Goal: Navigation & Orientation: Find specific page/section

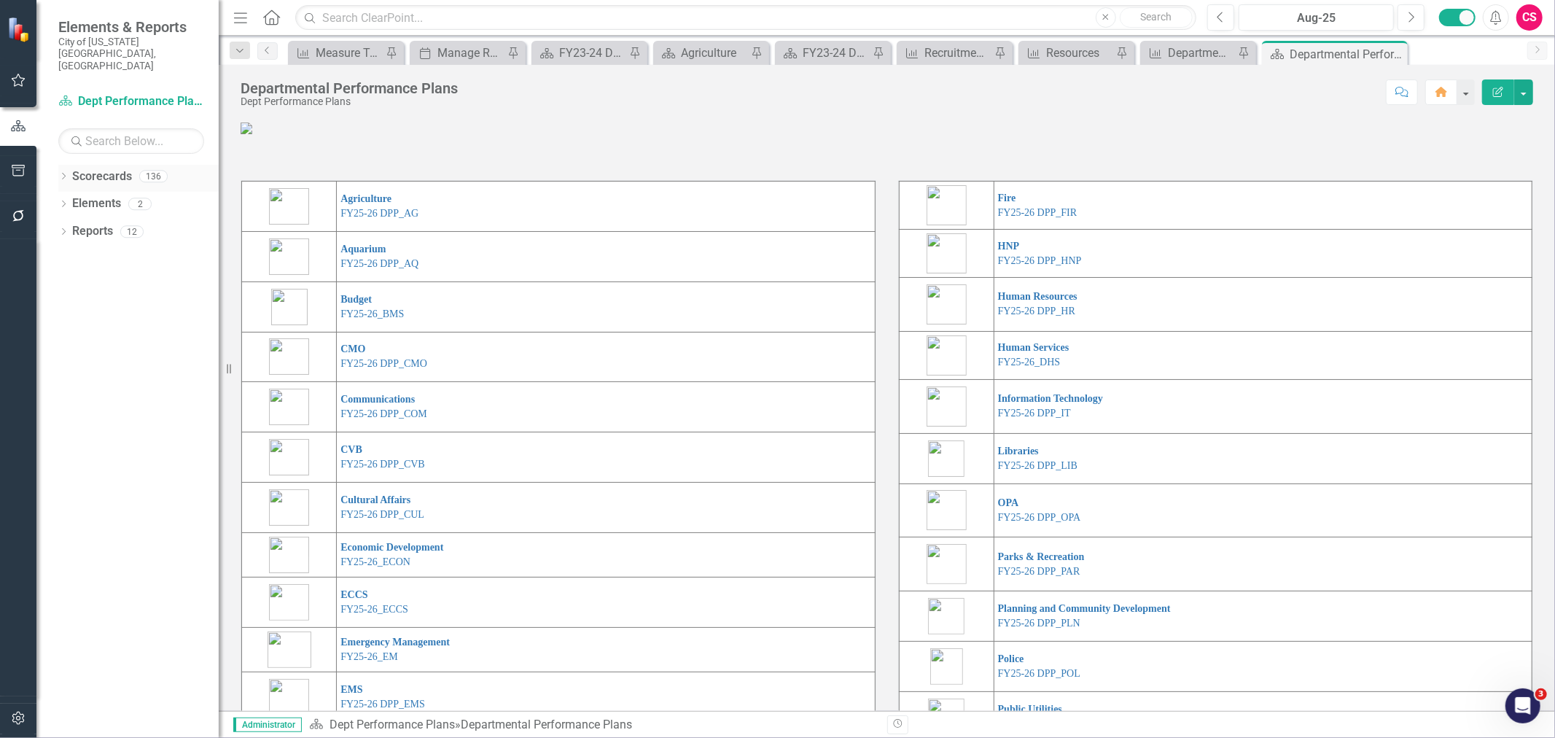
click at [61, 165] on div "Dropdown Scorecards 136" at bounding box center [138, 179] width 160 height 28
click at [67, 174] on icon "Dropdown" at bounding box center [63, 178] width 10 height 8
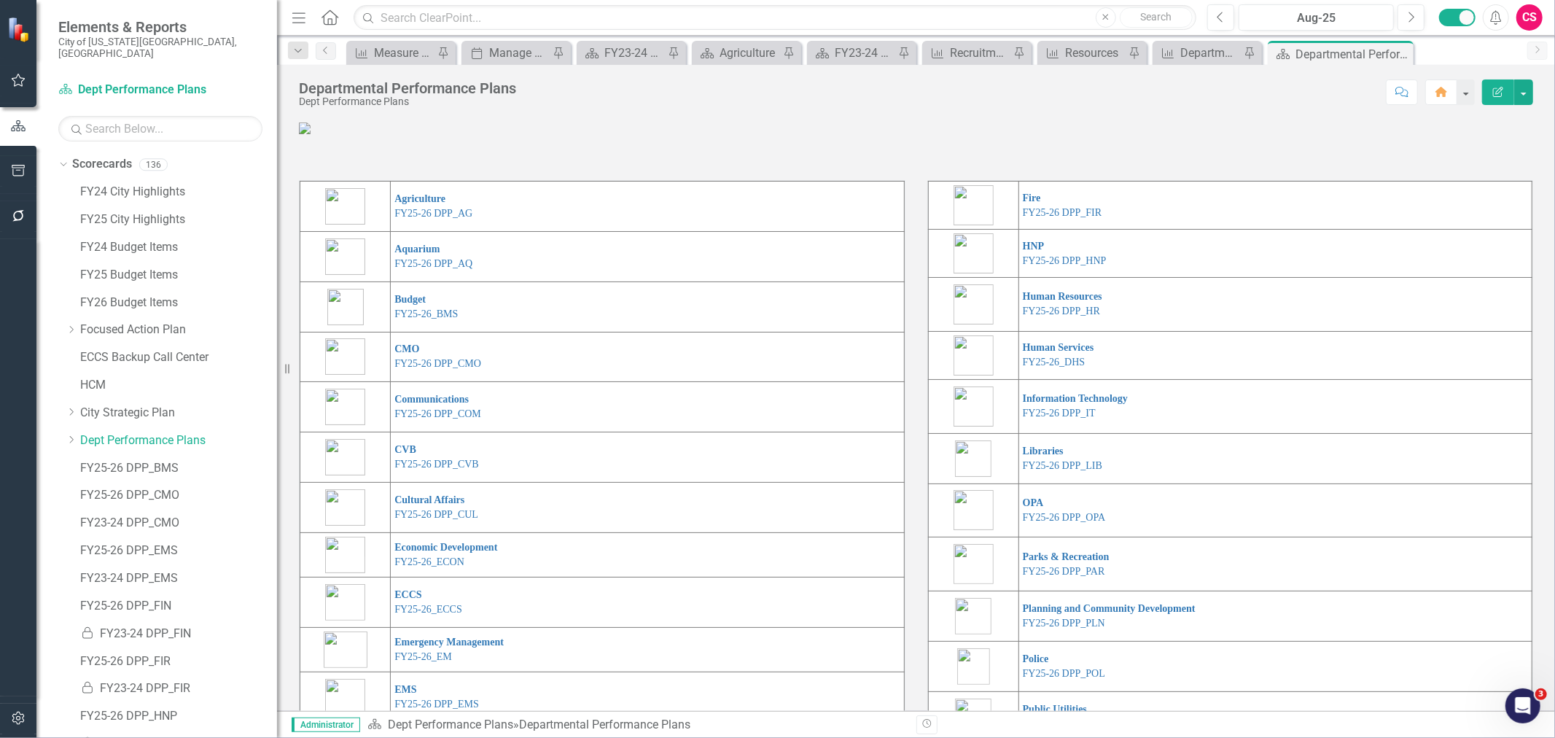
drag, startPoint x: 230, startPoint y: 179, endPoint x: 277, endPoint y: 214, distance: 58.5
click at [277, 214] on div "Resize" at bounding box center [283, 369] width 12 height 738
click at [71, 435] on div "Dropdown" at bounding box center [71, 441] width 11 height 12
click at [85, 456] on div "Dropdown Agriculture Home" at bounding box center [178, 468] width 197 height 24
click at [85, 463] on icon "Dropdown" at bounding box center [85, 467] width 11 height 9
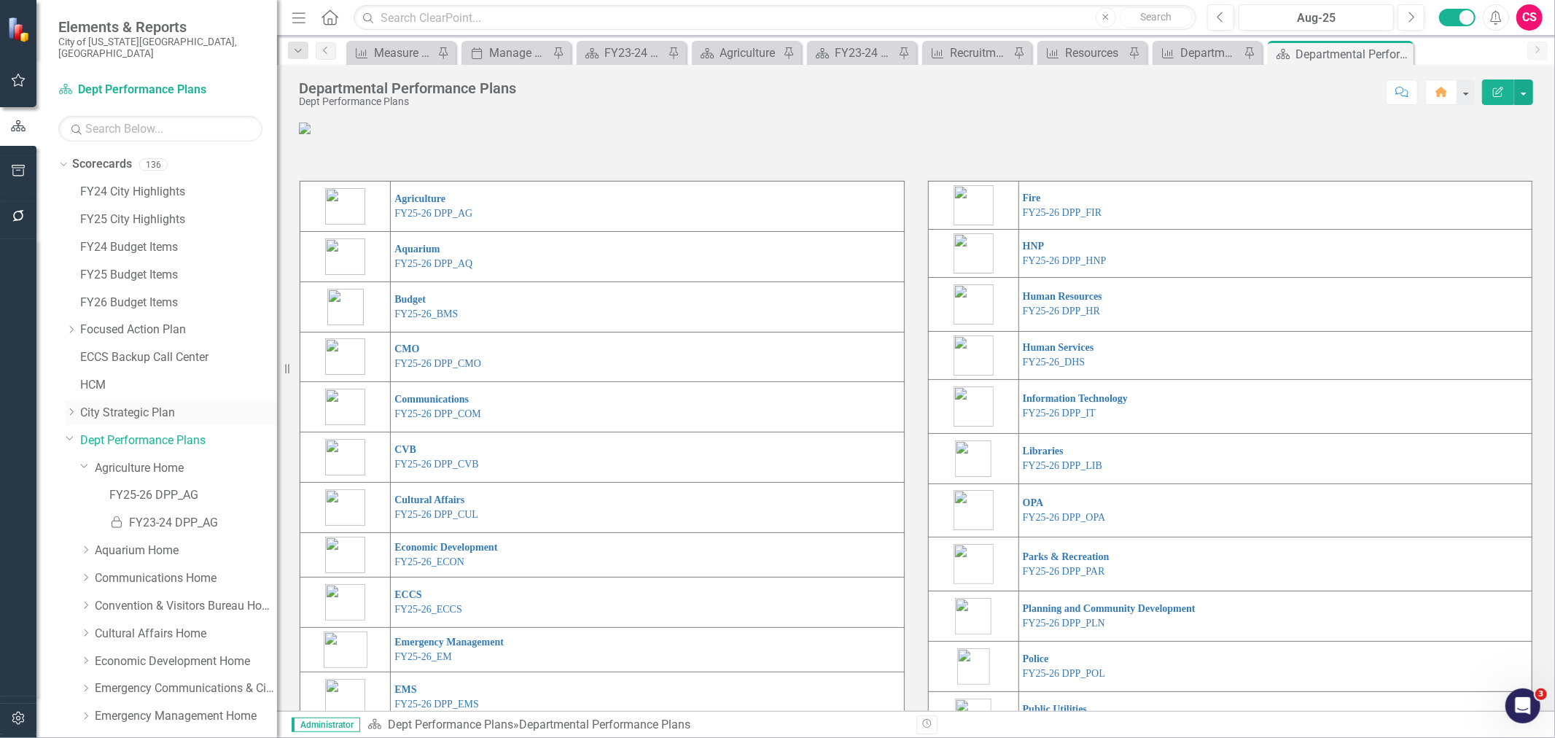
click at [70, 408] on icon "Dropdown" at bounding box center [71, 412] width 11 height 9
click at [69, 405] on icon "Dropdown" at bounding box center [70, 410] width 9 height 11
click at [131, 184] on link "FY24 City Highlights" at bounding box center [178, 192] width 197 height 17
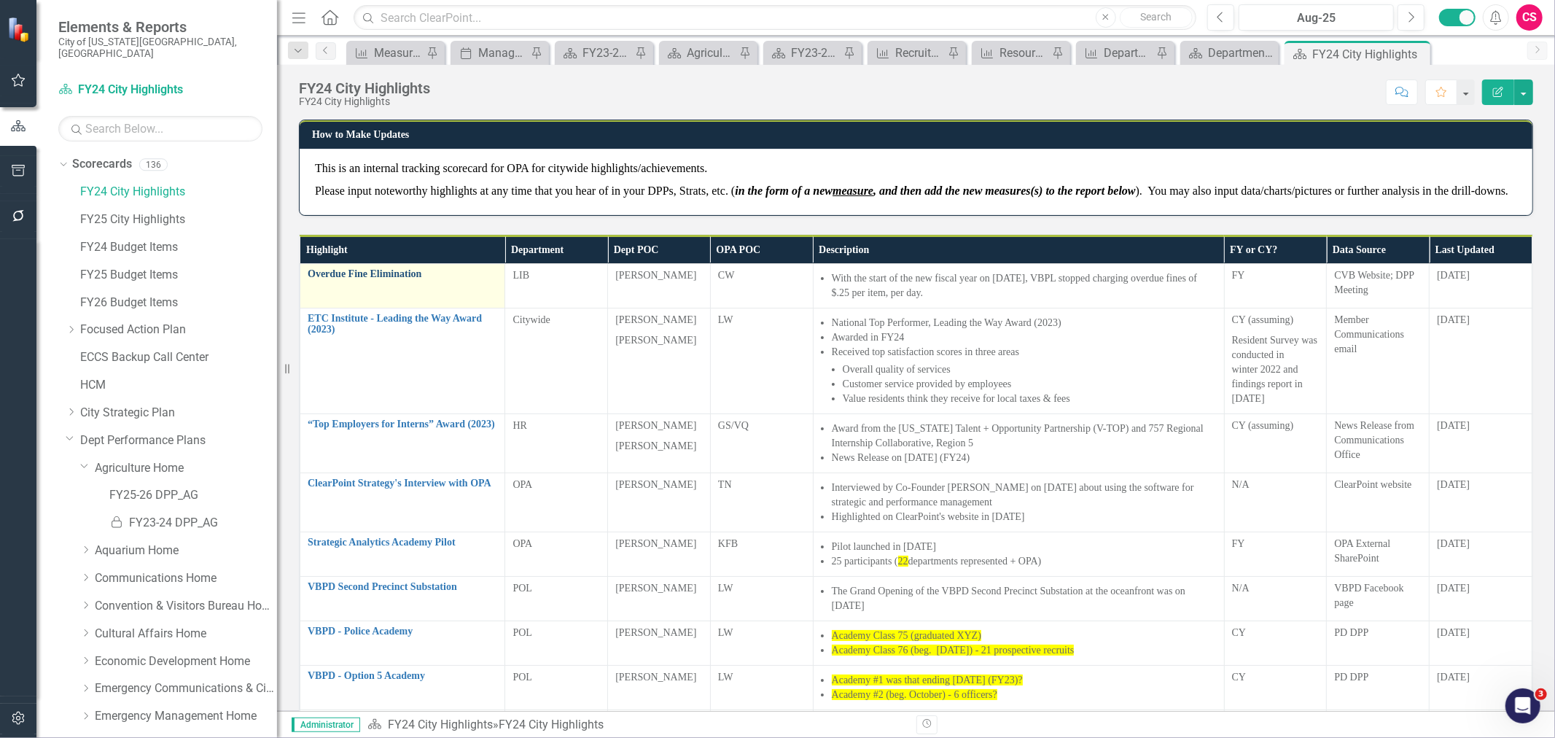
click at [319, 279] on link "Overdue Fine Elimination" at bounding box center [403, 273] width 190 height 11
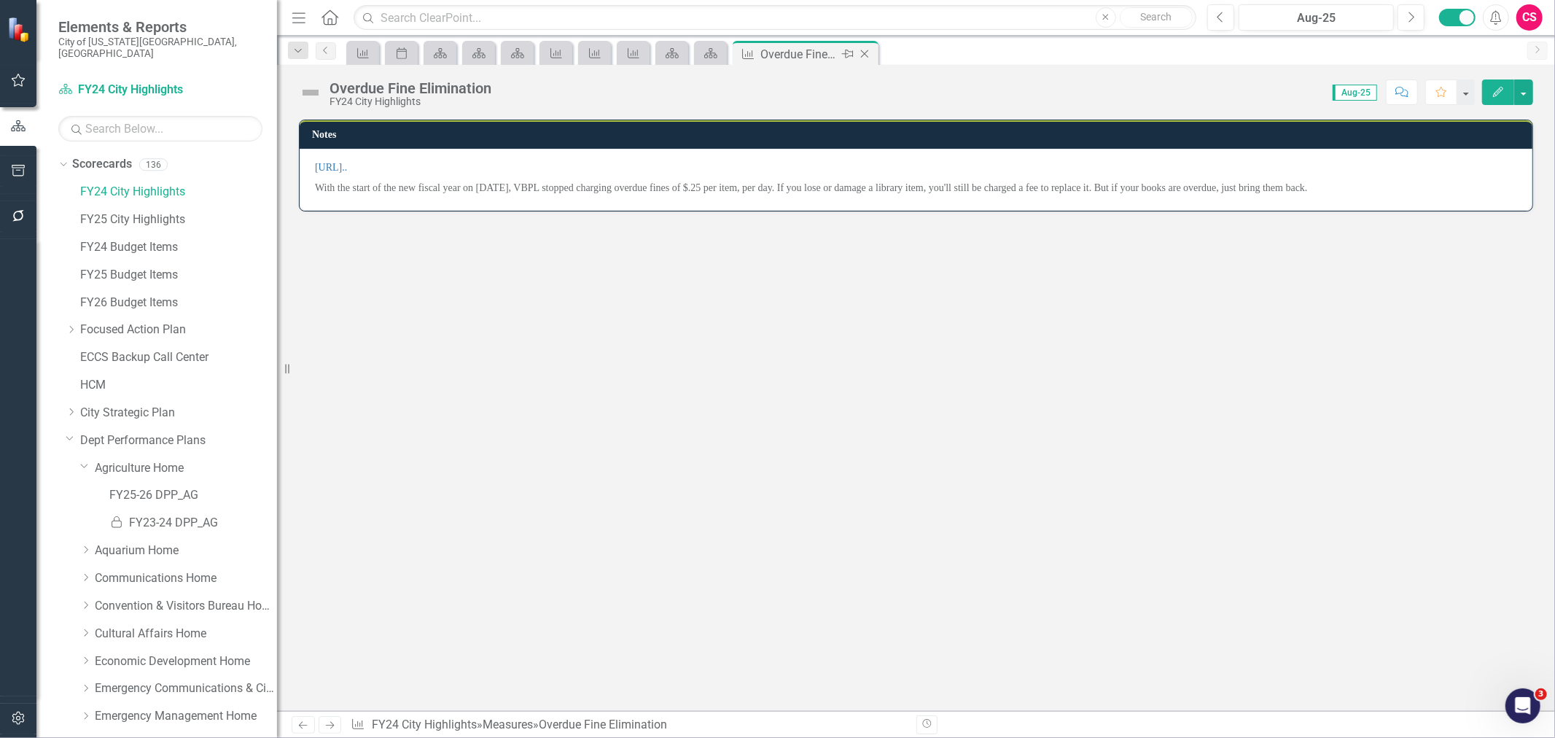
click at [865, 51] on icon "Close" at bounding box center [864, 54] width 15 height 12
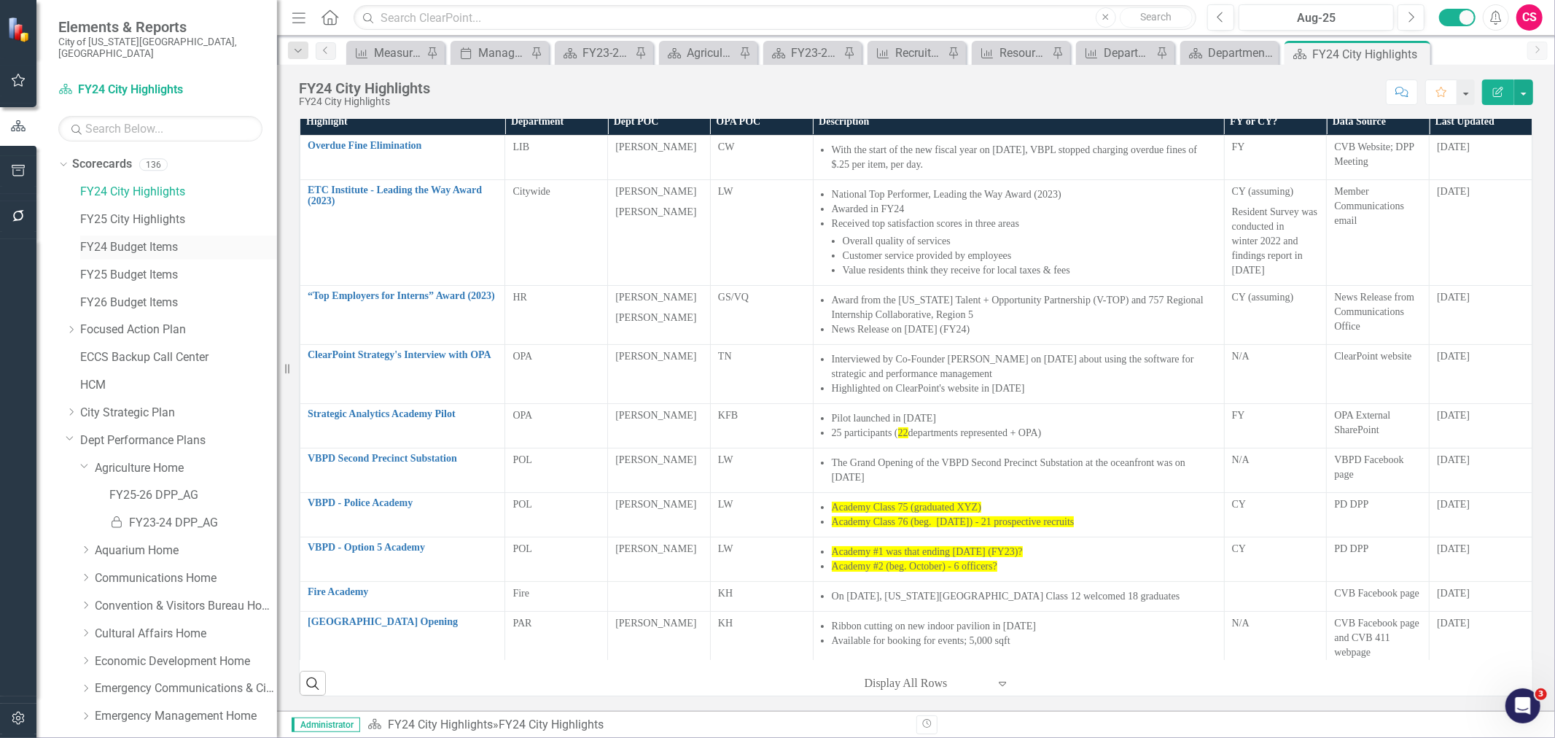
click at [125, 239] on link "FY24 Budget Items" at bounding box center [178, 247] width 197 height 17
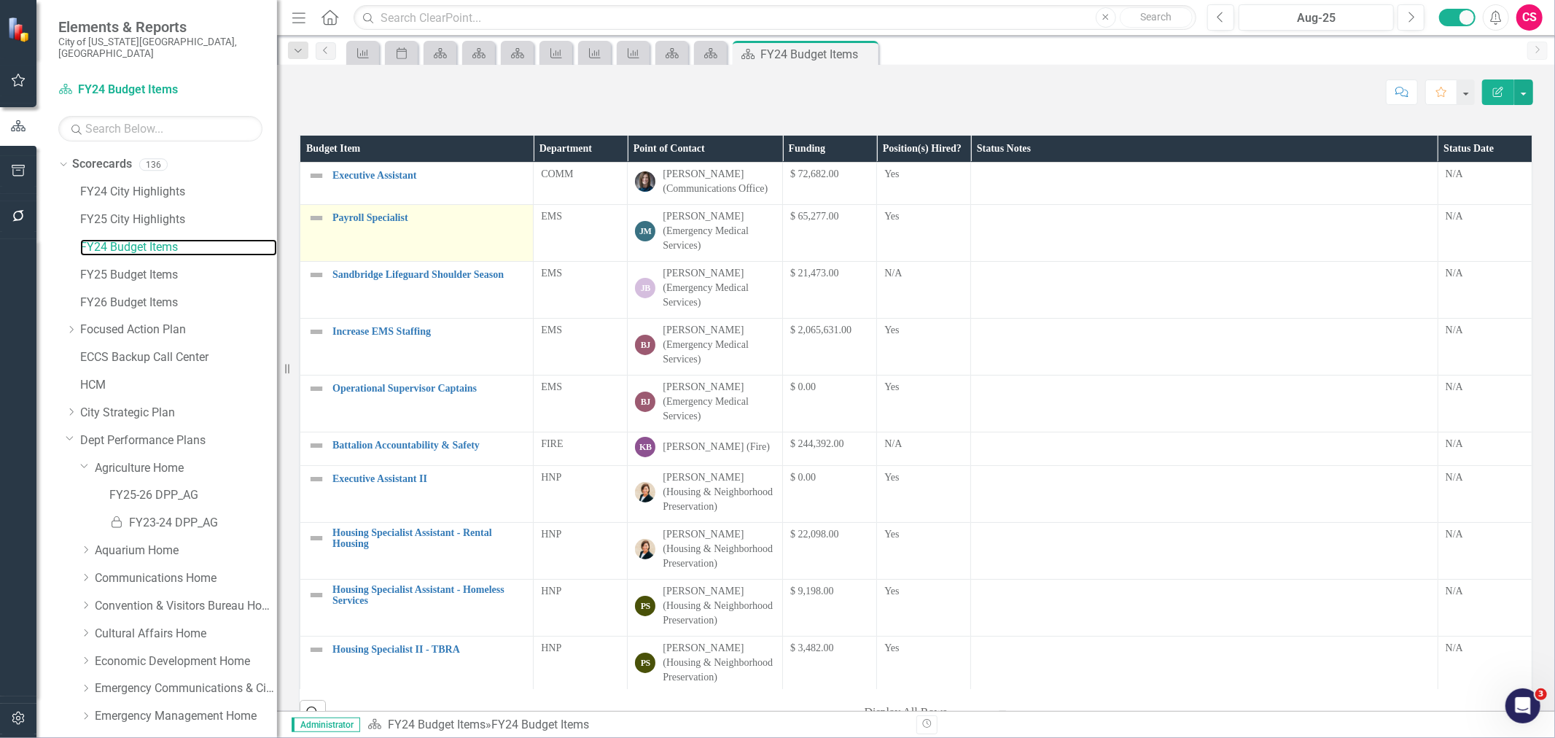
scroll to position [243, 0]
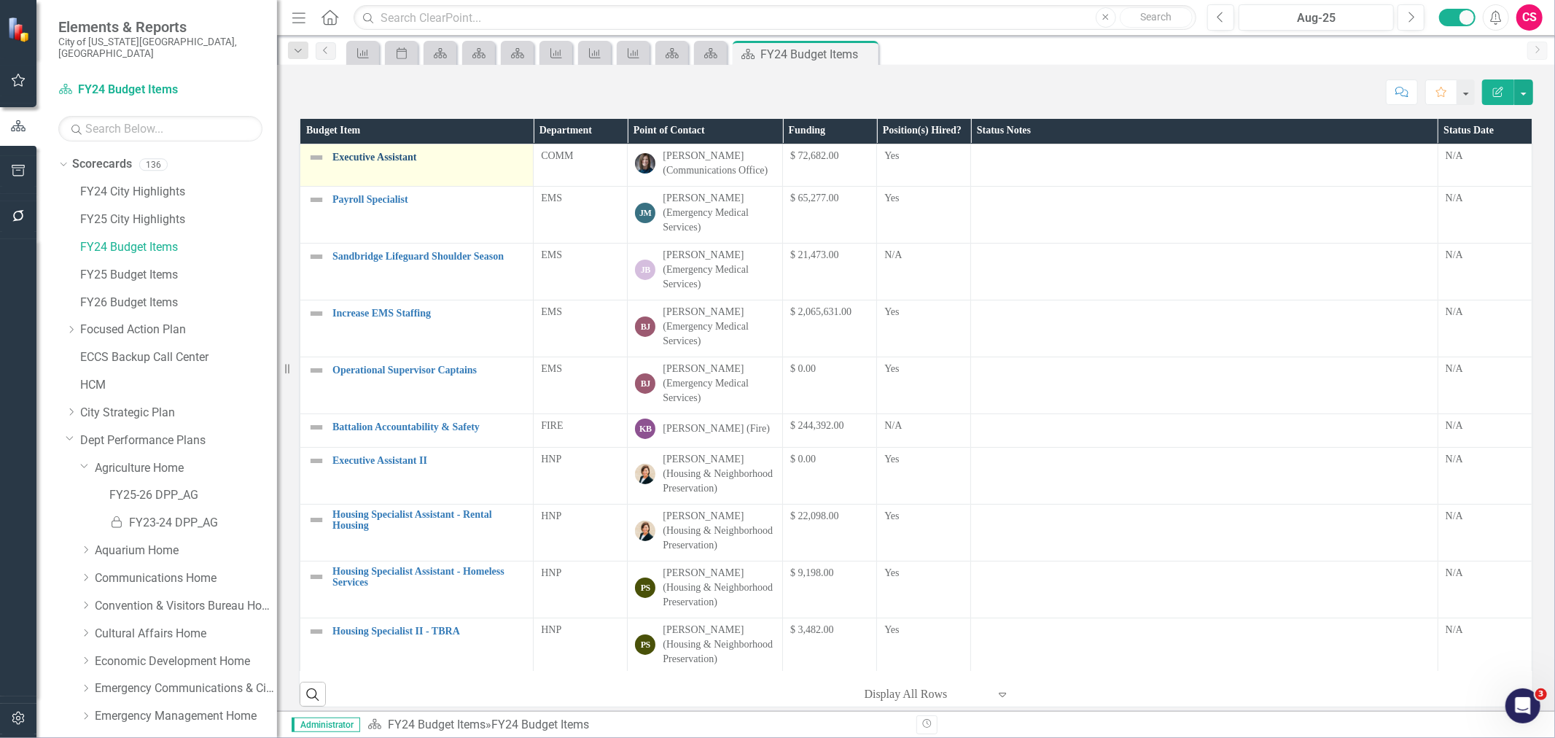
click at [361, 163] on link "Executive Assistant" at bounding box center [428, 157] width 193 height 11
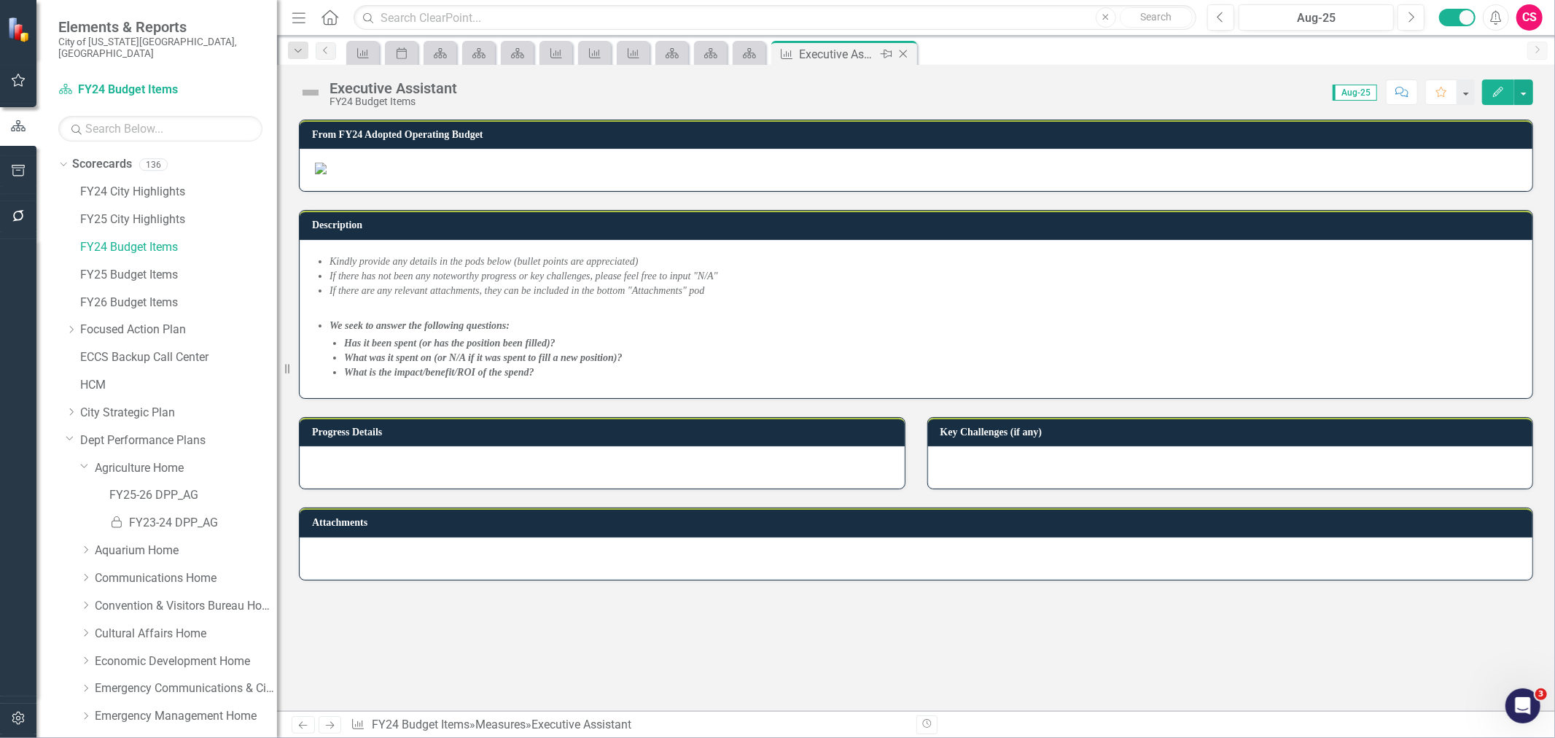
click at [907, 52] on icon "Close" at bounding box center [903, 54] width 15 height 12
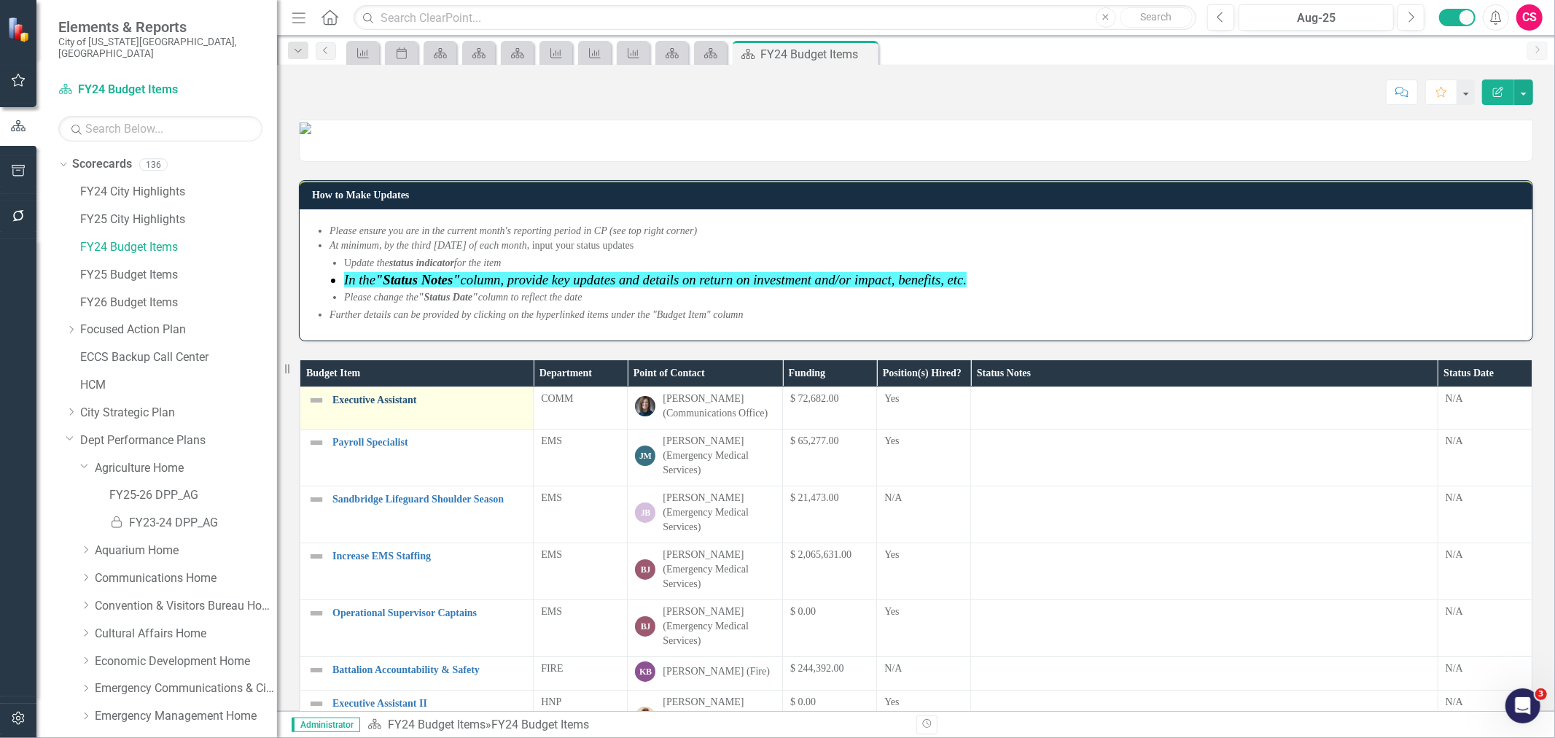
click at [350, 405] on link "Executive Assistant" at bounding box center [428, 399] width 193 height 11
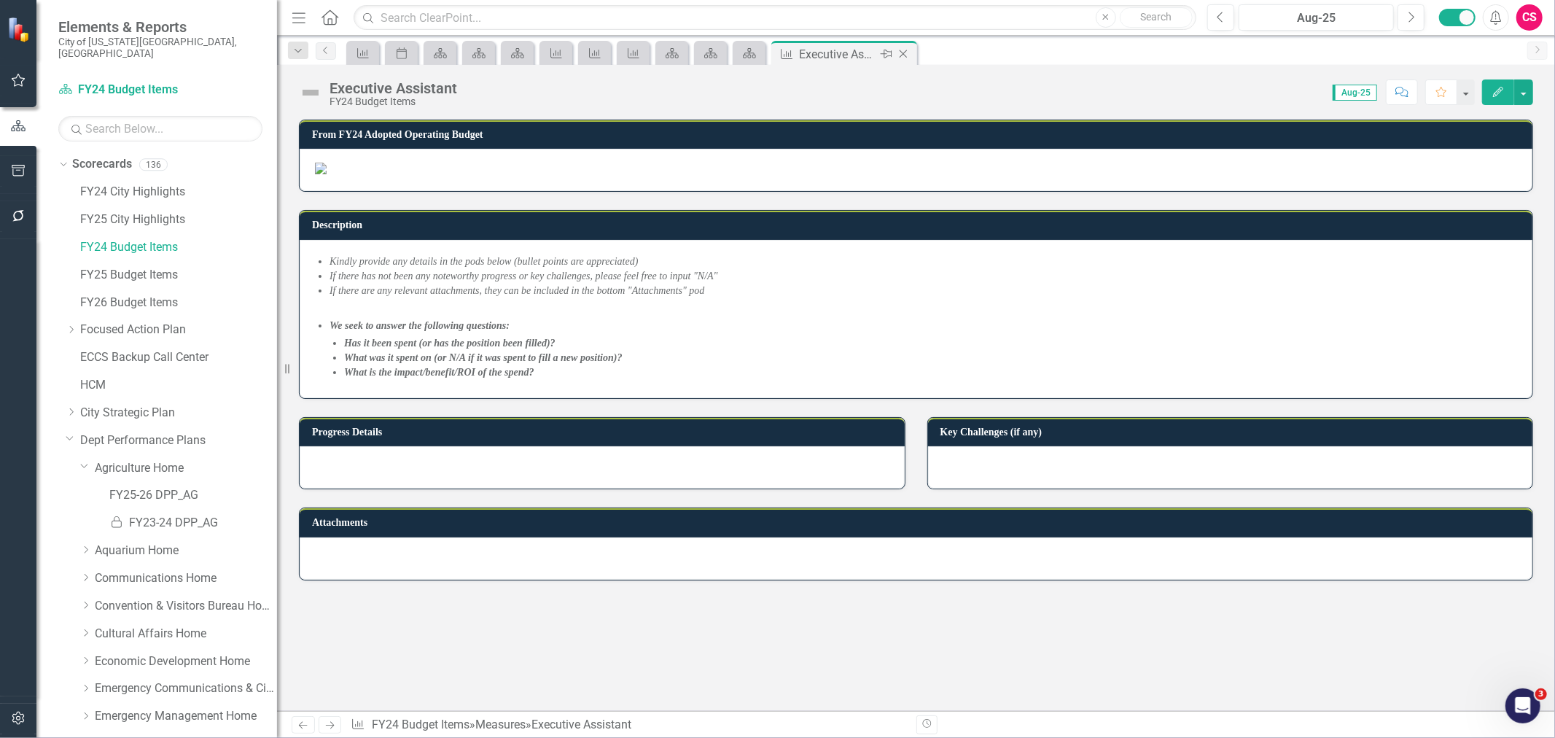
click at [903, 53] on icon at bounding box center [904, 54] width 8 height 8
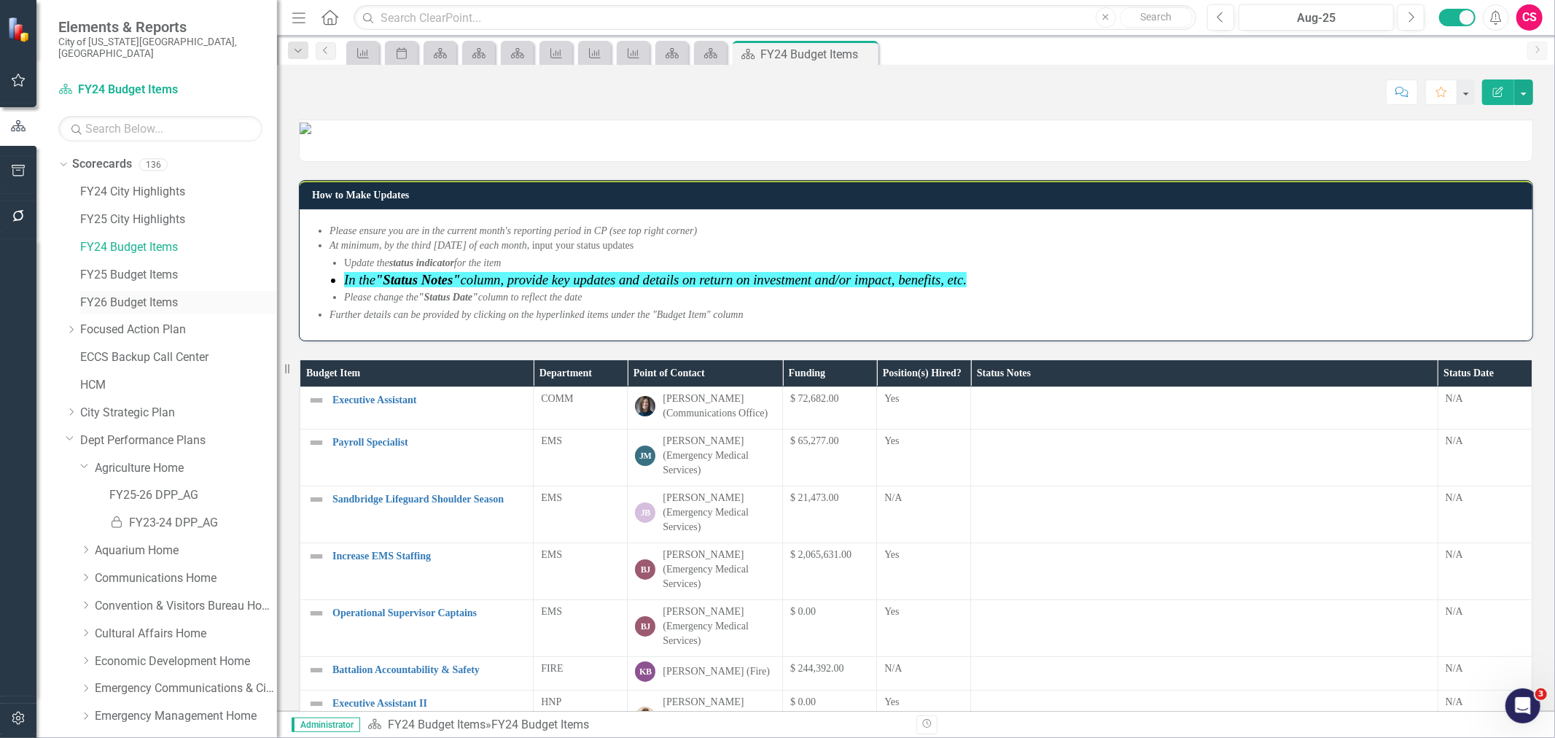
click at [128, 296] on link "FY26 Budget Items" at bounding box center [178, 303] width 197 height 17
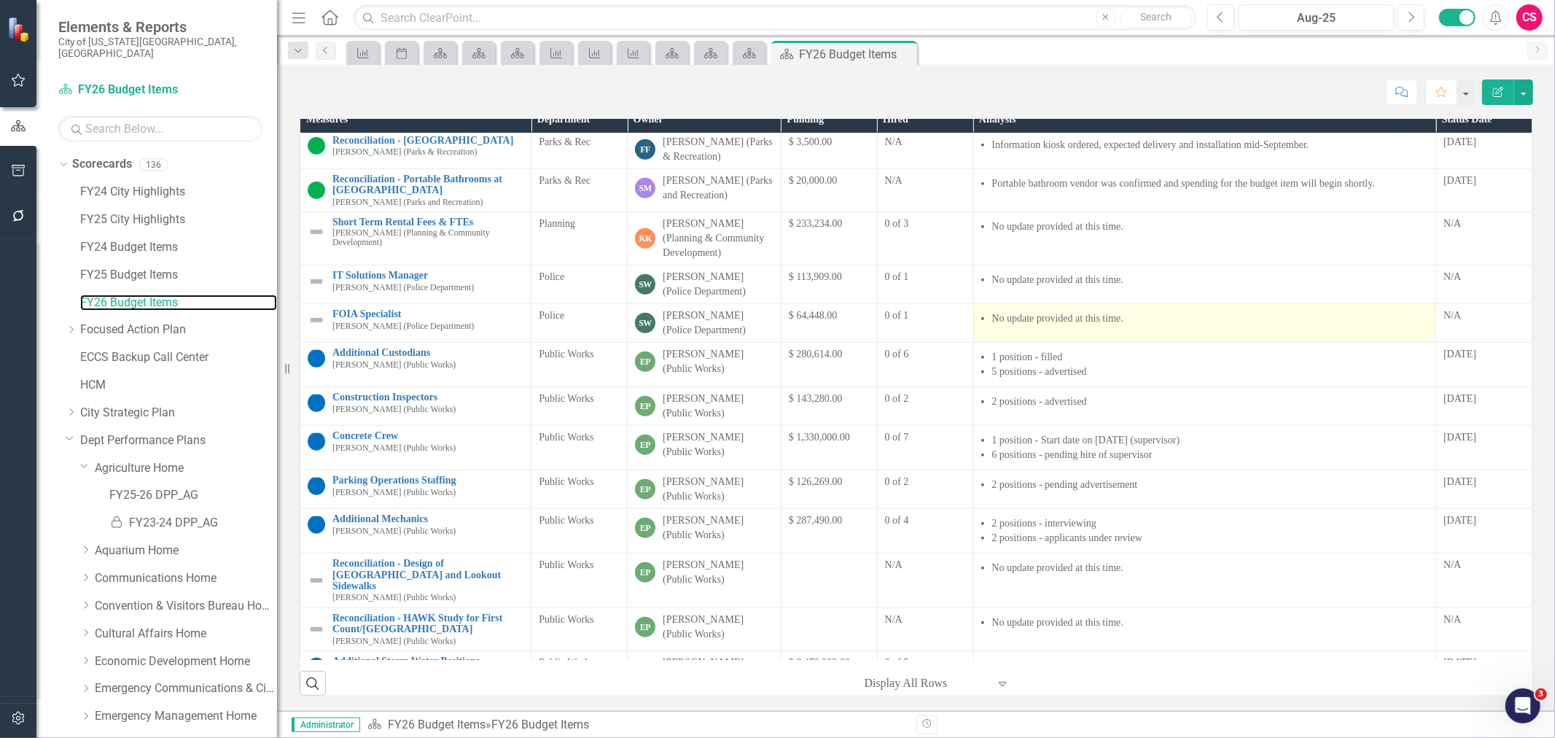
scroll to position [238, 0]
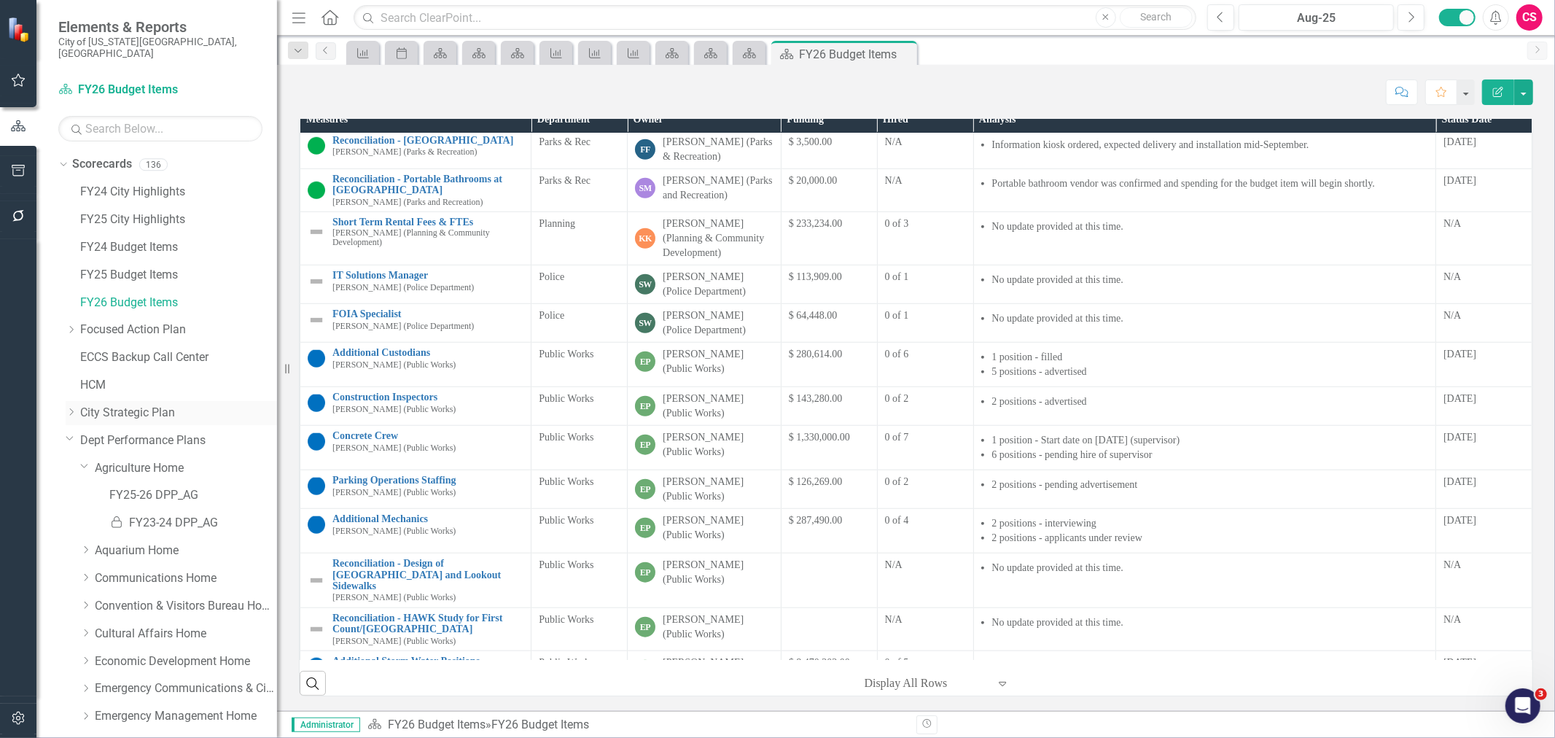
drag, startPoint x: 70, startPoint y: 397, endPoint x: 78, endPoint y: 392, distance: 9.5
click at [70, 408] on icon "Dropdown" at bounding box center [71, 412] width 11 height 9
click at [131, 405] on link "City Strategic Plan" at bounding box center [178, 413] width 197 height 17
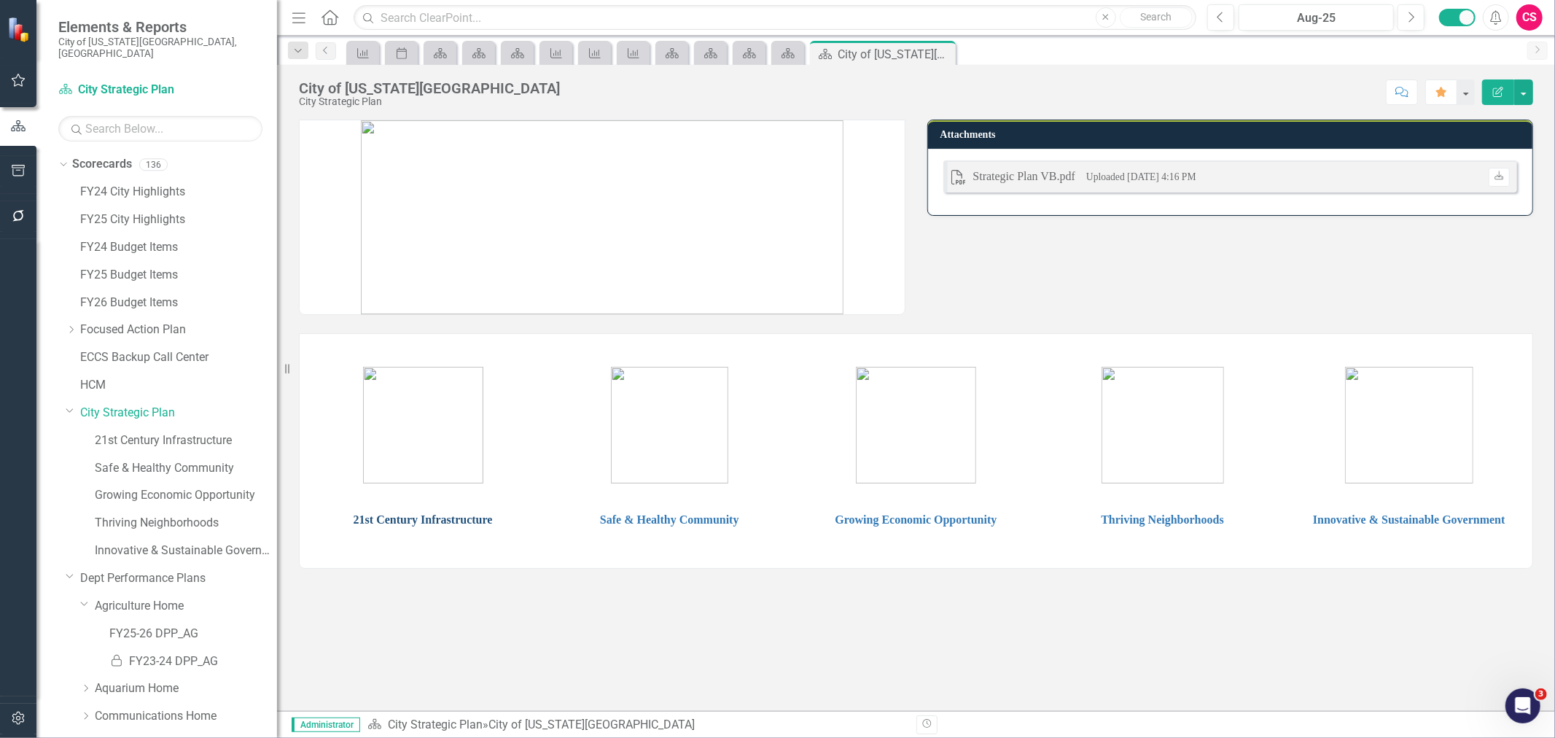
click at [443, 515] on link "21st Century Infrastructure" at bounding box center [423, 519] width 139 height 12
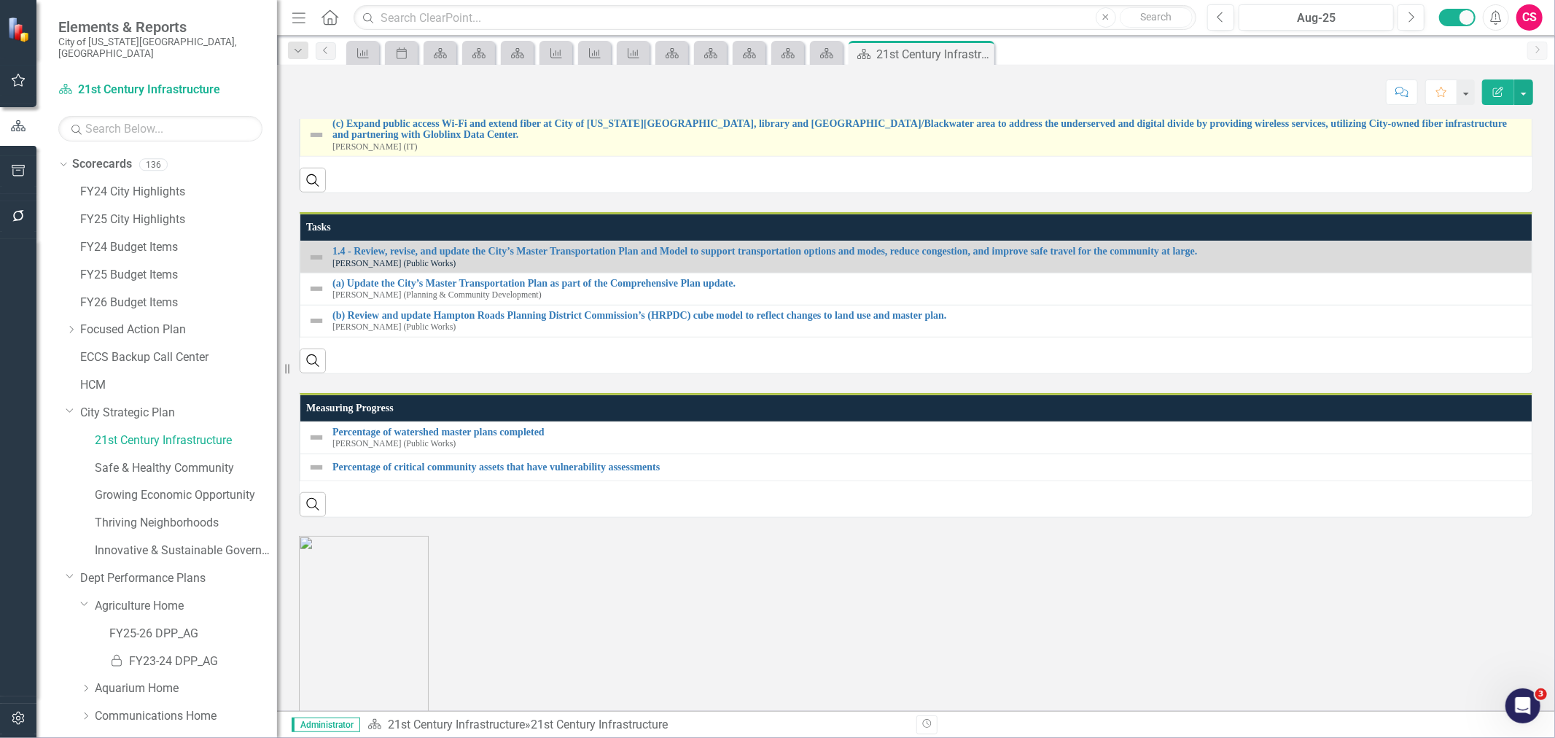
scroll to position [706, 0]
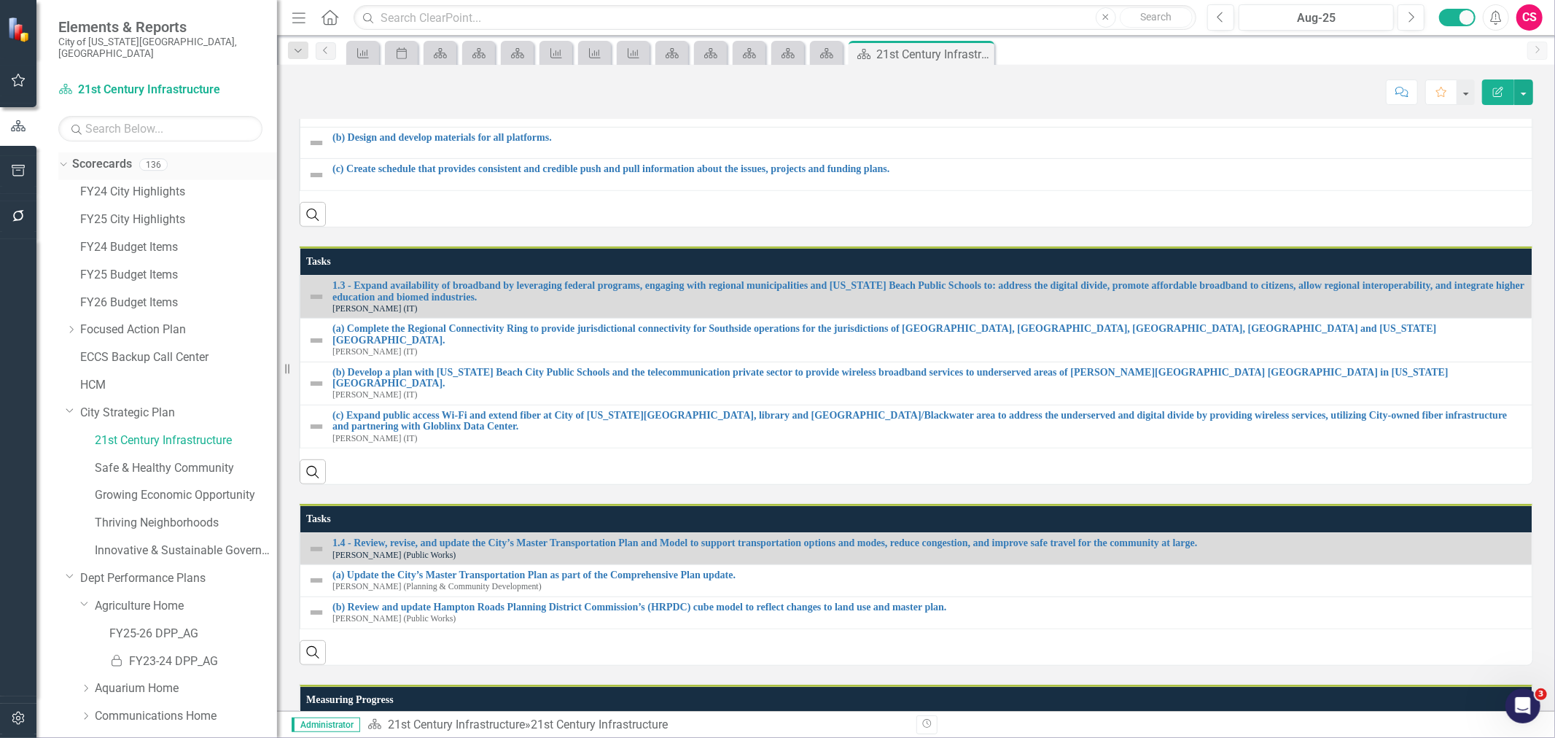
click at [59, 159] on icon "Dropdown" at bounding box center [62, 164] width 8 height 10
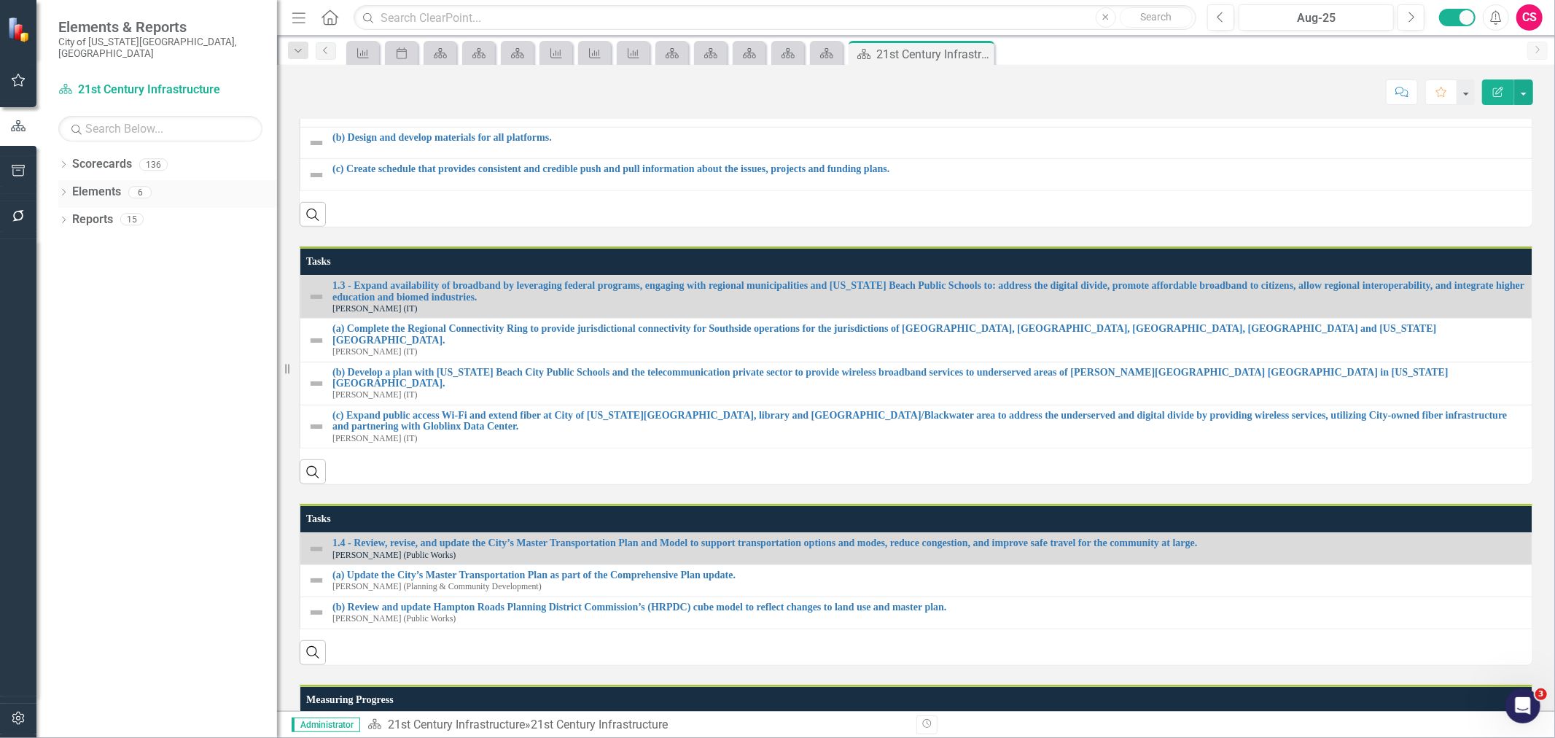
click at [61, 190] on icon "Dropdown" at bounding box center [63, 194] width 10 height 8
click at [73, 271] on icon at bounding box center [71, 274] width 4 height 7
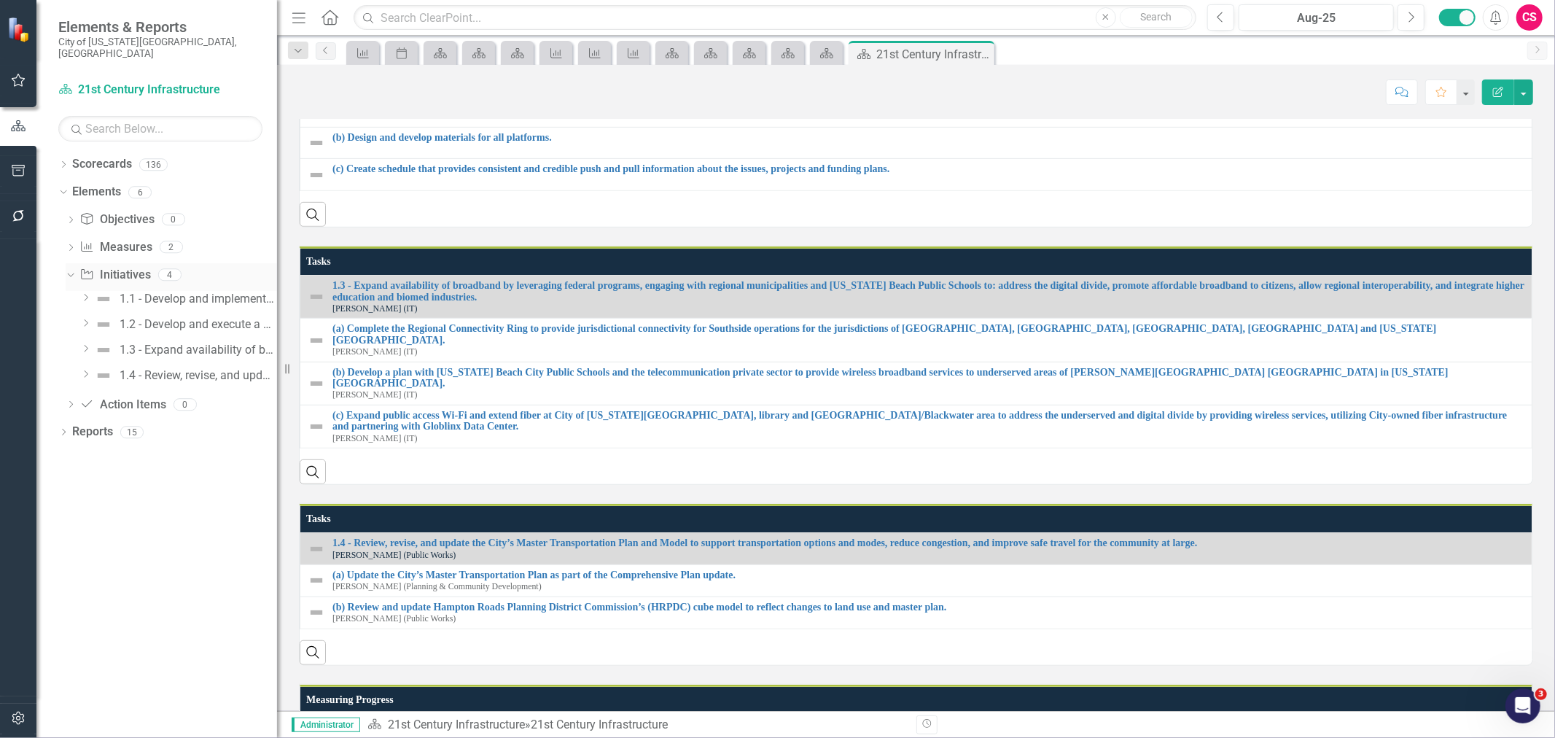
click at [71, 269] on icon "Dropdown" at bounding box center [69, 274] width 8 height 10
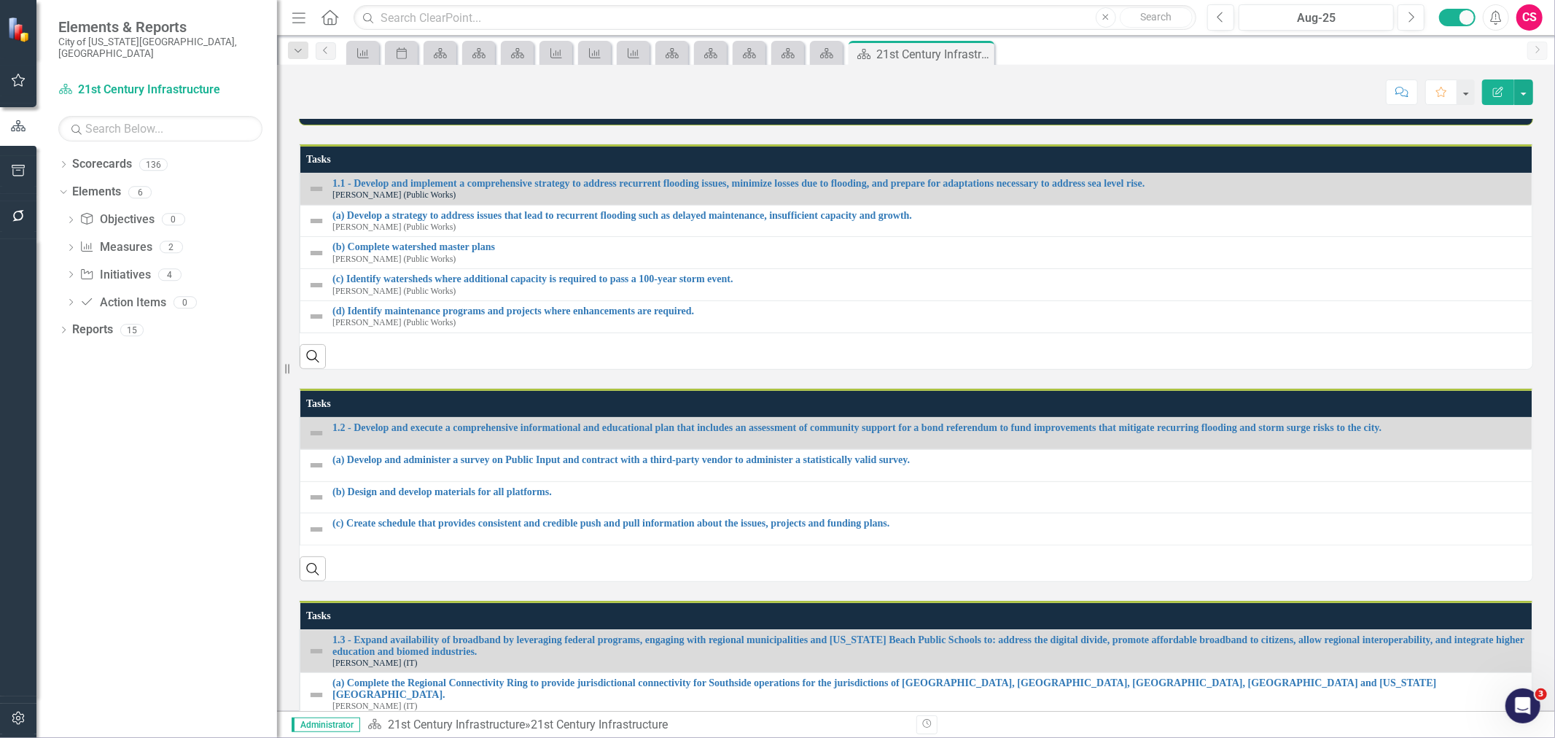
scroll to position [301, 0]
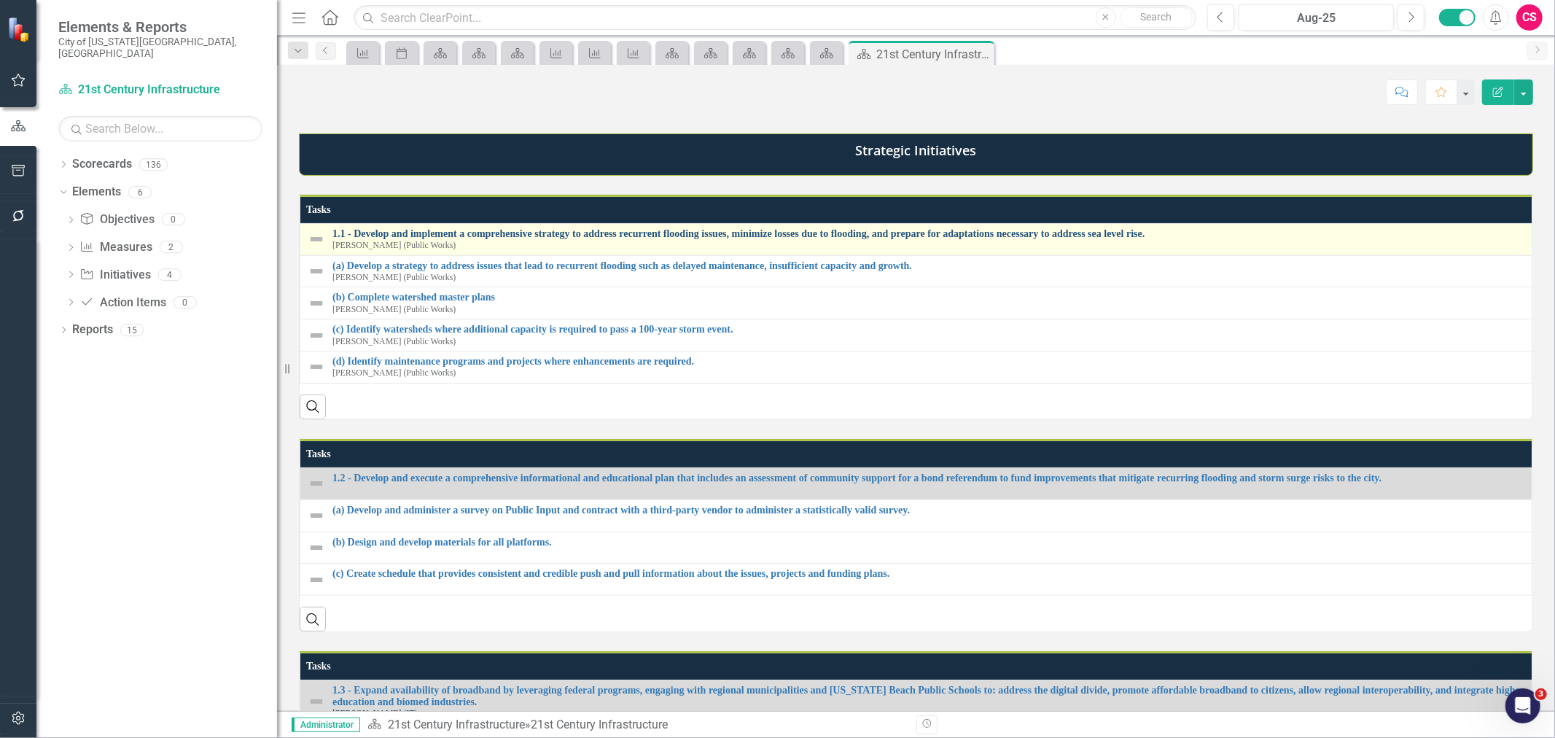
click at [410, 239] on link "1.1 - Develop and implement a comprehensive strategy to address recurrent flood…" at bounding box center [928, 233] width 1192 height 11
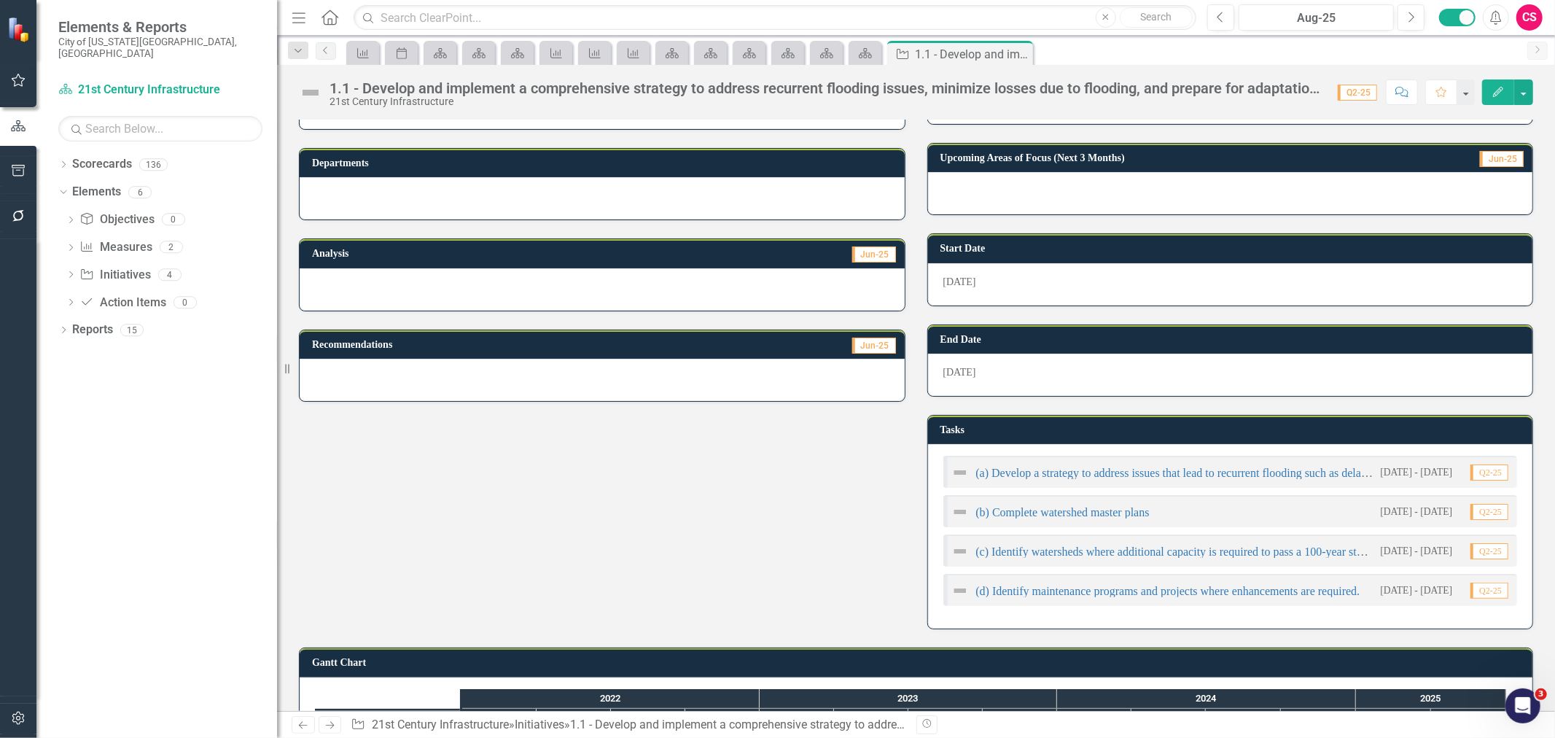
scroll to position [315, 0]
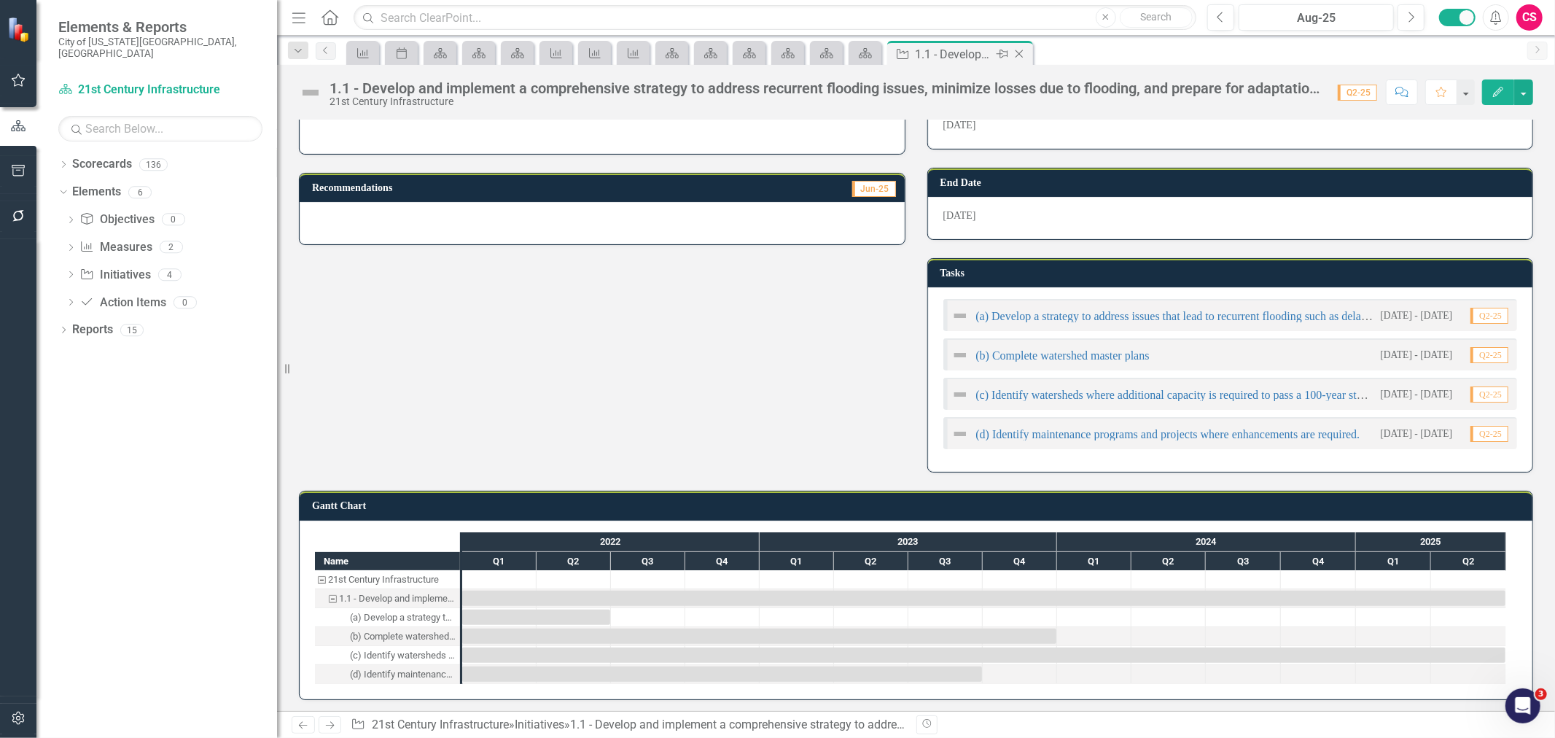
click at [1022, 52] on icon "Close" at bounding box center [1019, 54] width 15 height 12
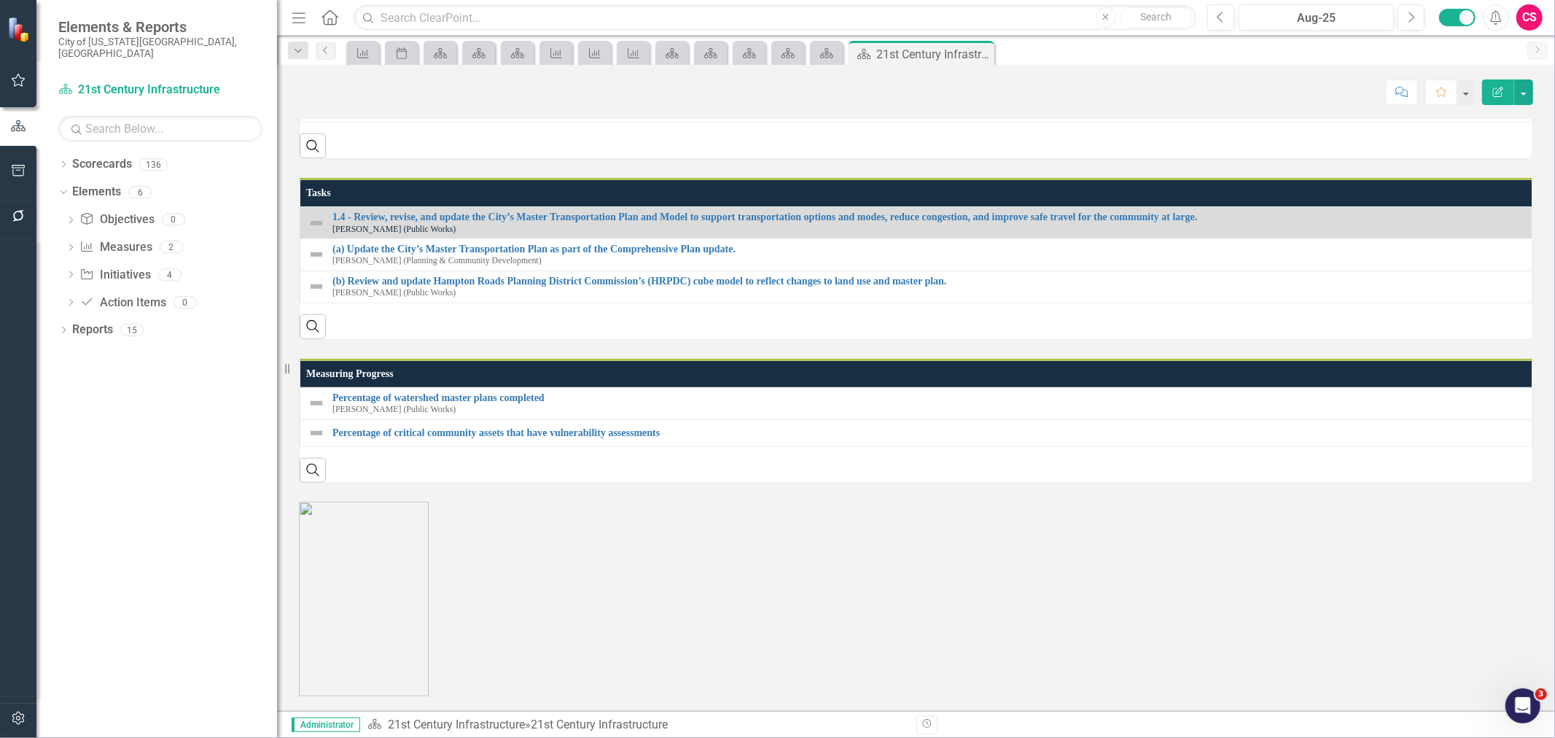
scroll to position [1191, 0]
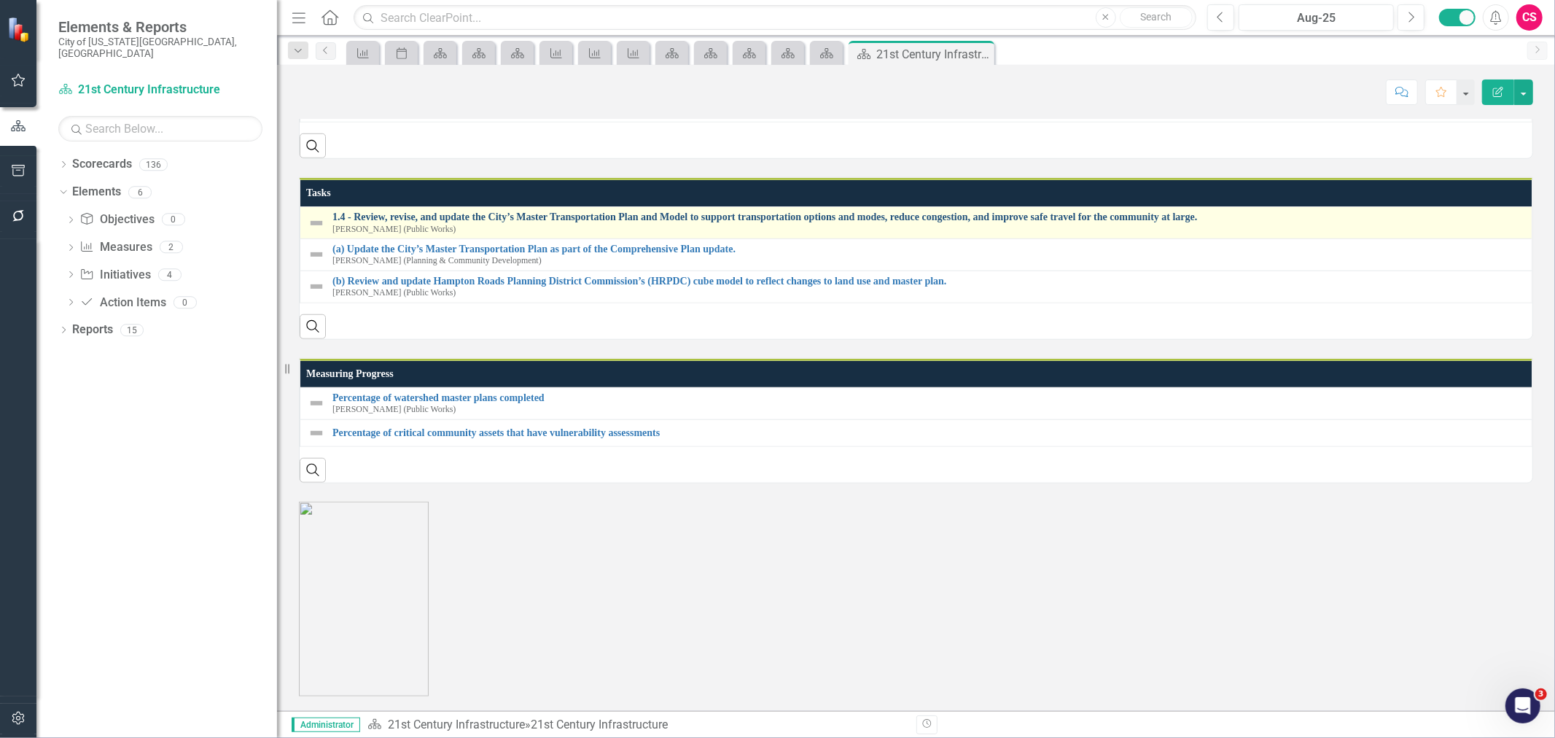
click at [380, 211] on link "1.4 - Review, revise, and update the City’s Master Transportation Plan and Mode…" at bounding box center [928, 216] width 1192 height 11
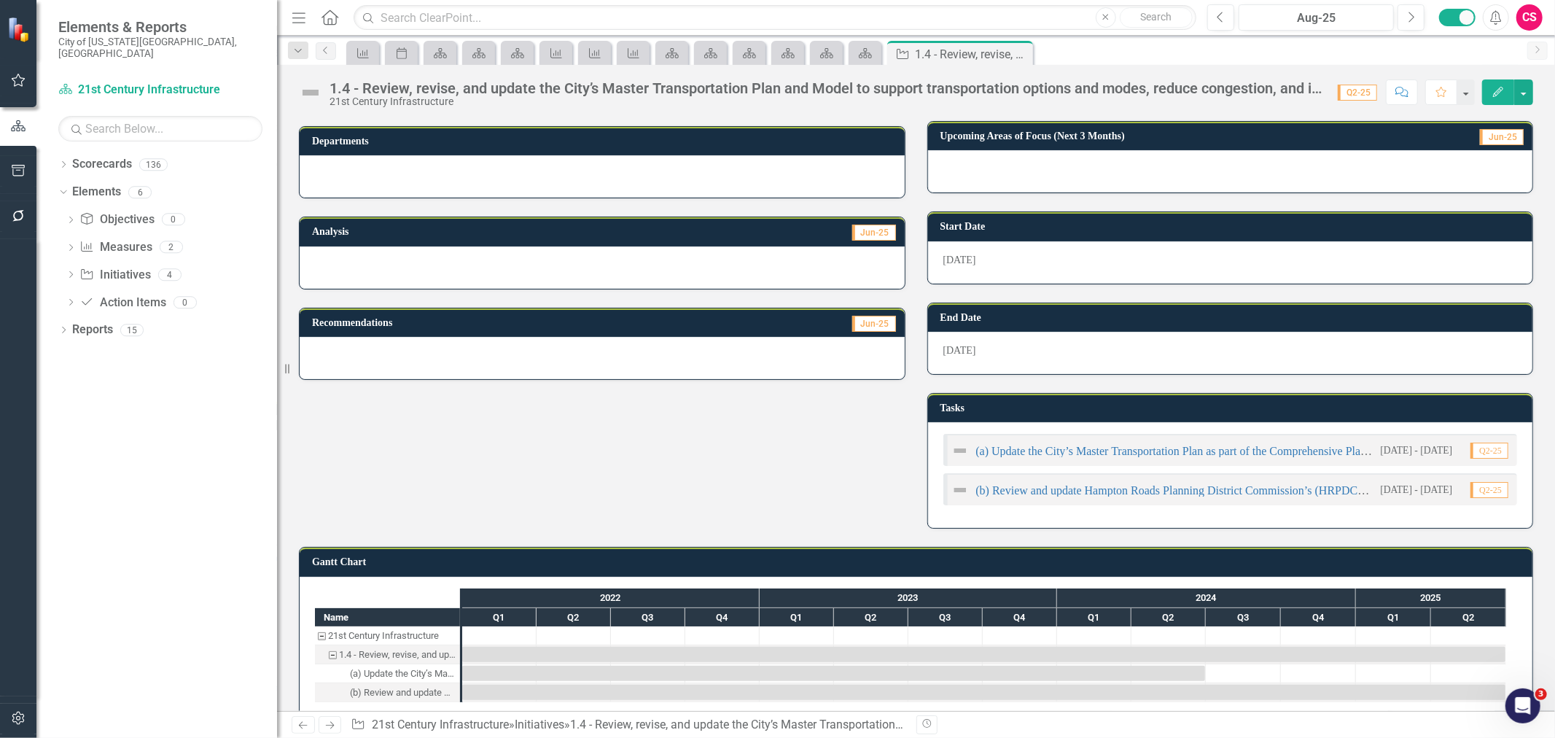
scroll to position [198, 0]
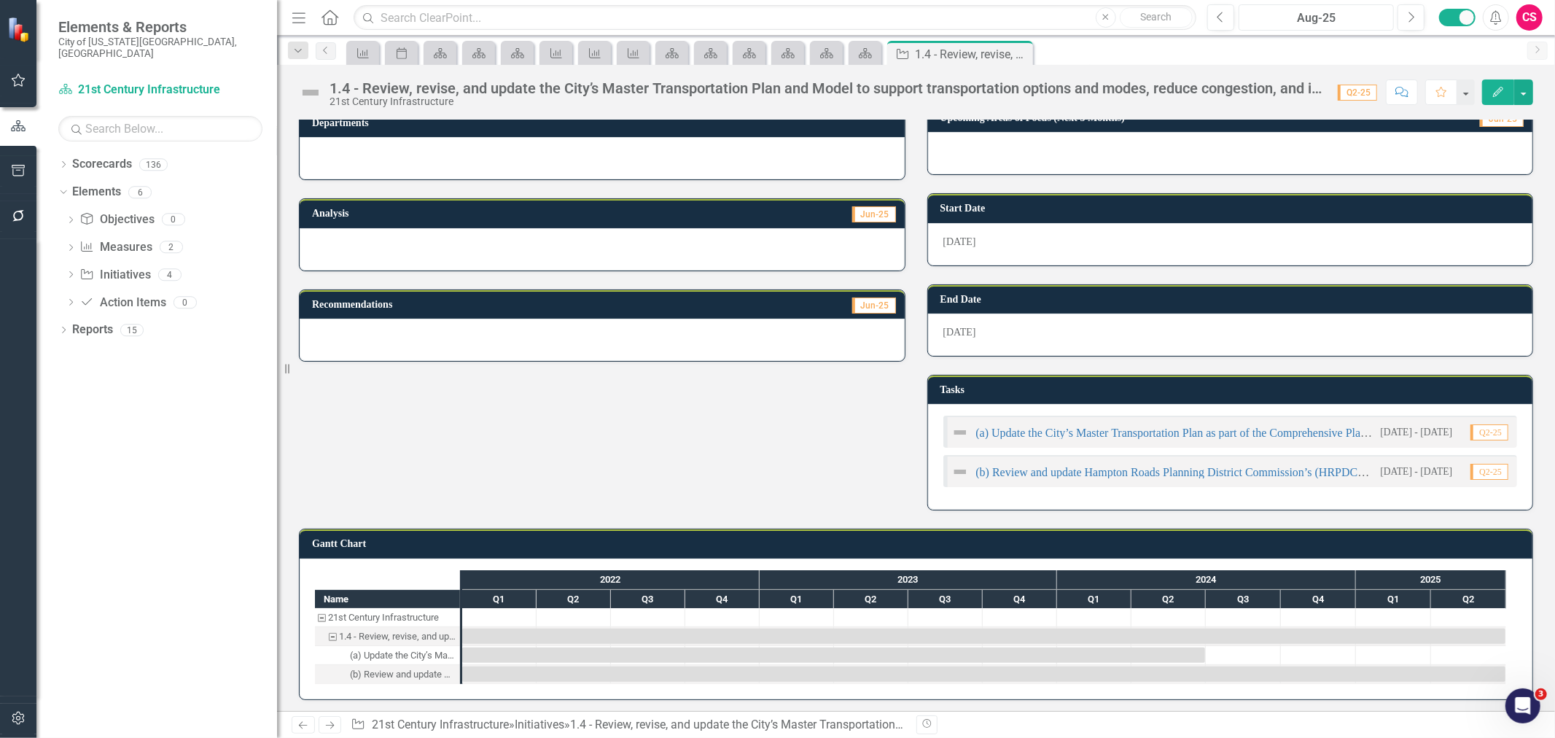
click at [1317, 20] on div "Aug-25" at bounding box center [1316, 17] width 145 height 17
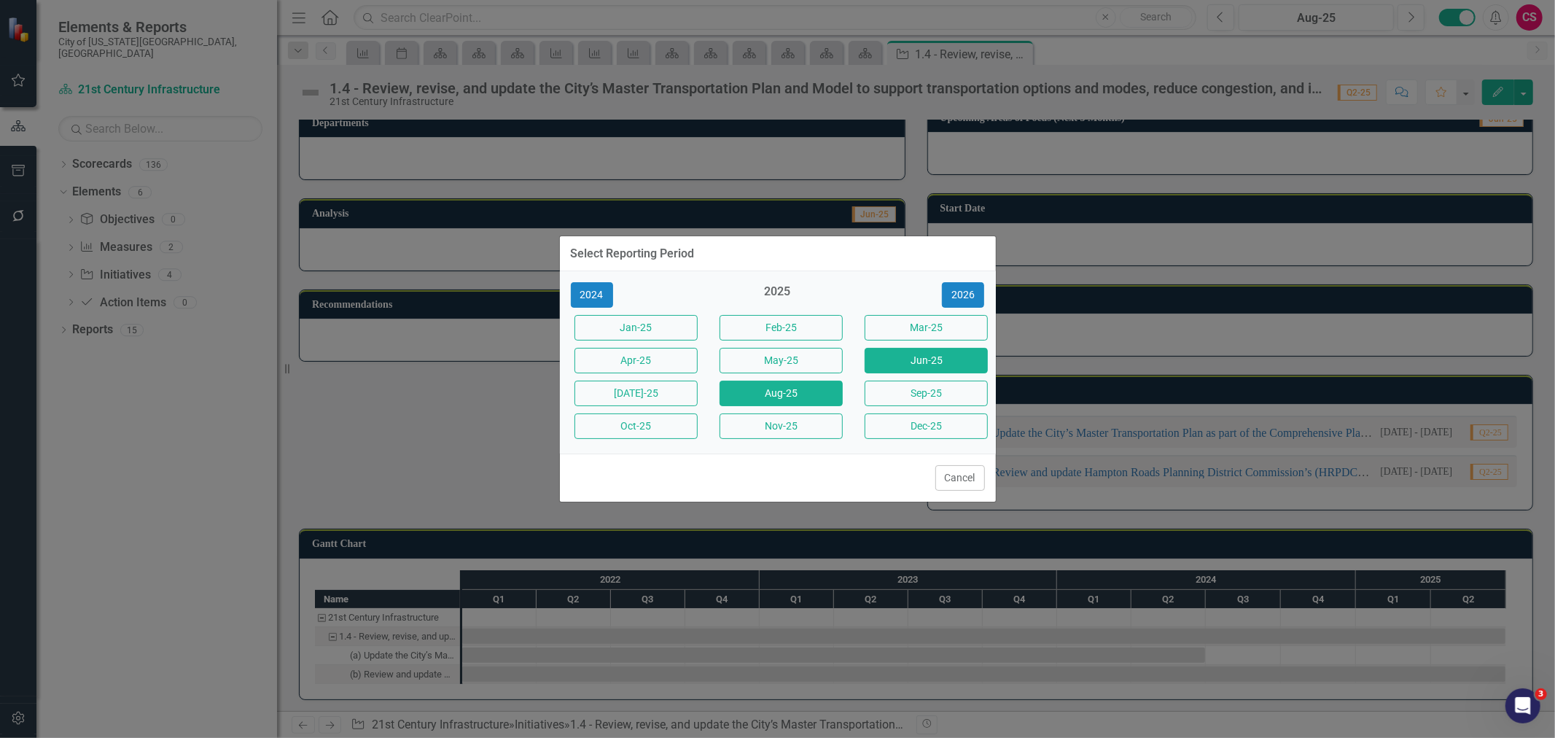
click at [948, 365] on button "Jun-25" at bounding box center [926, 361] width 123 height 26
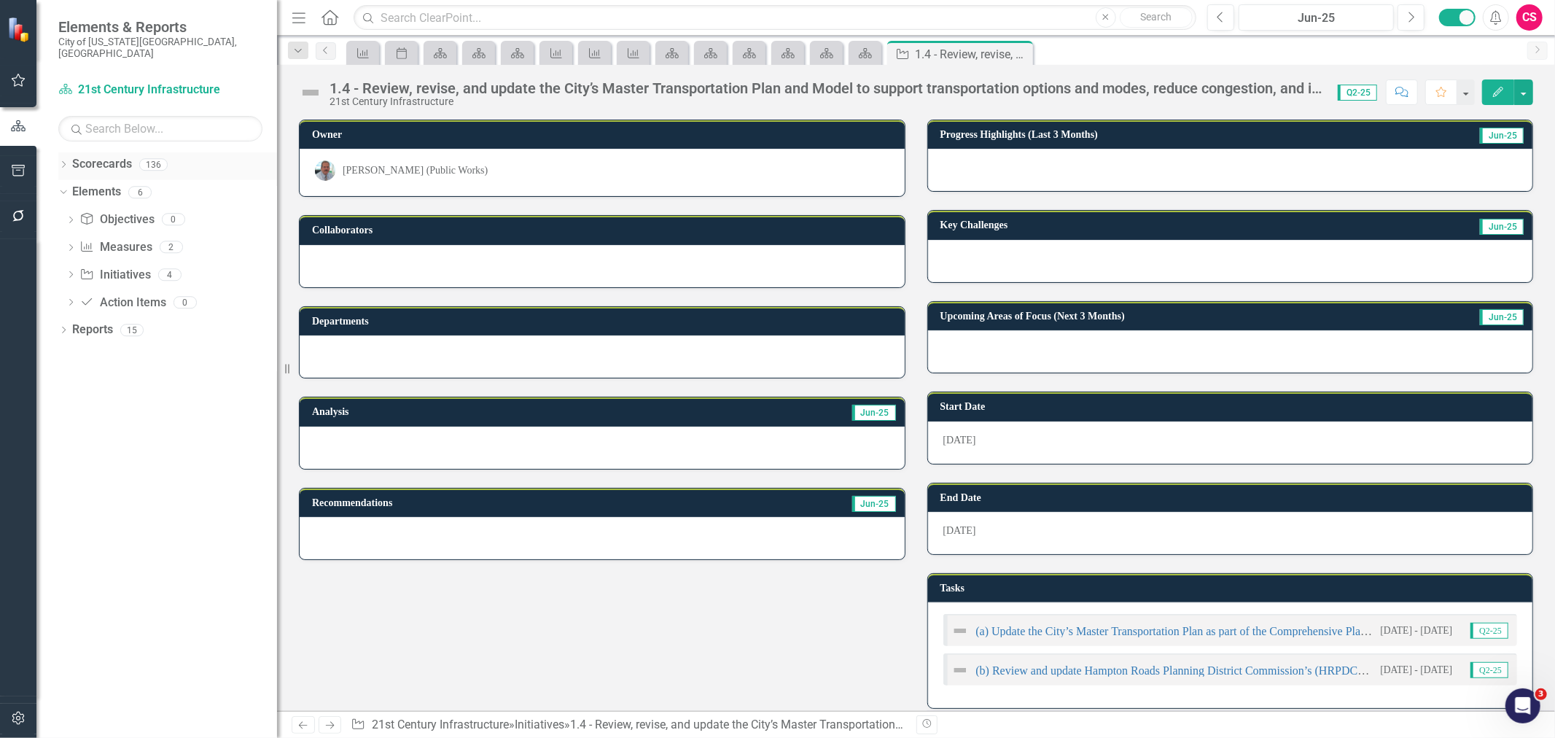
click at [66, 162] on icon "Dropdown" at bounding box center [63, 166] width 10 height 8
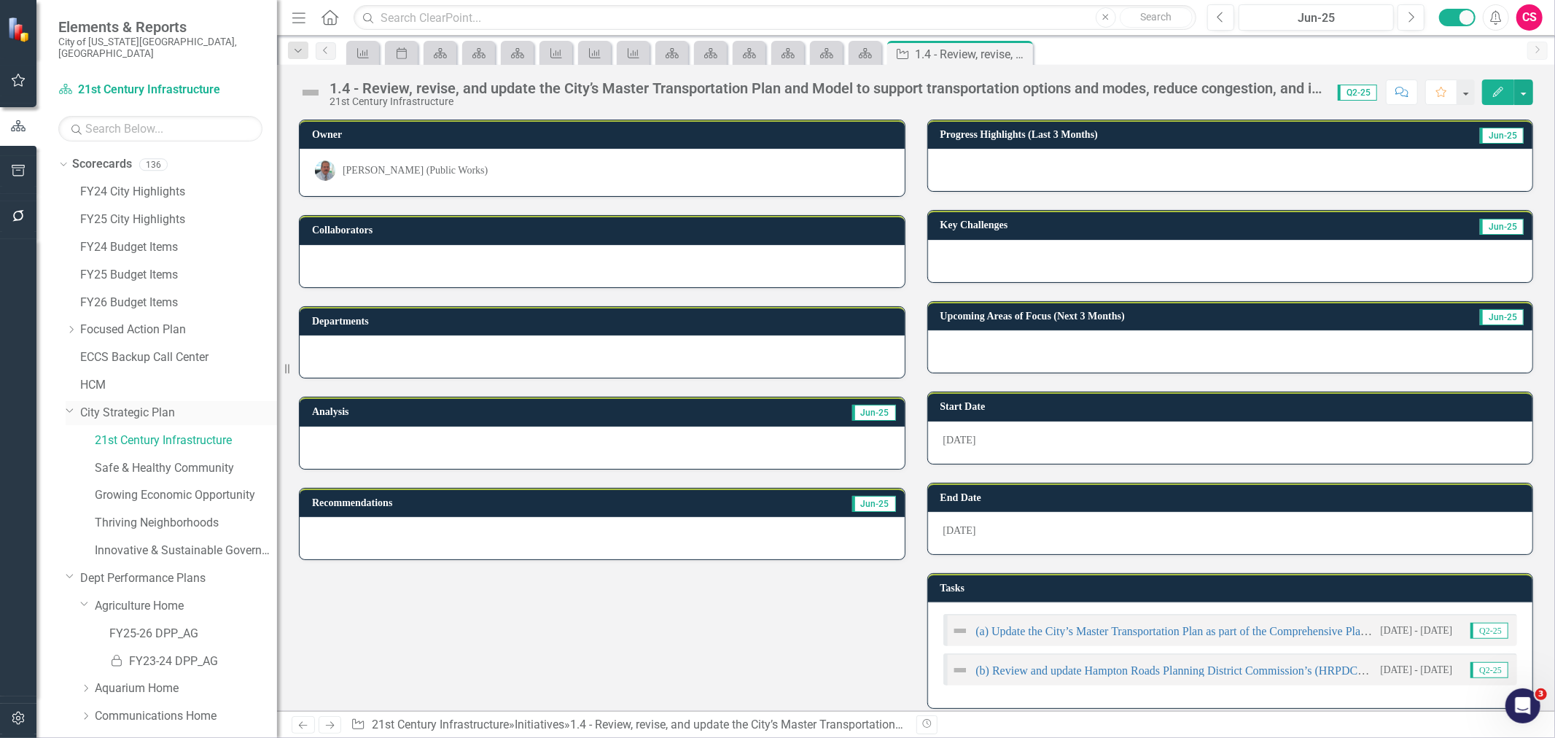
click at [69, 405] on icon "Dropdown" at bounding box center [70, 410] width 9 height 11
click at [100, 432] on link "Dept Performance Plans" at bounding box center [178, 440] width 197 height 17
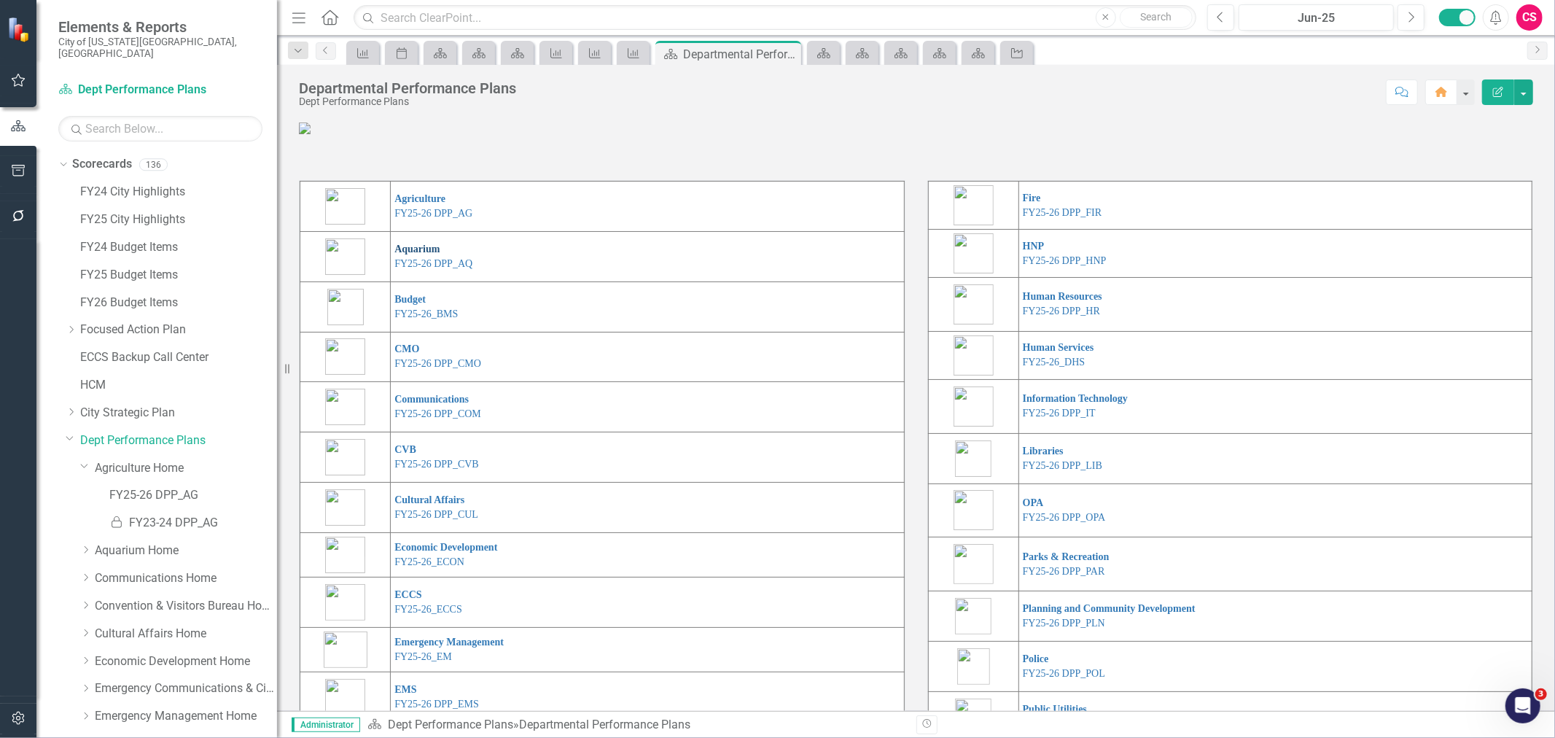
click at [416, 254] on link "Aquarium" at bounding box center [416, 249] width 45 height 11
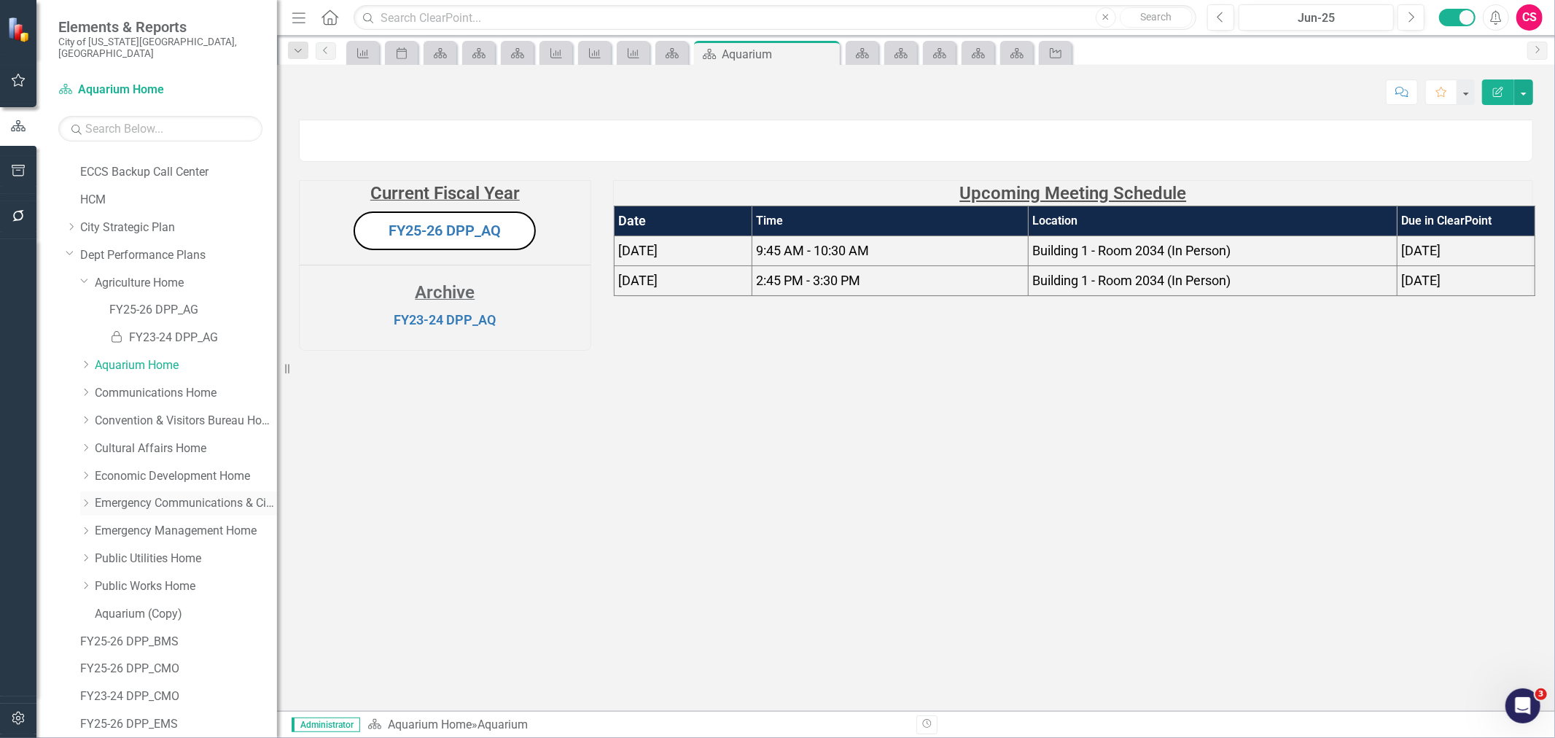
scroll to position [243, 0]
click at [133, 437] on link "Emergency Communications & Citizen Services Home" at bounding box center [186, 445] width 182 height 17
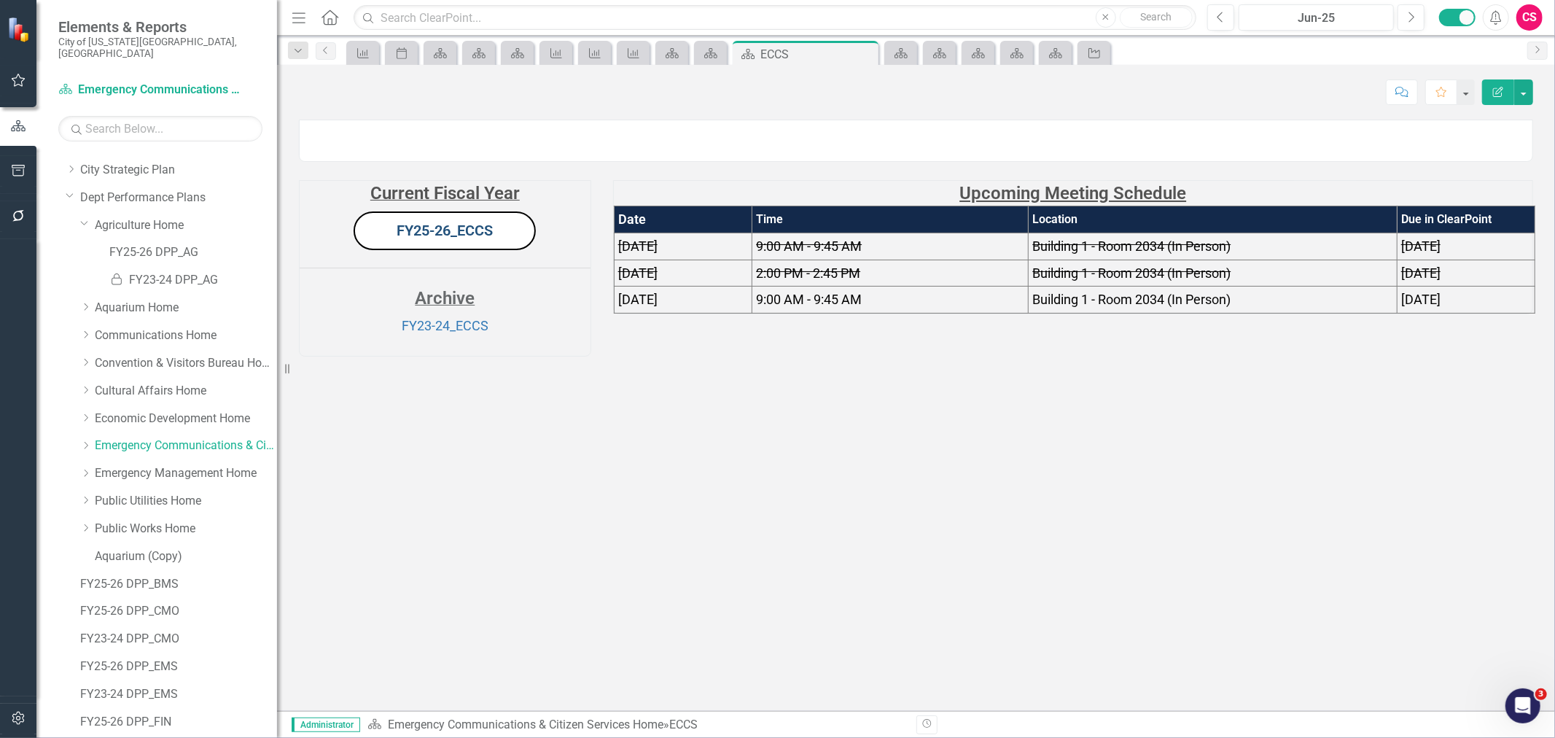
click at [441, 239] on link "FY25-26_ECCS" at bounding box center [445, 230] width 96 height 17
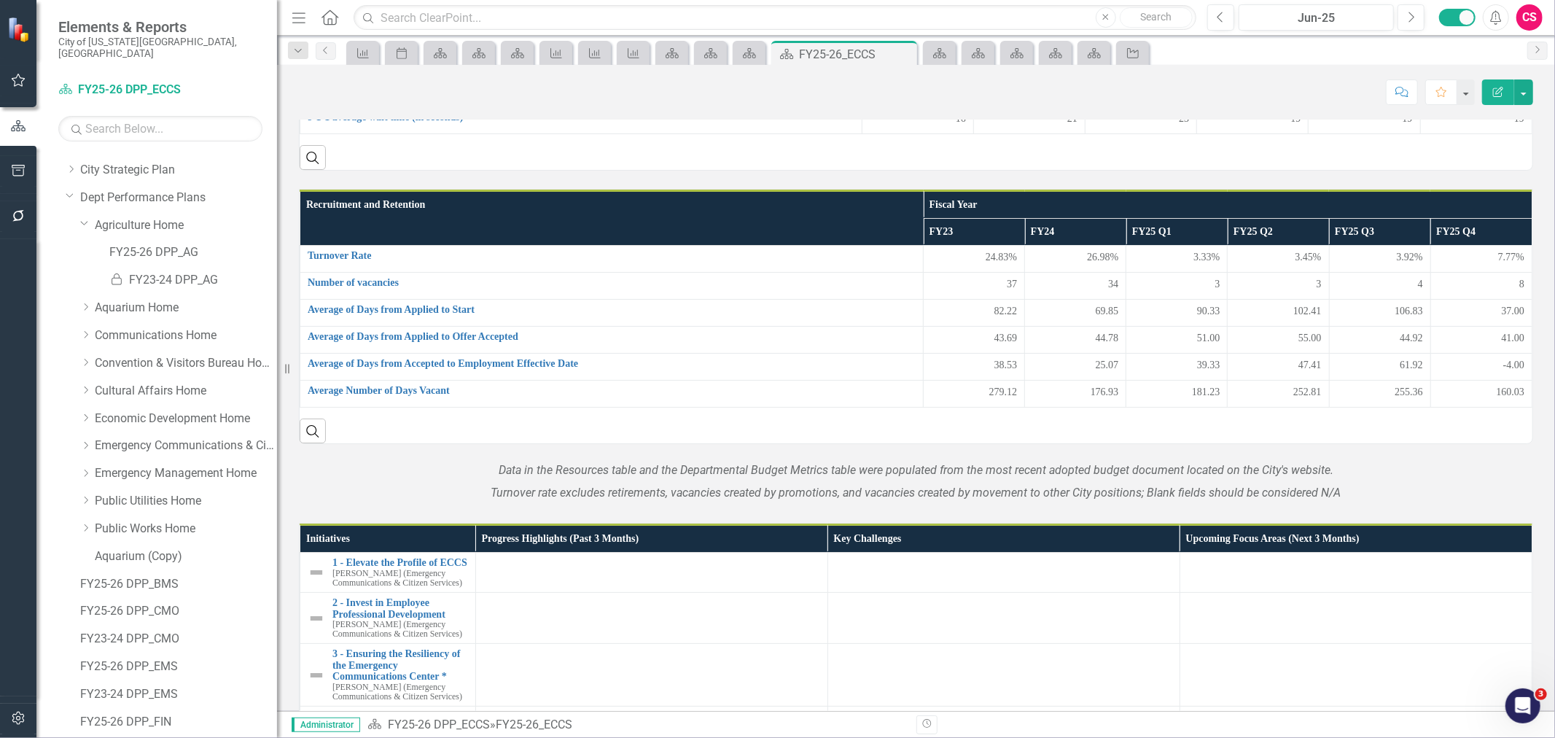
scroll to position [405, 0]
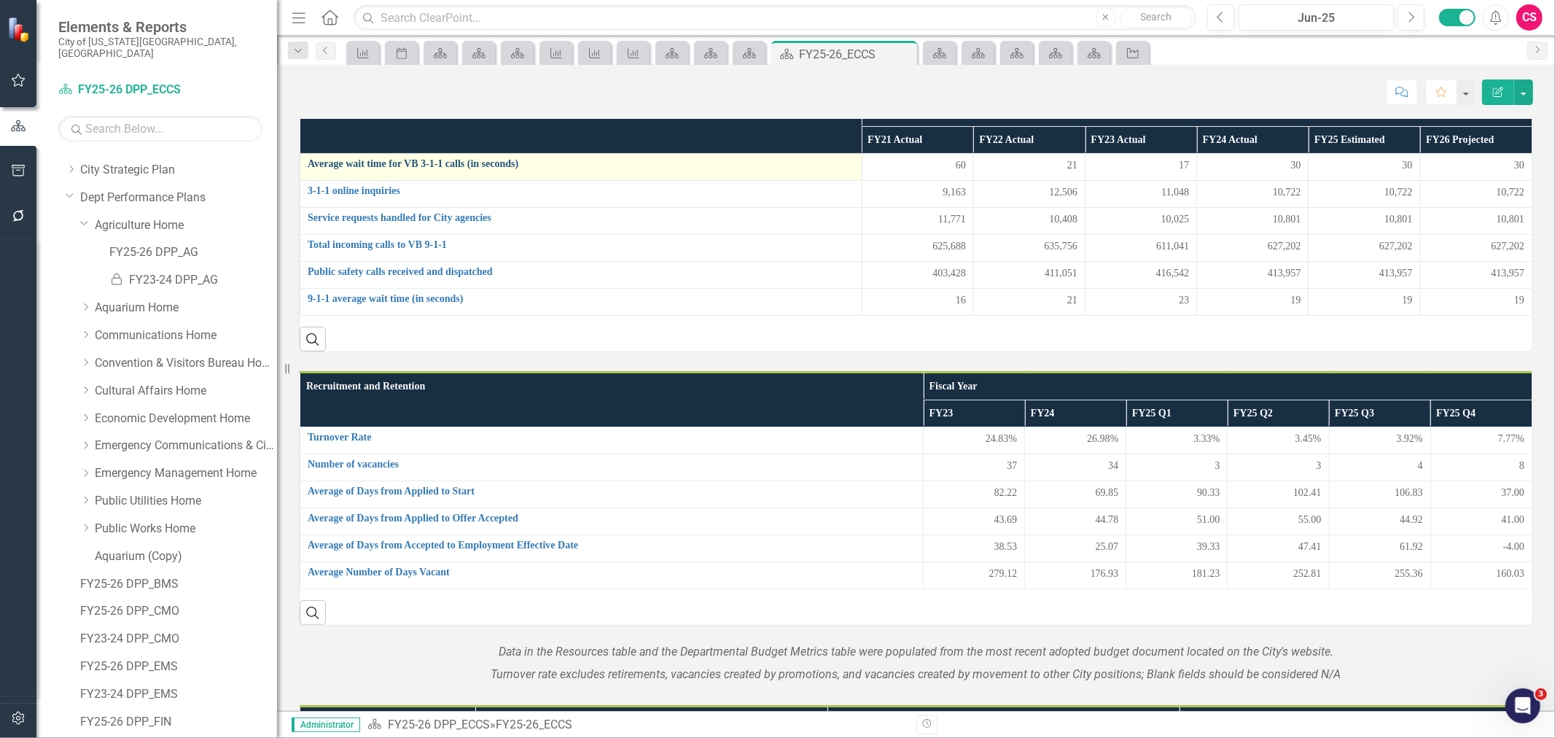
click at [397, 169] on link "Average wait time for VB 3-1-1 calls (in seconds)" at bounding box center [581, 163] width 547 height 11
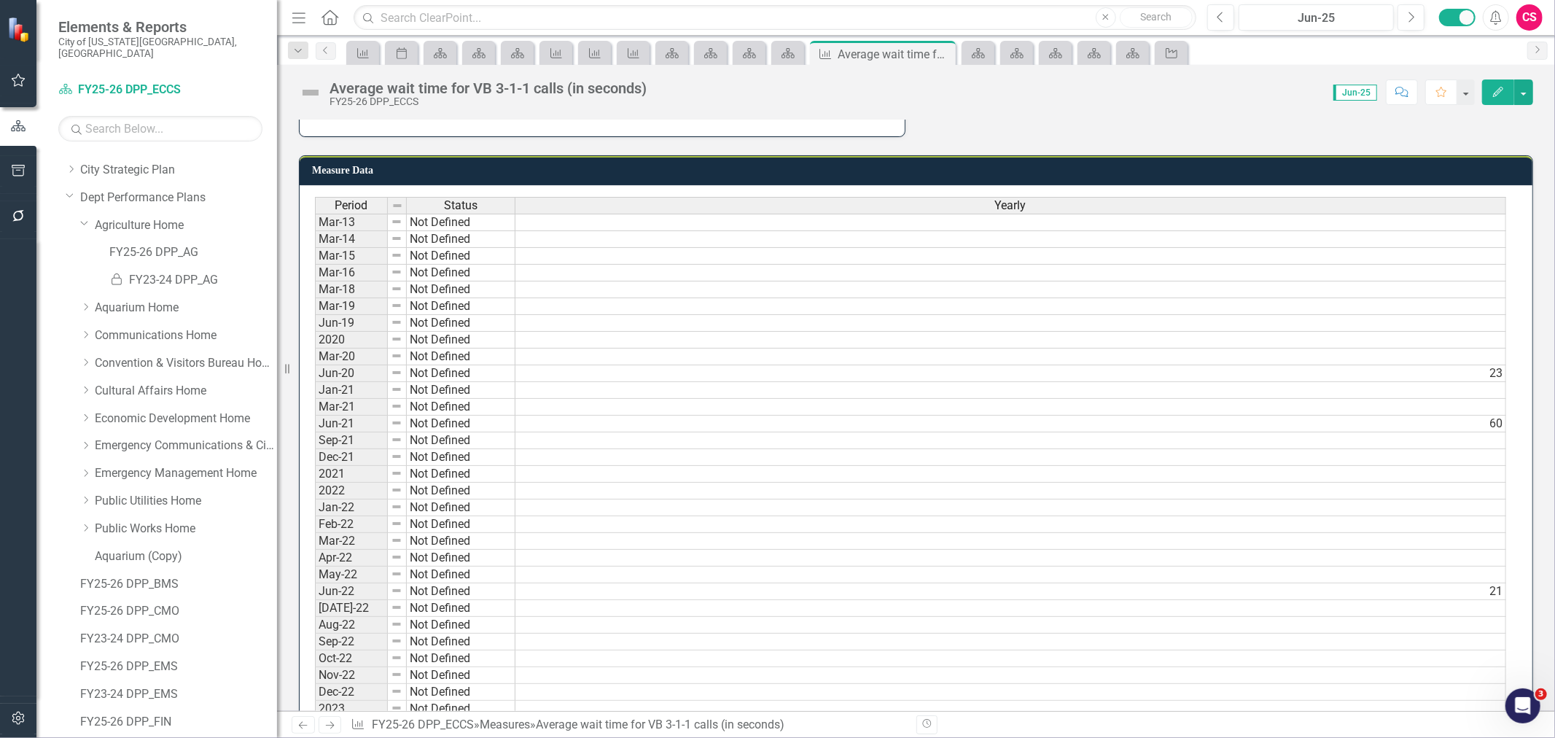
scroll to position [381, 0]
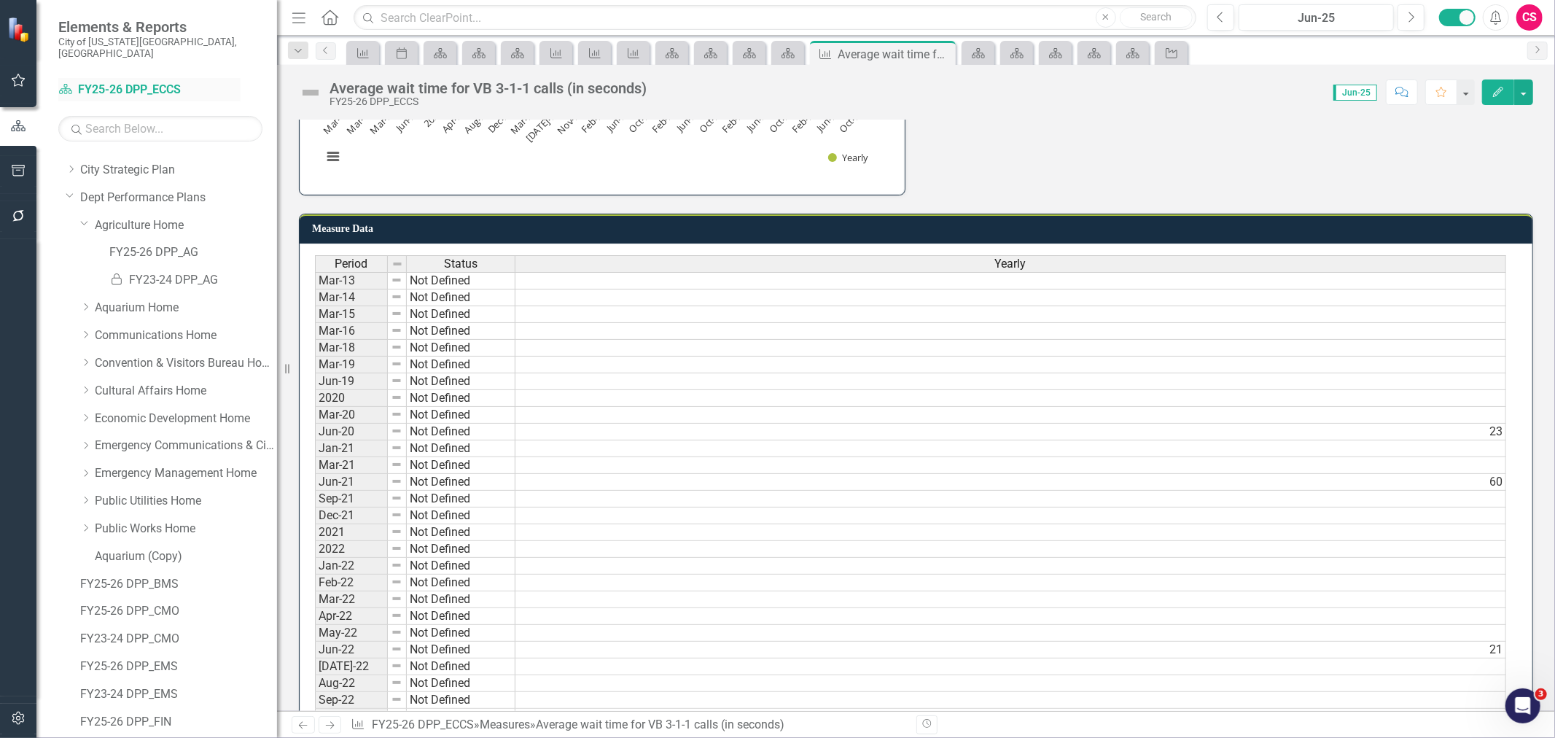
click at [144, 82] on link "Scorecard FY25-26 DPP_ECCS" at bounding box center [149, 90] width 182 height 17
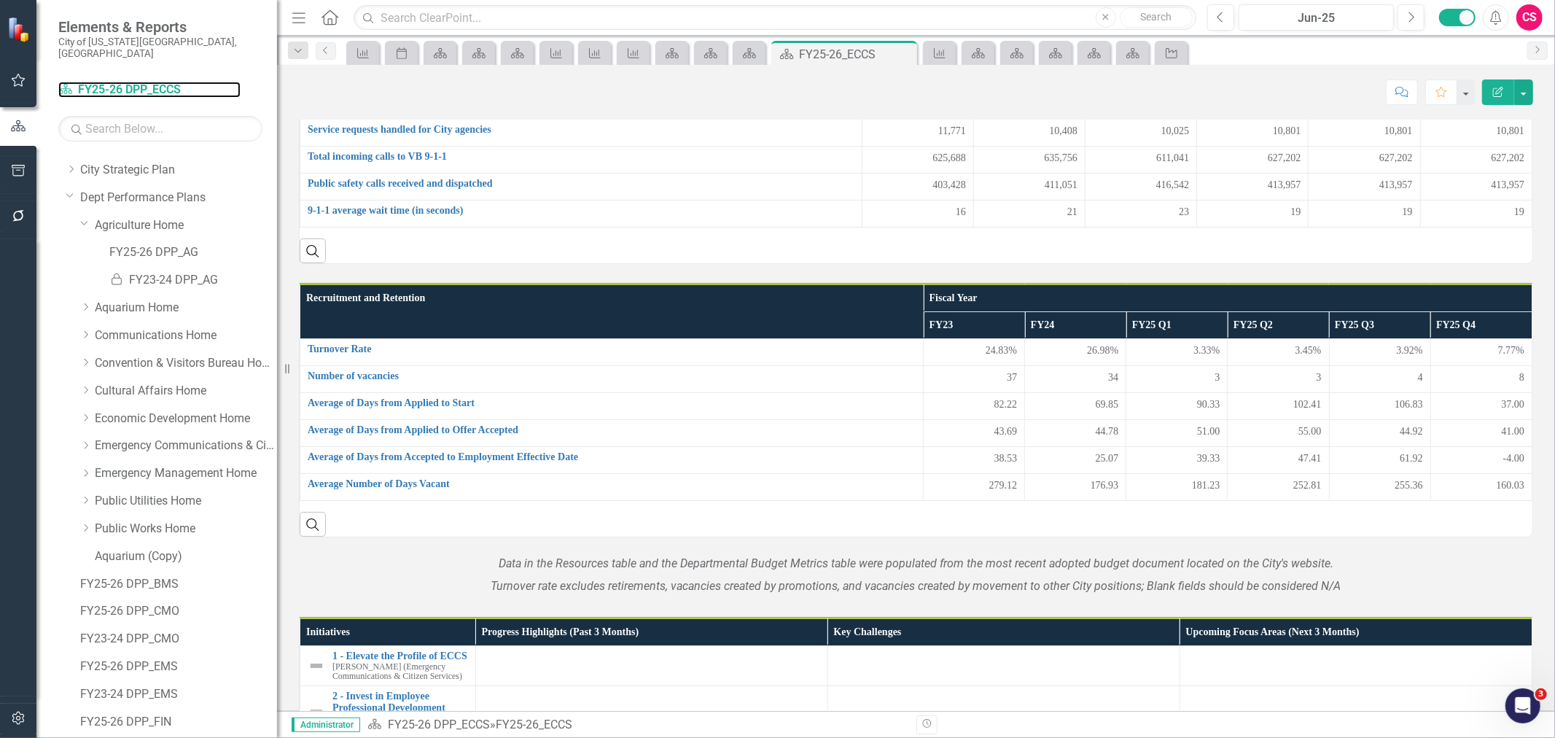
scroll to position [729, 0]
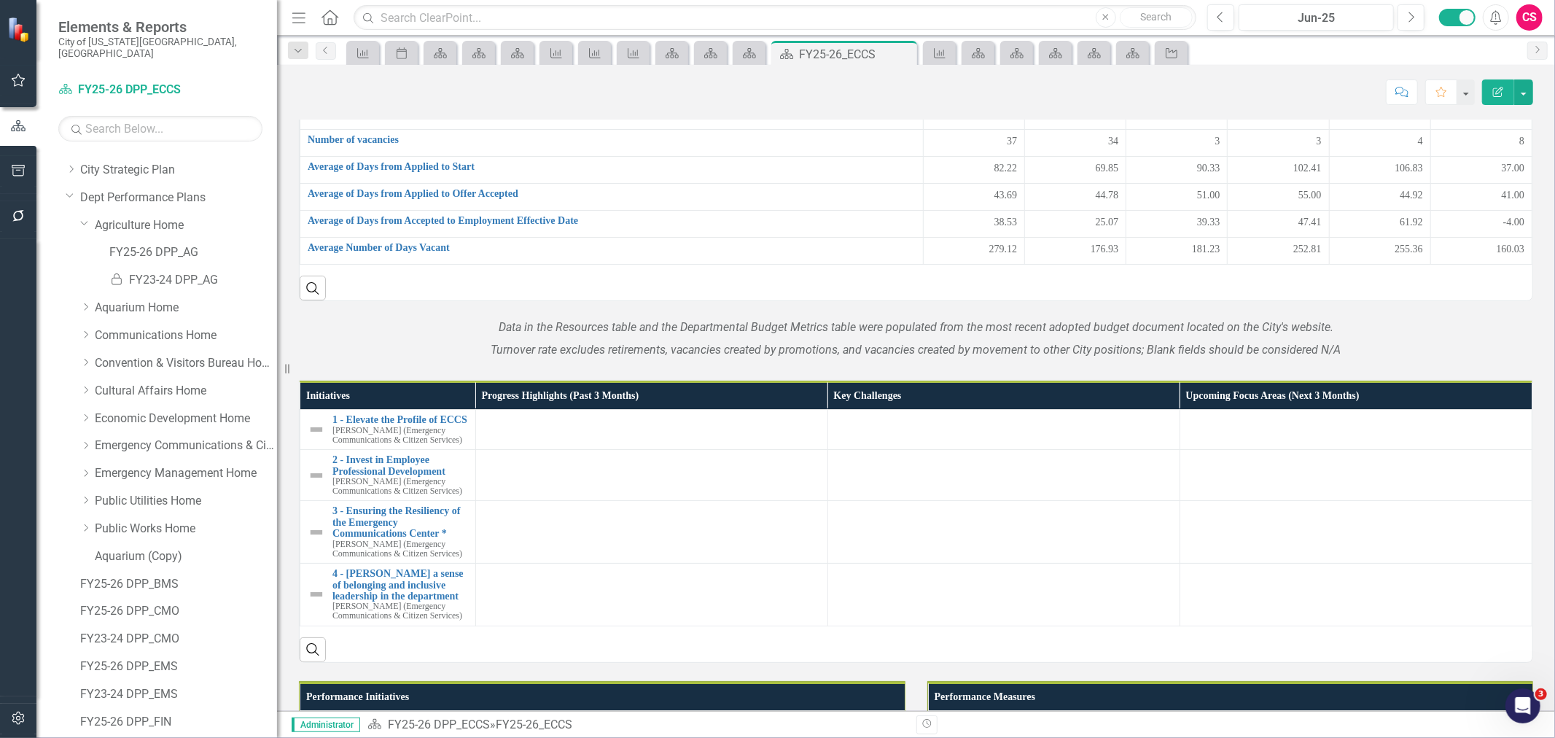
click at [17, 717] on icon "button" at bounding box center [18, 718] width 15 height 12
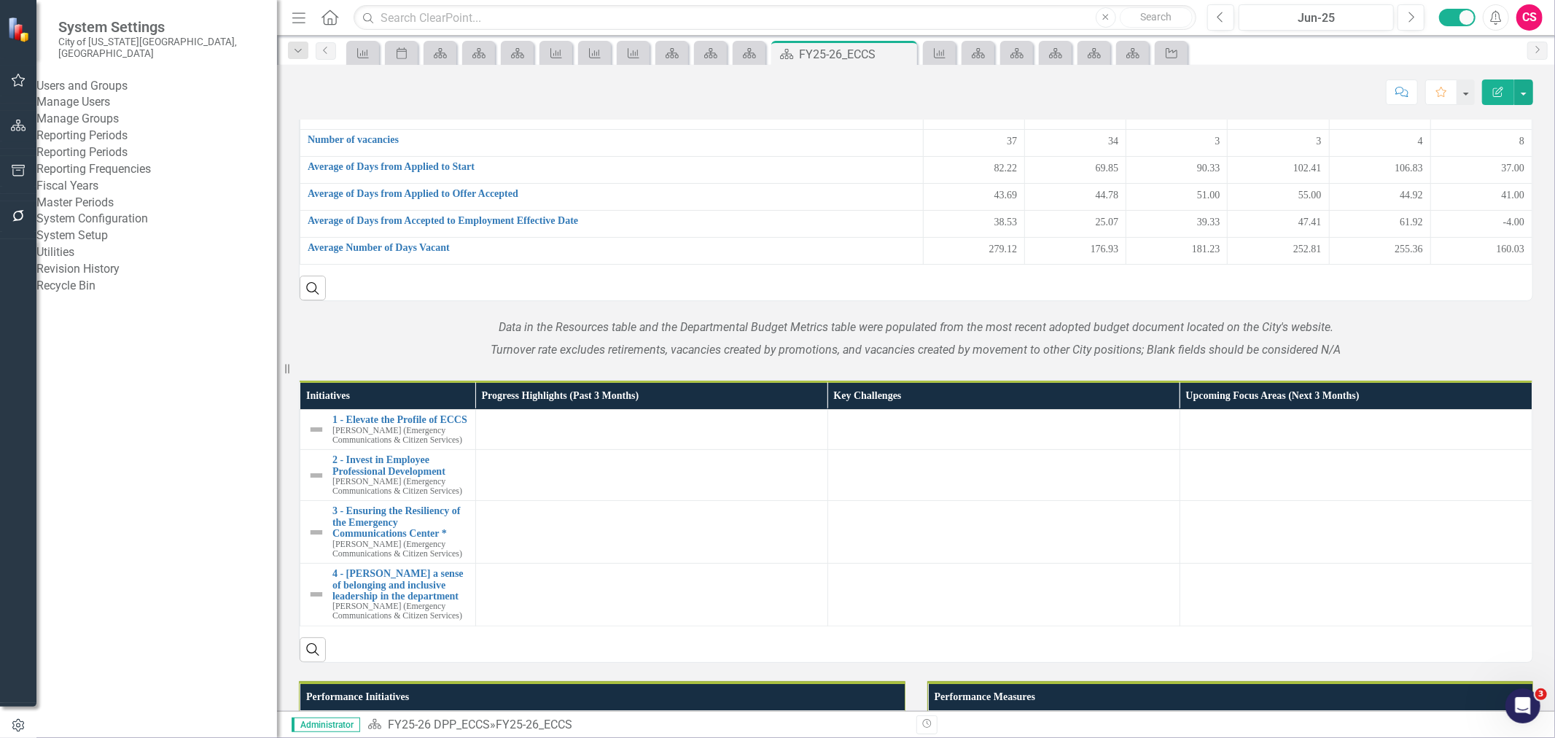
click at [133, 178] on link "Reporting Frequencies" at bounding box center [156, 169] width 241 height 17
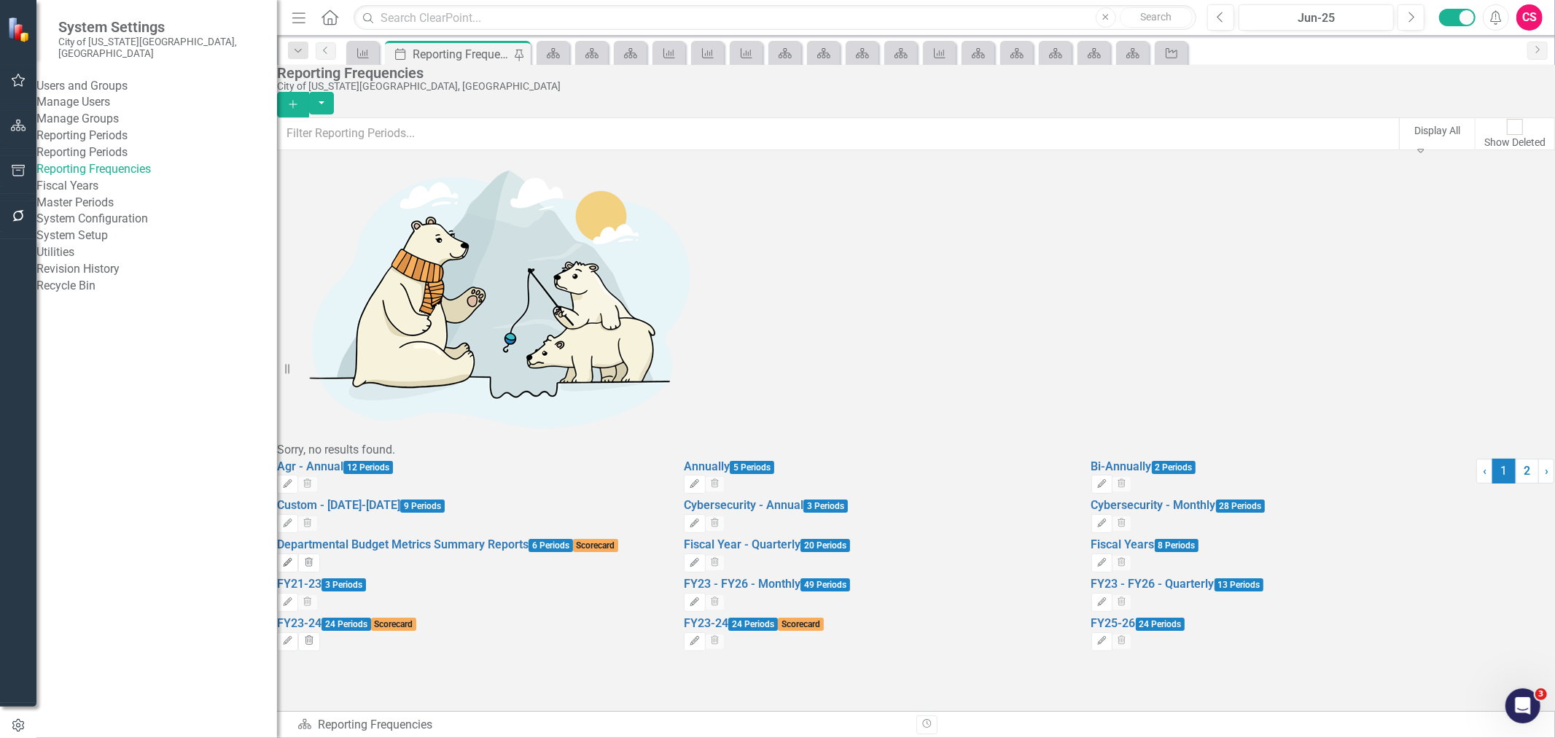
click at [293, 558] on icon "Edit" at bounding box center [287, 562] width 11 height 9
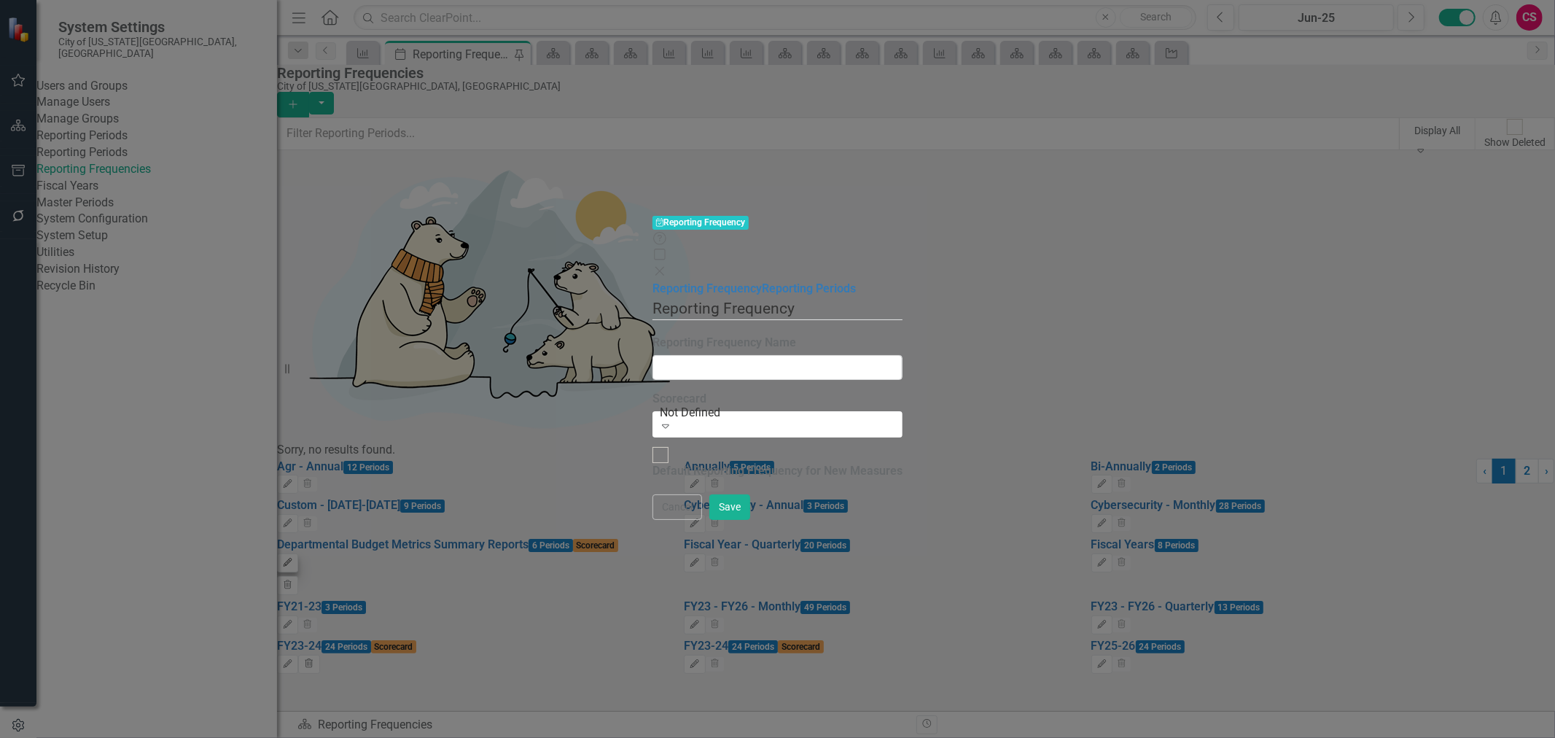
type input "Departmental Budget Metrics Summary Reports"
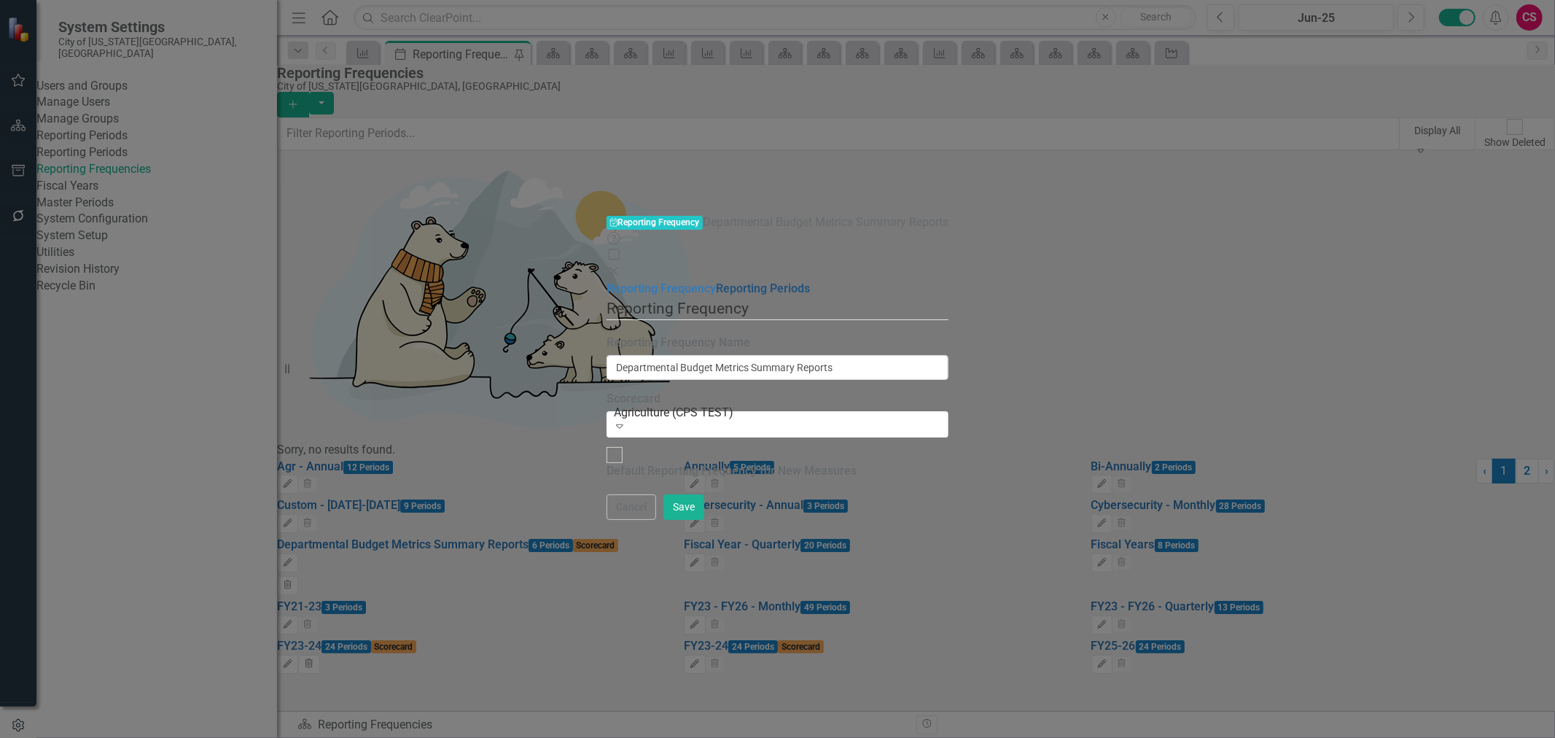
click at [716, 281] on link "Reporting Periods" at bounding box center [763, 288] width 94 height 14
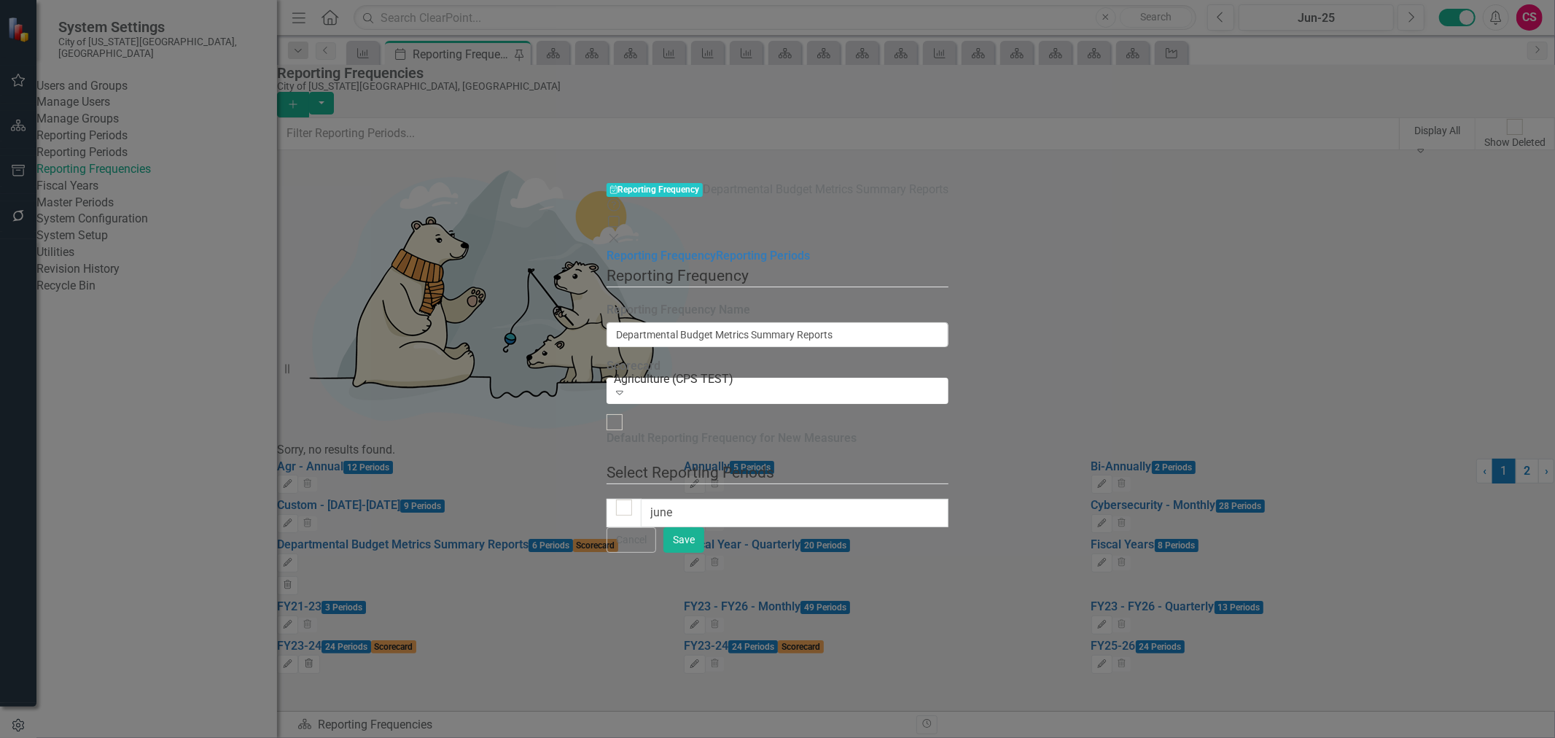
type input "jun"
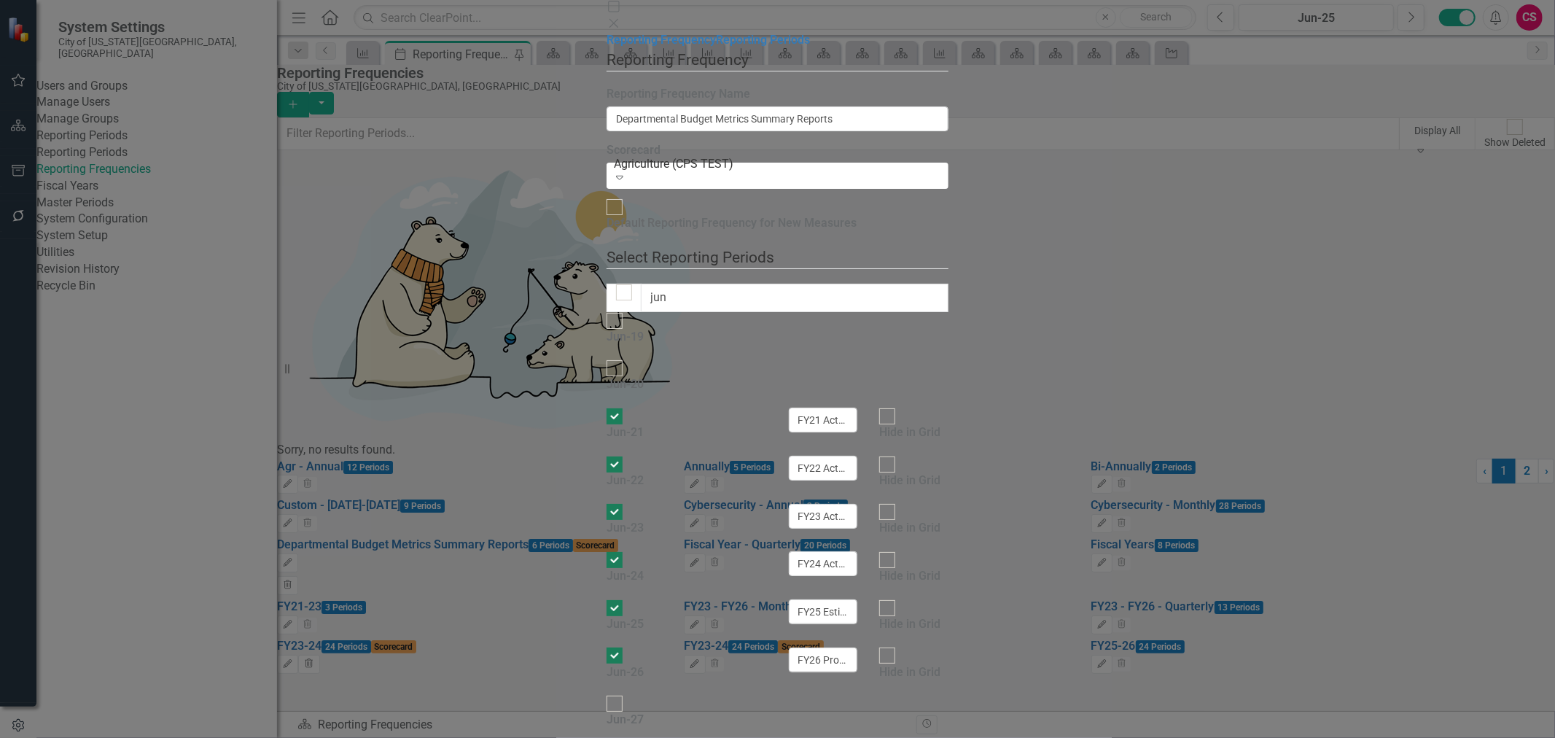
checkbox input "false"
type input "jun"
drag, startPoint x: 1120, startPoint y: 194, endPoint x: 1003, endPoint y: 166, distance: 120.6
click at [949, 246] on fieldset "Select Reporting Periods Since you may not be reporting on every element every …" at bounding box center [778, 494] width 342 height 497
drag, startPoint x: 1083, startPoint y: 173, endPoint x: 1078, endPoint y: 215, distance: 42.7
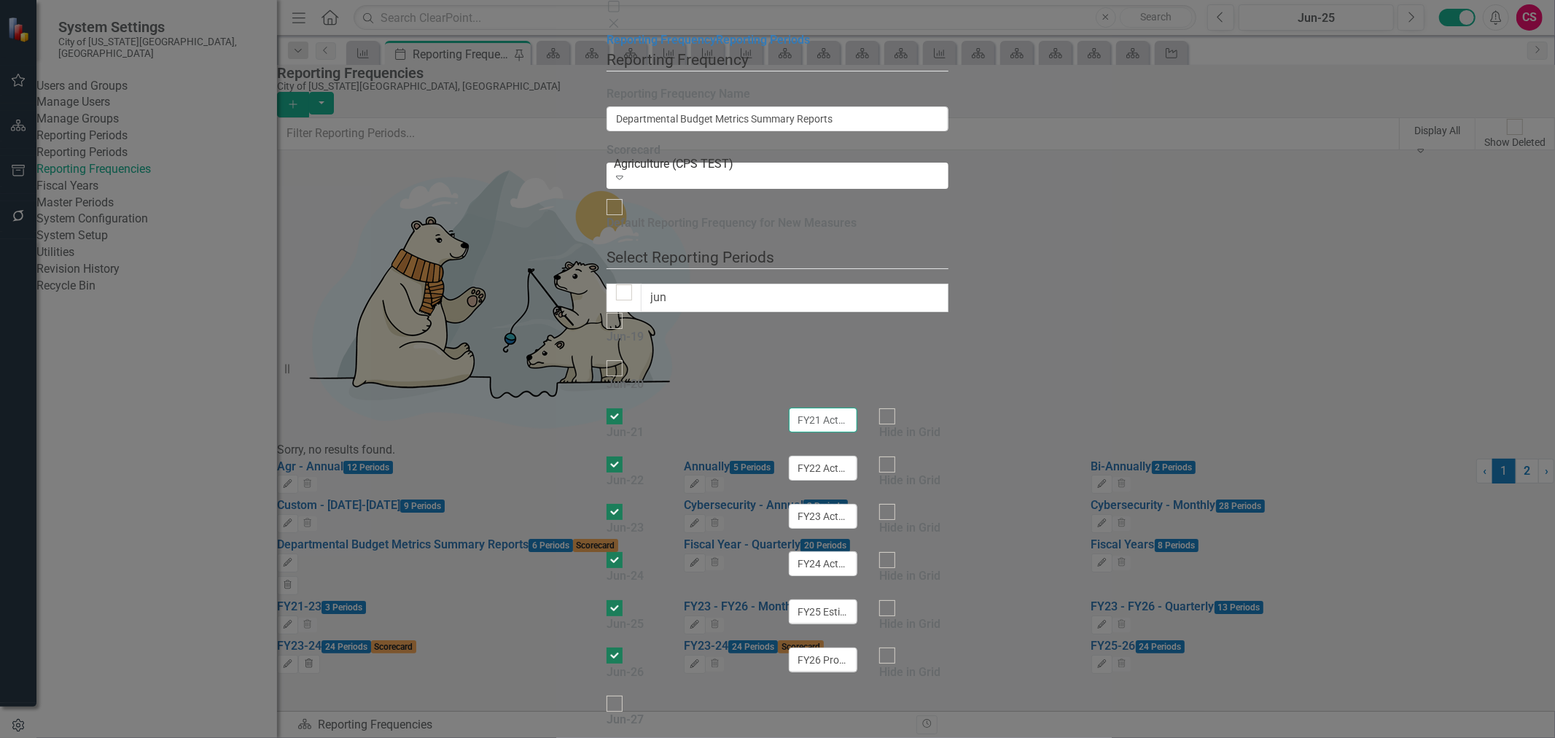
click at [949, 246] on fieldset "Select Reporting Periods Since you may not be reporting on every element every …" at bounding box center [778, 494] width 342 height 497
drag, startPoint x: 1107, startPoint y: 228, endPoint x: 1036, endPoint y: 226, distance: 70.8
click at [931, 246] on fieldset "Select Reporting Periods Since you may not be reporting on every element every …" at bounding box center [778, 494] width 342 height 497
drag, startPoint x: 1088, startPoint y: 250, endPoint x: 1000, endPoint y: 266, distance: 89.7
click at [960, 551] on div "Jun-24 FY24 Actual Hide in Grid" at bounding box center [778, 575] width 364 height 48
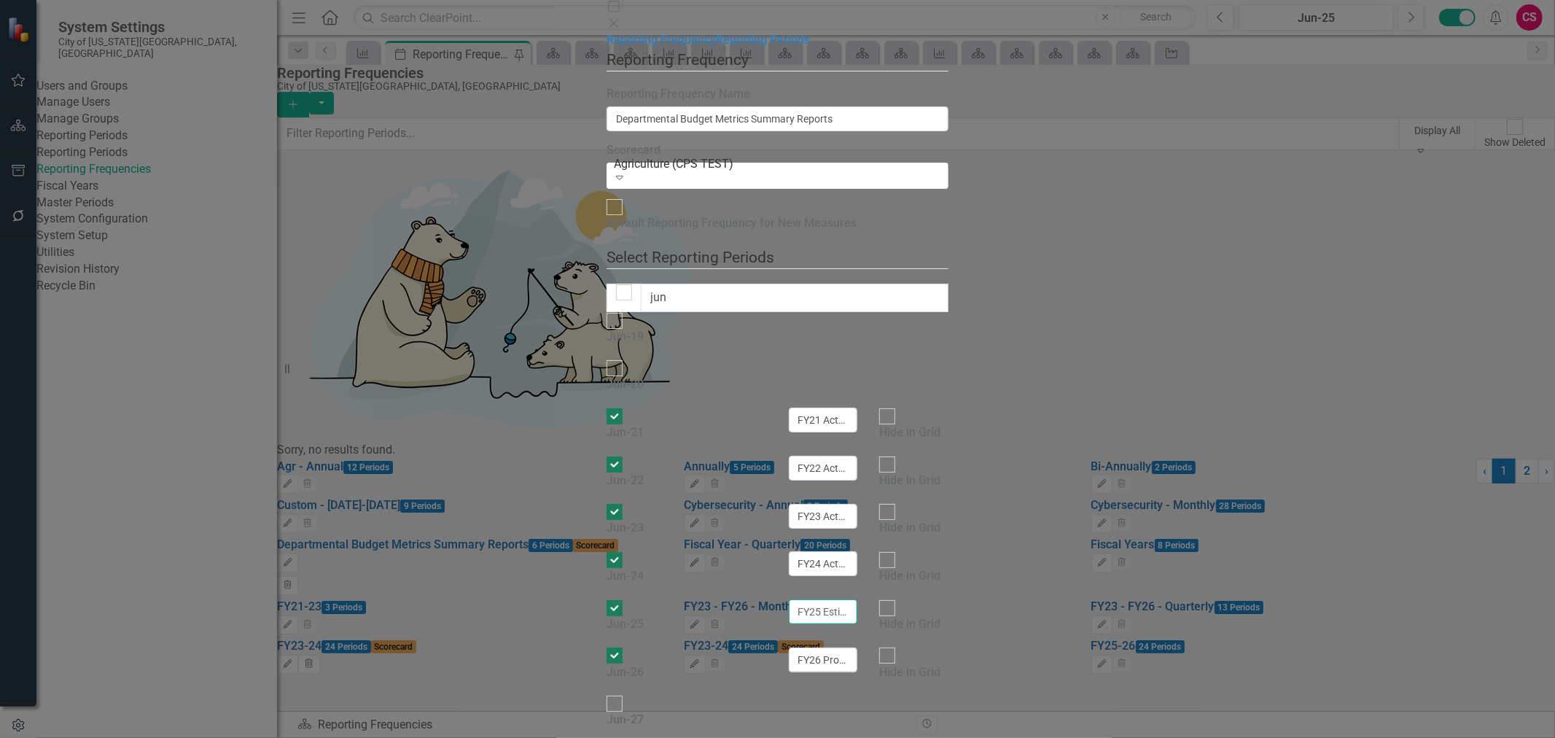
drag, startPoint x: 1124, startPoint y: 293, endPoint x: 1003, endPoint y: 294, distance: 120.3
click at [960, 599] on div "Jun-25 FY25 Estimated Hide in Grid" at bounding box center [778, 623] width 364 height 48
drag, startPoint x: 1143, startPoint y: 316, endPoint x: 979, endPoint y: 303, distance: 163.8
click at [960, 647] on div "Jun-26 FY26 Projected Hide in [GEOGRAPHIC_DATA]" at bounding box center [778, 671] width 364 height 48
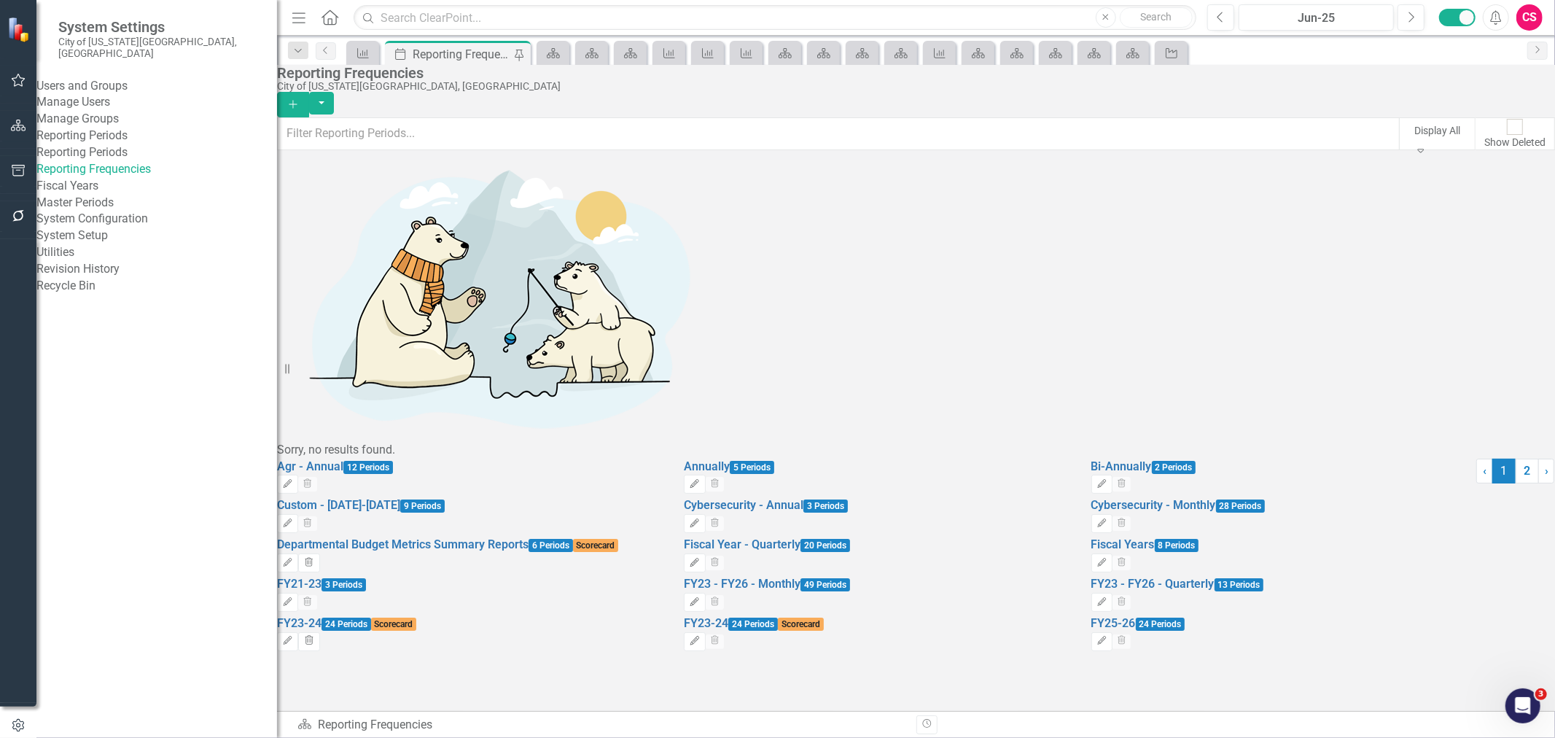
click at [822, 639] on div "Agr - Annual 12 Periods Edit Trash Annually 5 Periods Edit Trash Bi-Annually 2 …" at bounding box center [876, 557] width 1199 height 197
click at [19, 131] on button "button" at bounding box center [18, 126] width 33 height 31
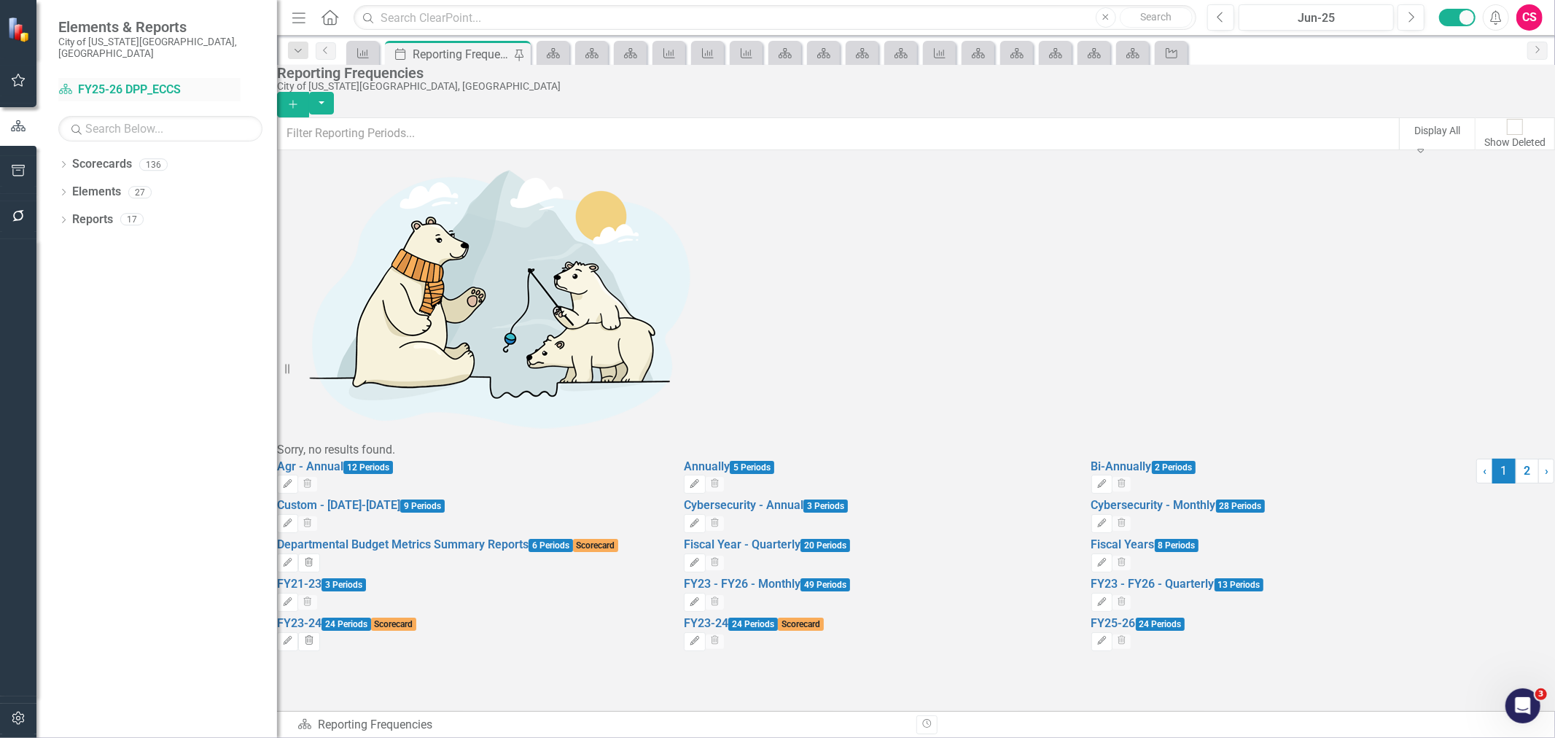
click at [120, 82] on link "Scorecard FY25-26 DPP_ECCS" at bounding box center [149, 90] width 182 height 17
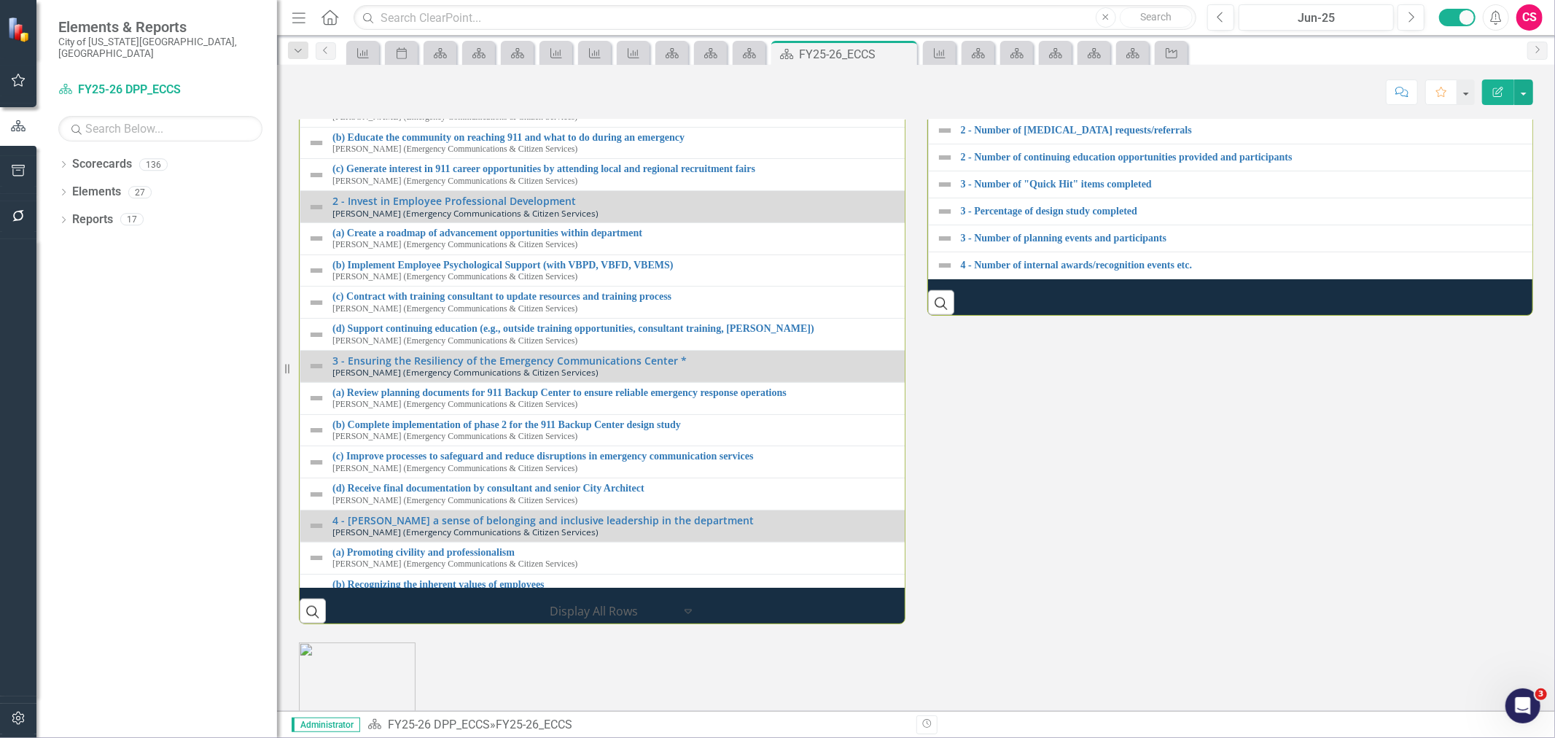
click at [406, 79] on link "1 - Elevate the Profile of ECCS" at bounding box center [925, 73] width 1186 height 11
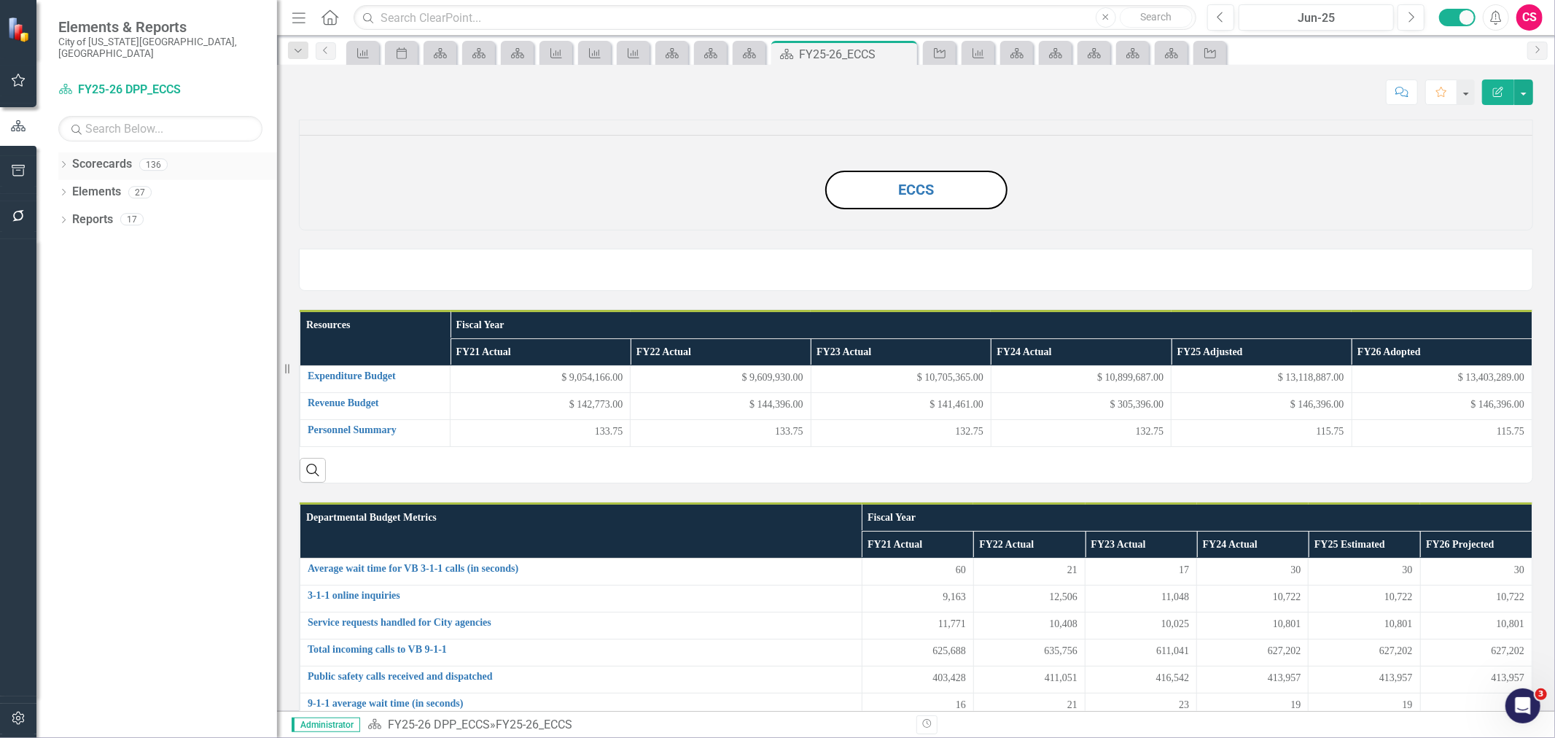
click at [61, 162] on icon "Dropdown" at bounding box center [63, 166] width 10 height 8
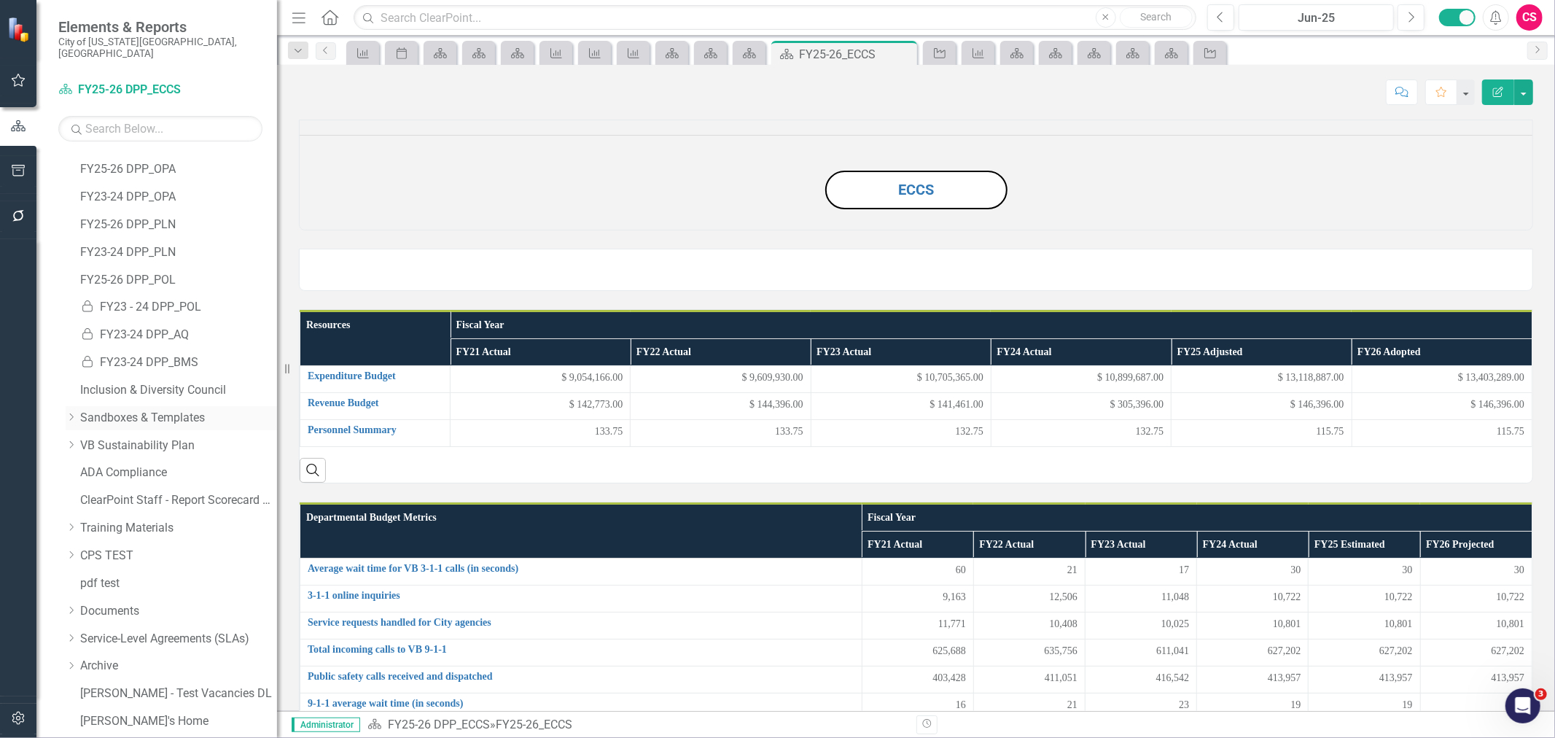
scroll to position [1003, 0]
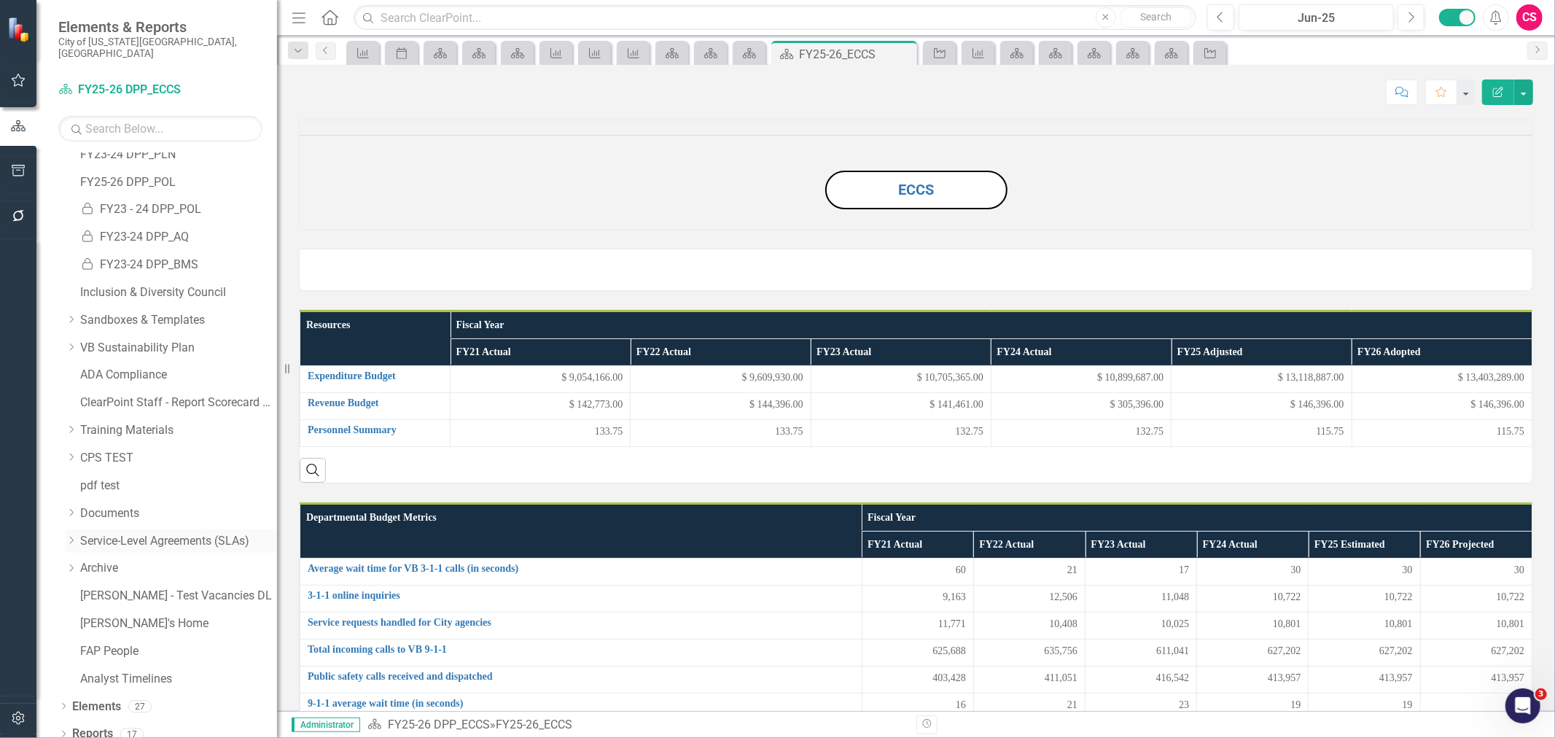
click at [73, 536] on icon "Dropdown" at bounding box center [71, 540] width 11 height 9
click at [66, 480] on div "Dropdown" at bounding box center [71, 486] width 11 height 12
click at [119, 505] on link "Data Validation Forms" at bounding box center [186, 513] width 182 height 17
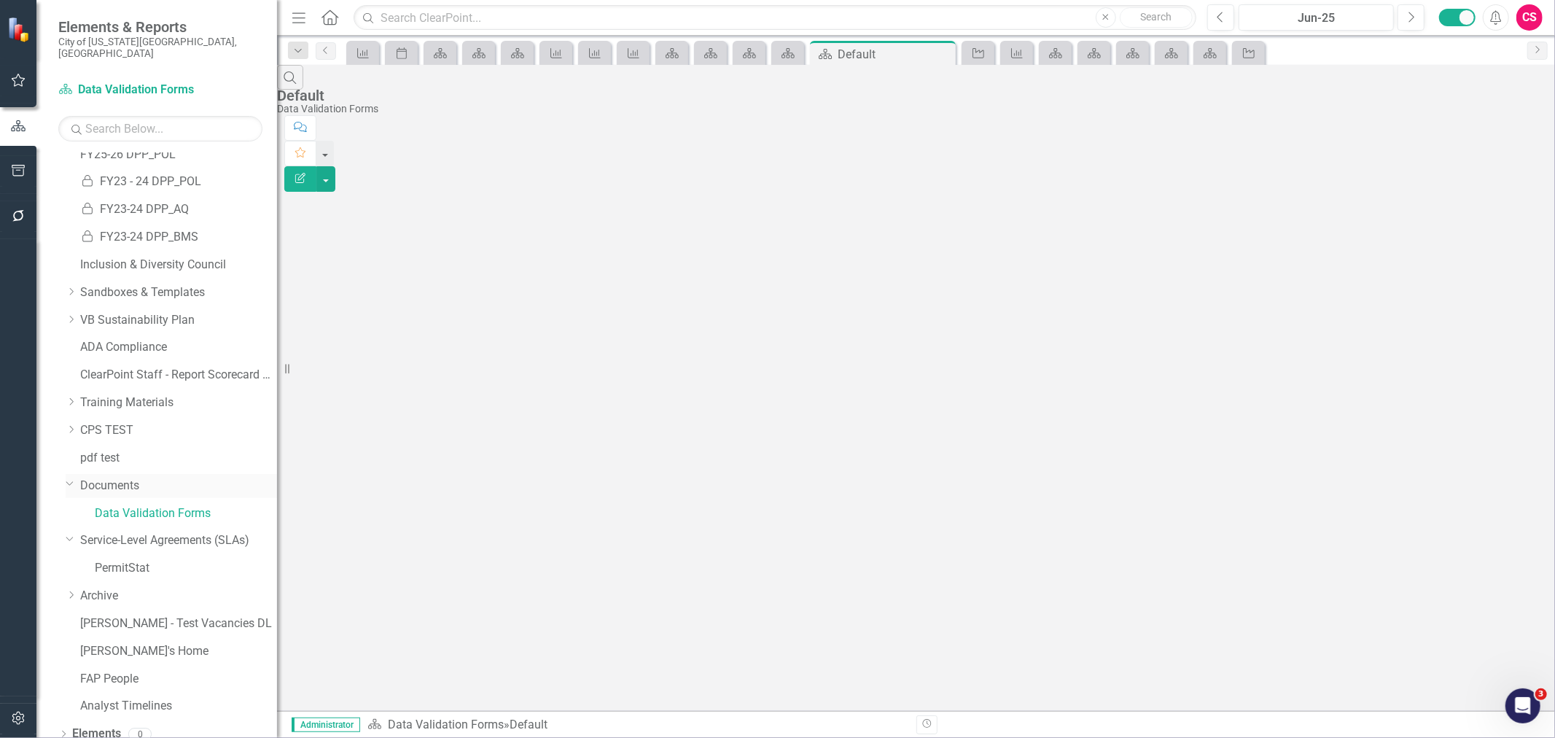
click at [115, 479] on link "Documents" at bounding box center [178, 486] width 197 height 17
click at [114, 532] on link "Service-Level Agreements (SLAs)" at bounding box center [178, 540] width 197 height 17
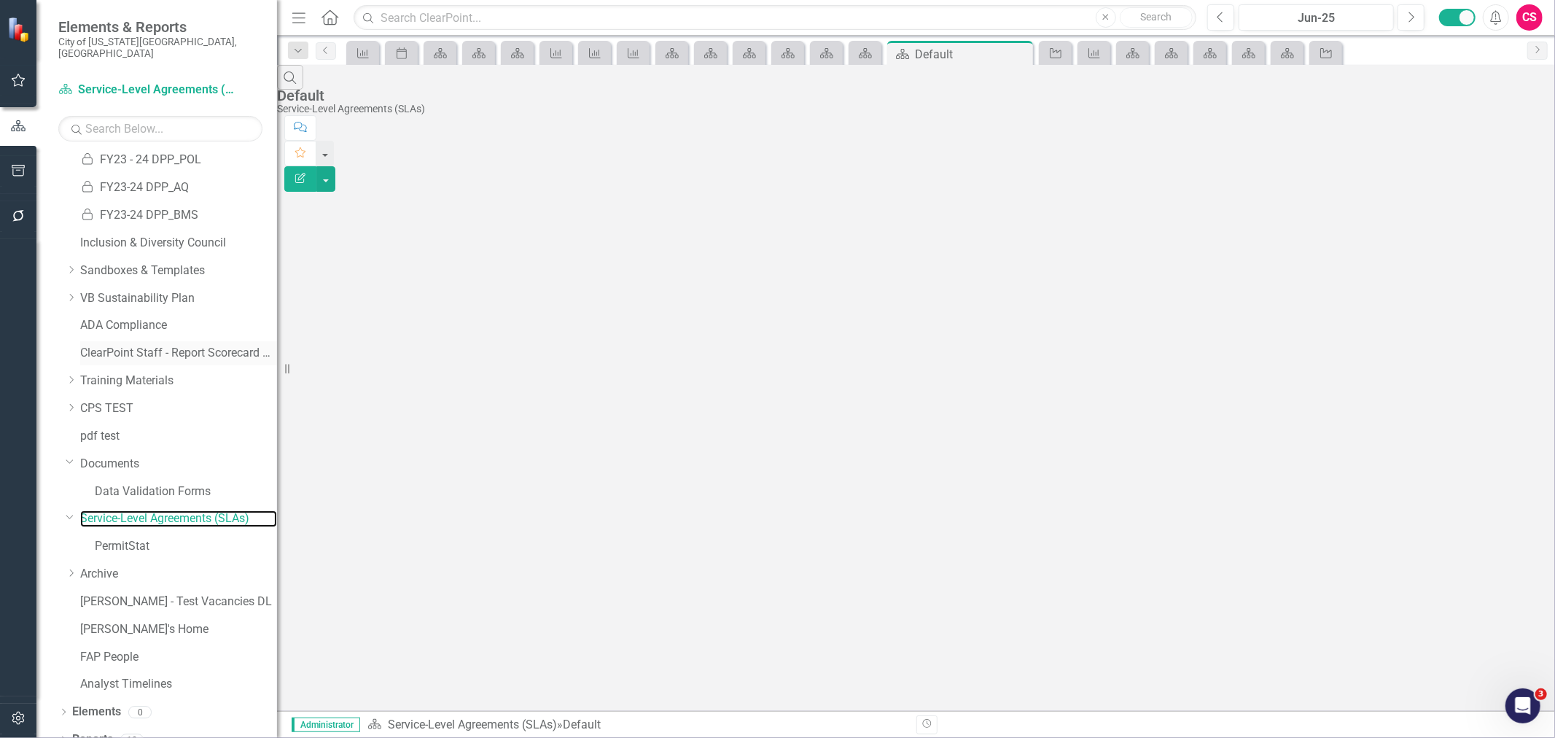
scroll to position [1059, 0]
click at [17, 175] on icon "button" at bounding box center [18, 171] width 15 height 12
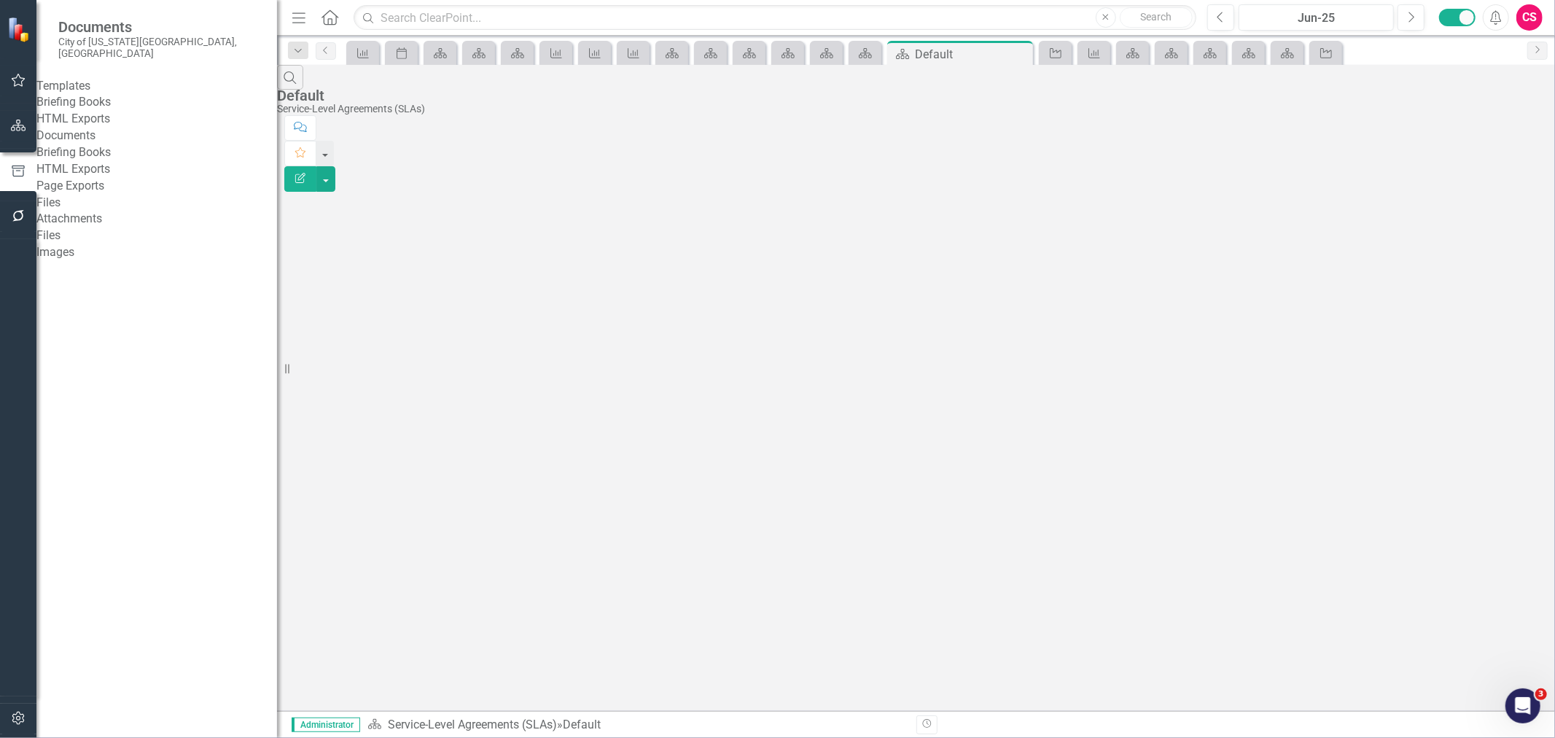
click at [85, 94] on link "Briefing Books" at bounding box center [156, 102] width 241 height 17
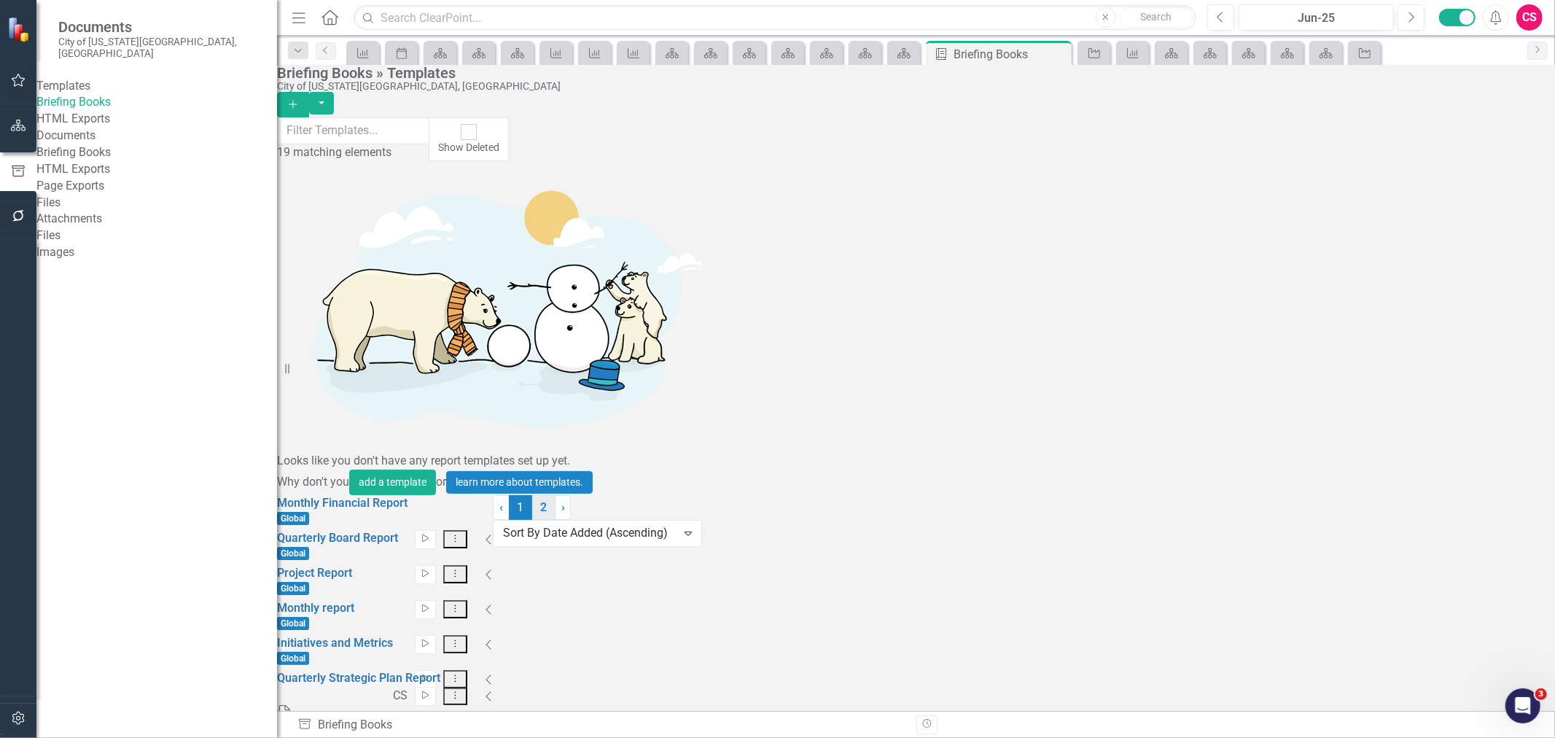
click at [556, 520] on link "2" at bounding box center [543, 507] width 23 height 25
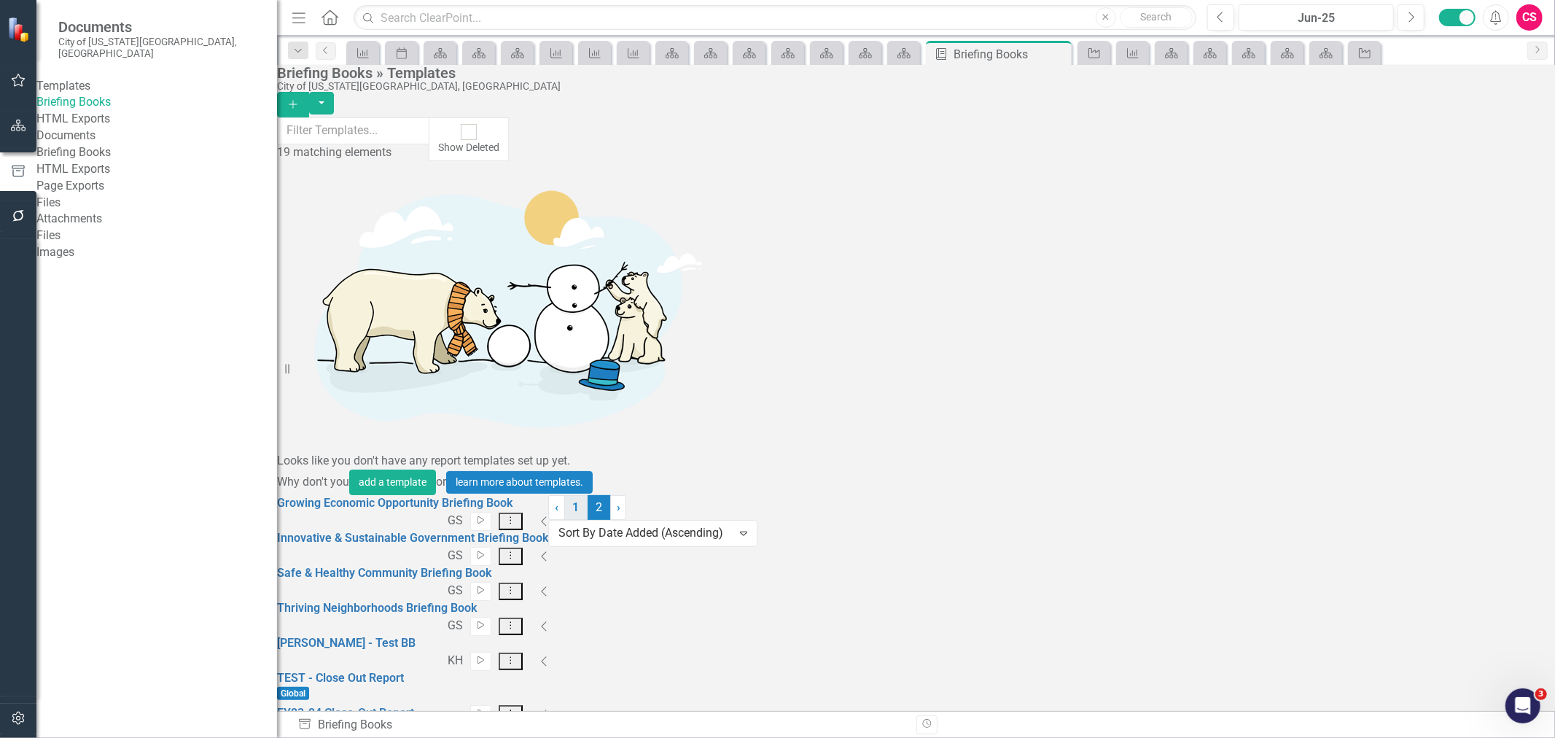
click at [588, 520] on link "1" at bounding box center [575, 507] width 23 height 25
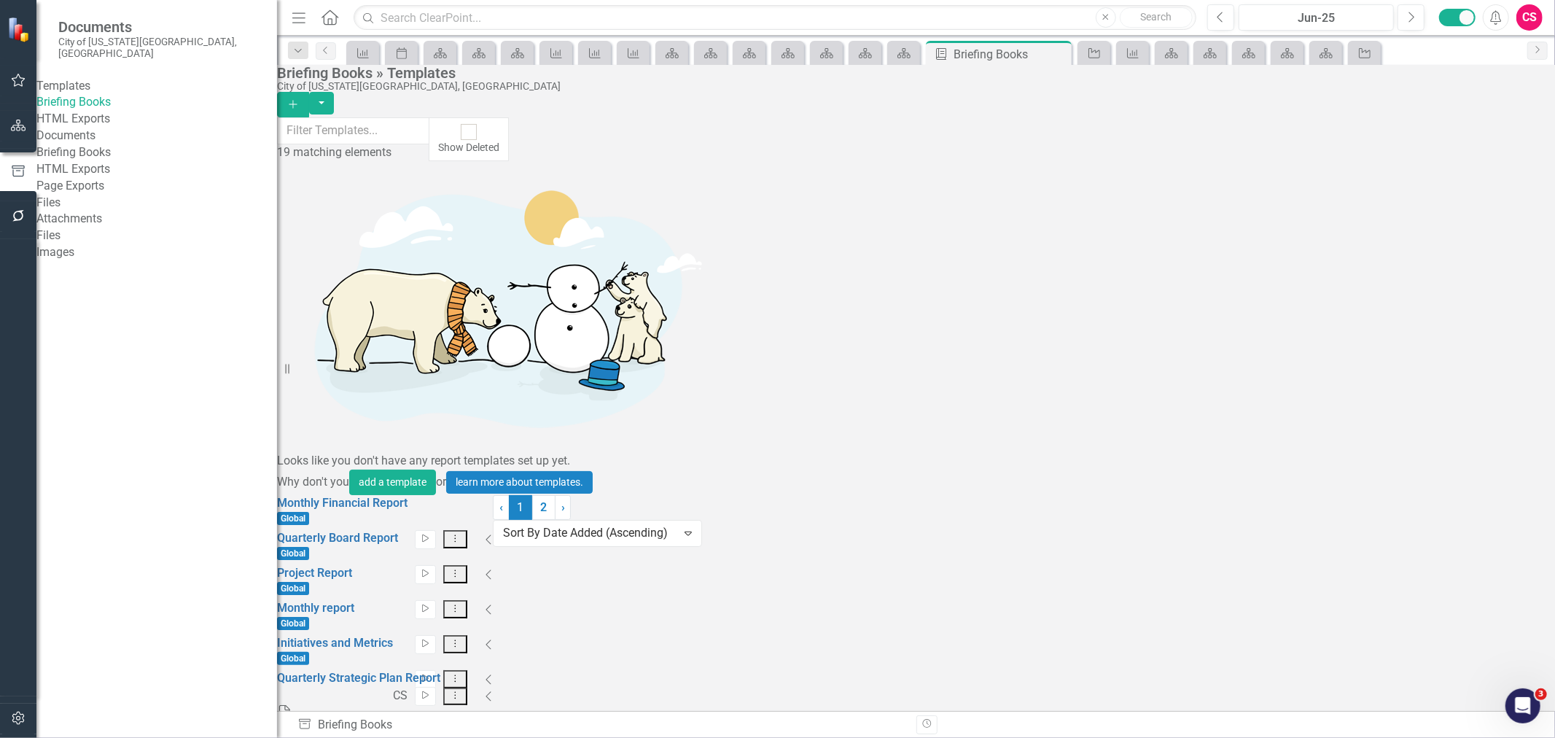
click at [211, 125] on link "HTML Exports" at bounding box center [156, 119] width 241 height 17
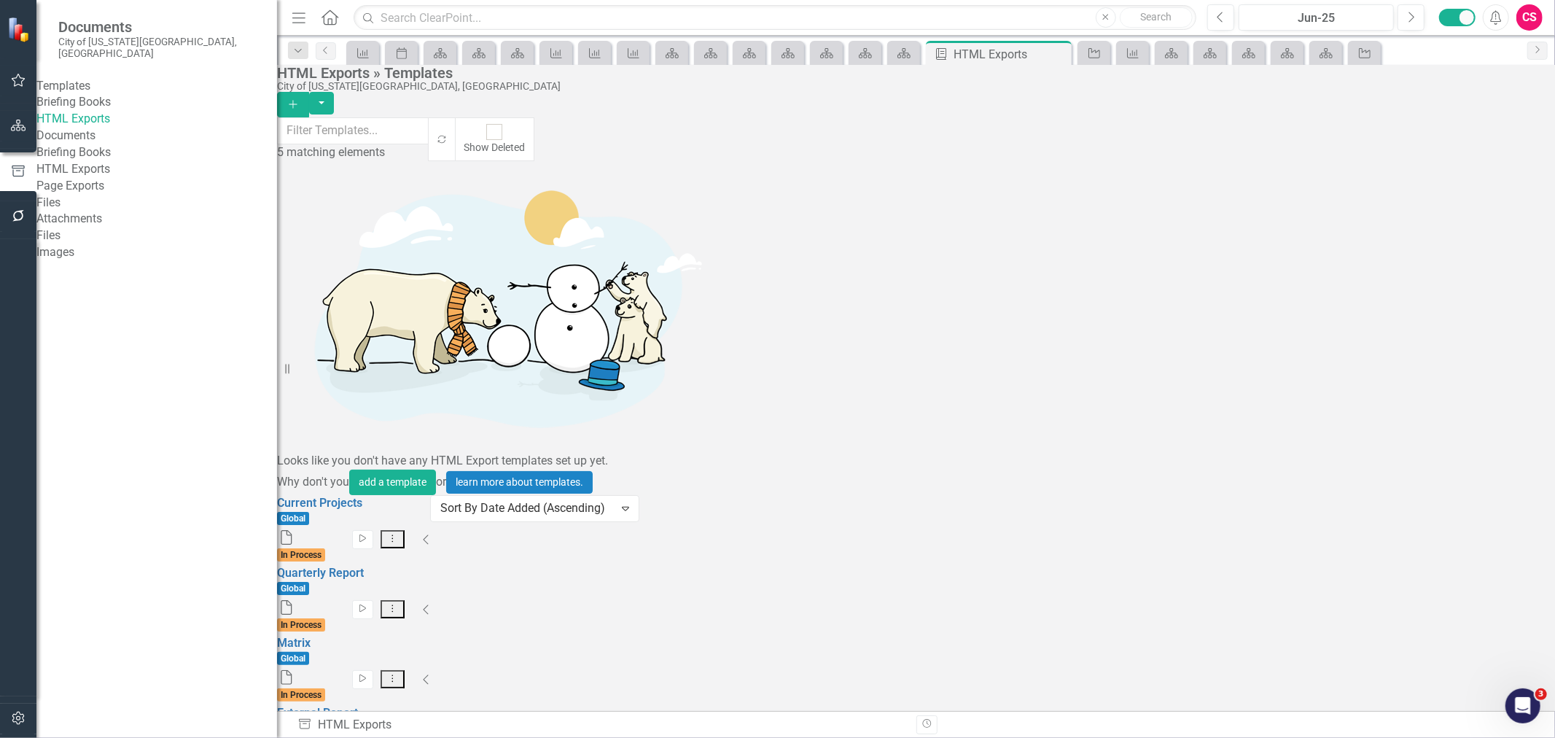
click at [84, 94] on div "Briefing Books" at bounding box center [156, 102] width 241 height 17
click at [101, 104] on link "Briefing Books" at bounding box center [156, 102] width 241 height 17
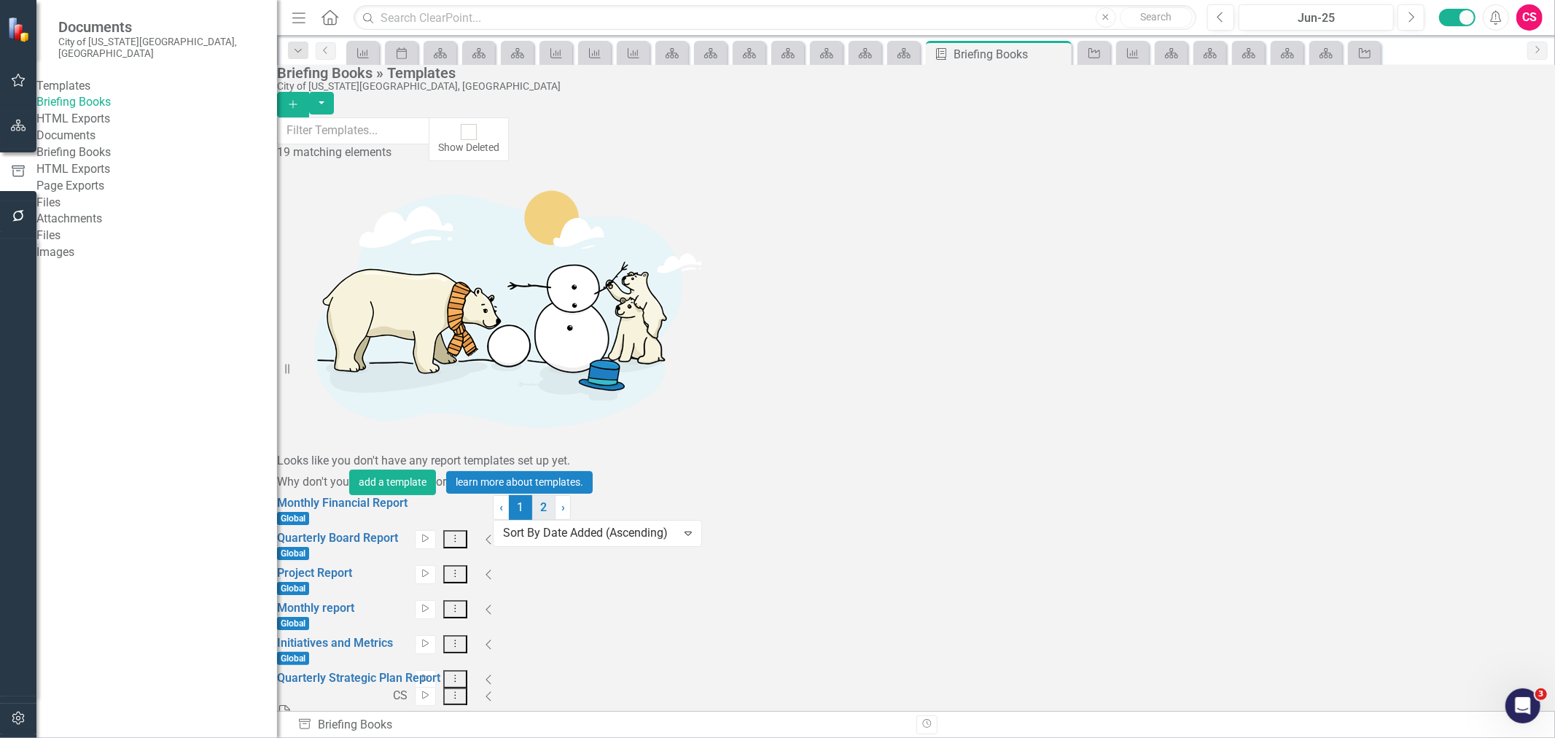
click at [556, 520] on link "2" at bounding box center [543, 507] width 23 height 25
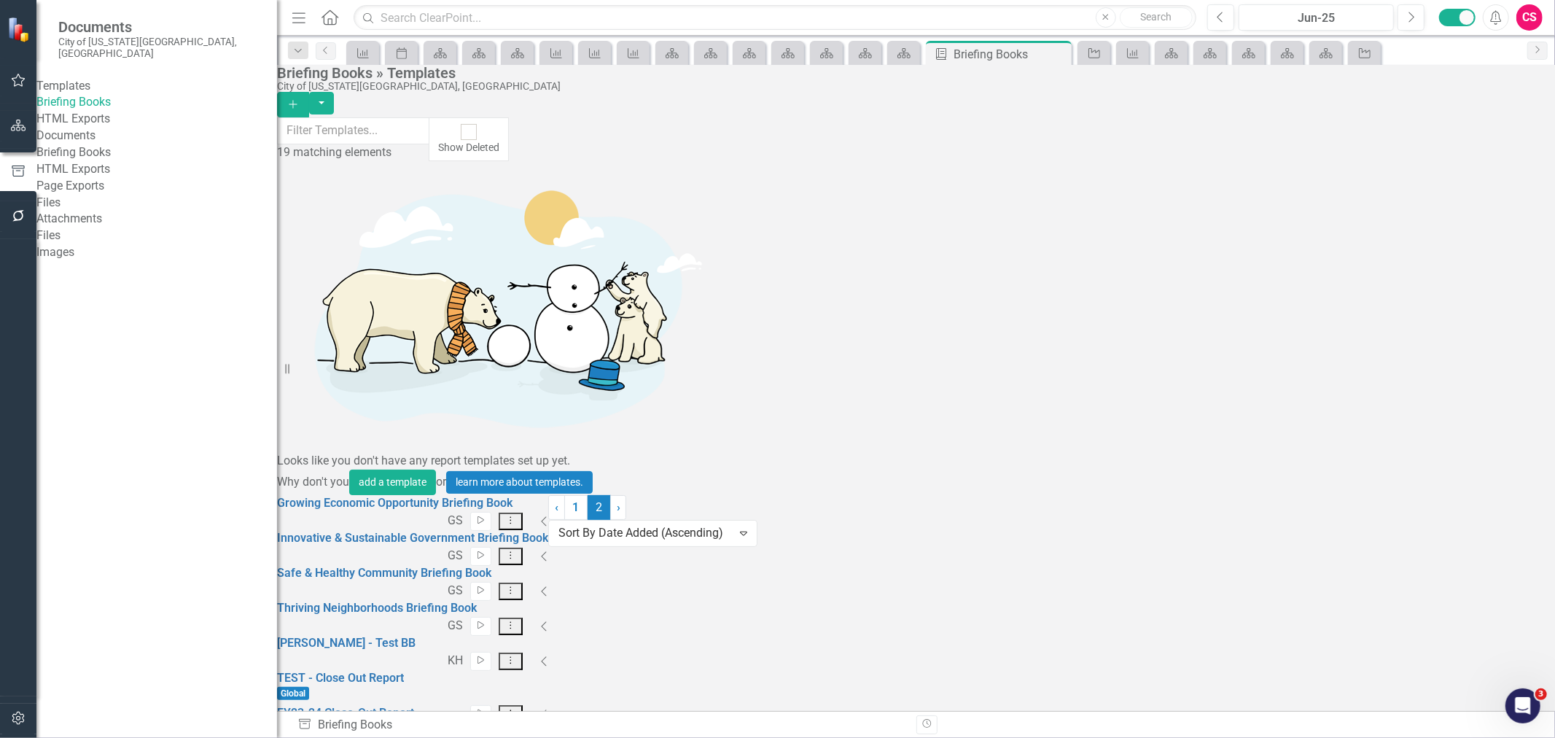
click at [16, 713] on button "button" at bounding box center [18, 719] width 33 height 31
click at [112, 278] on link "Revision History" at bounding box center [156, 269] width 241 height 17
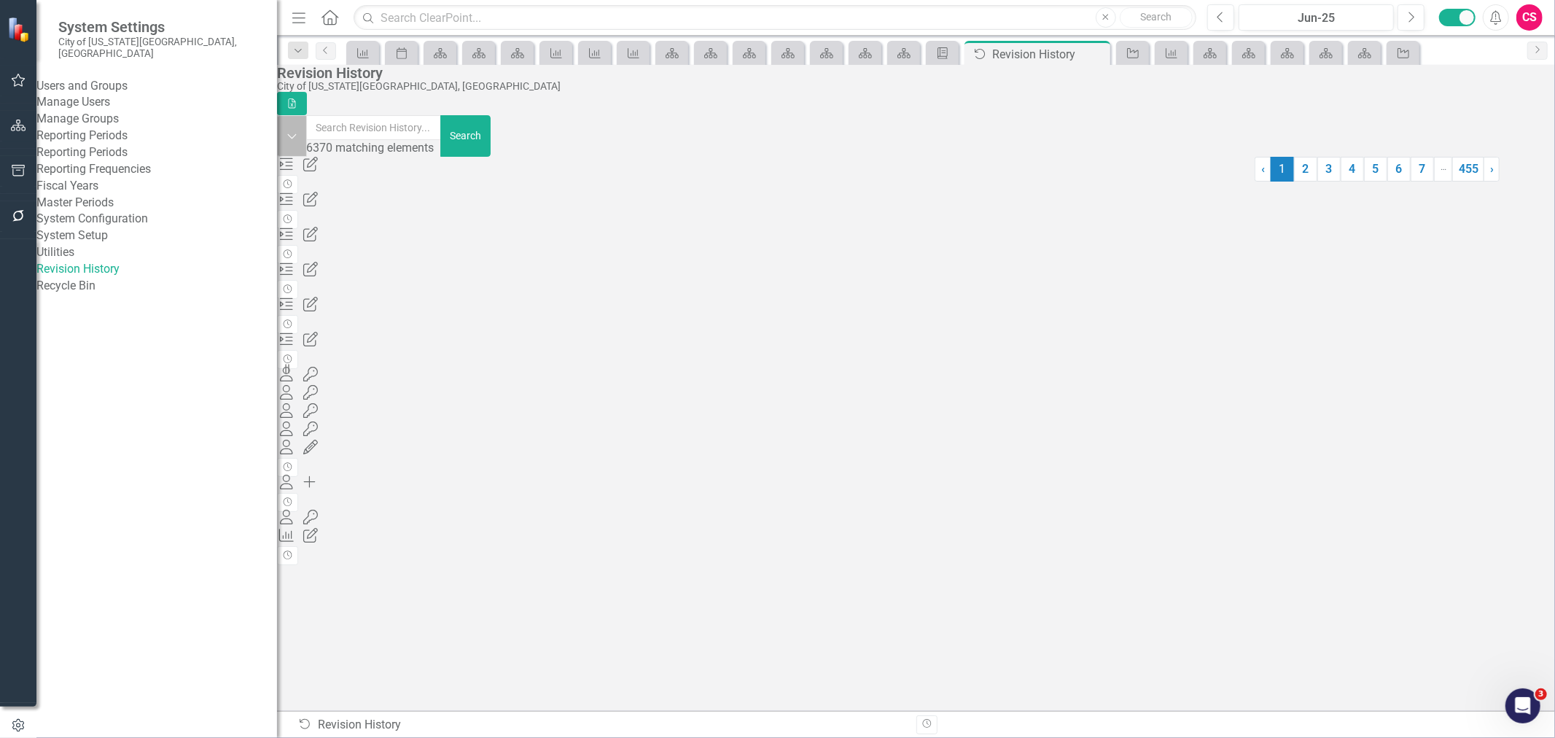
click at [307, 134] on button "Dropdown" at bounding box center [292, 136] width 30 height 42
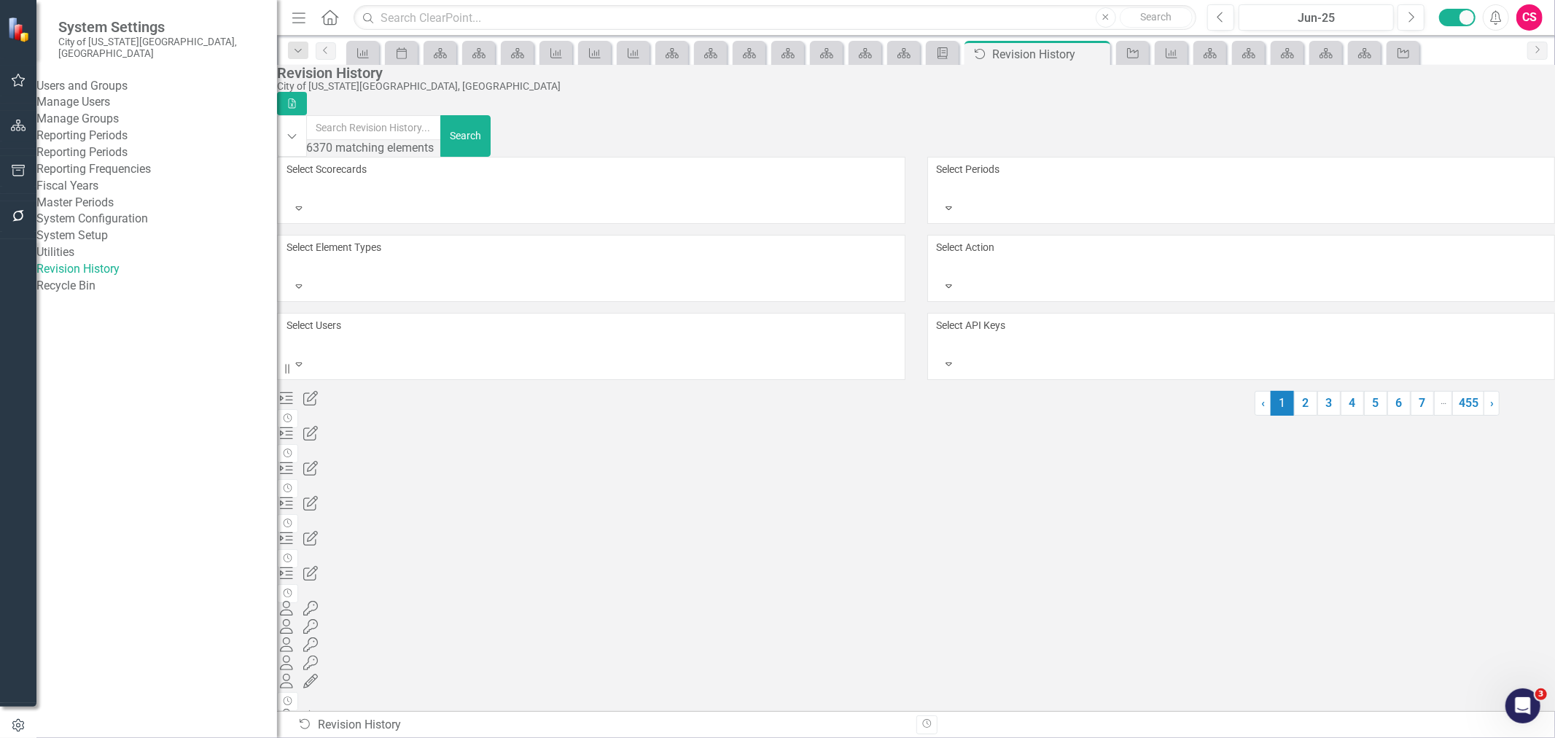
click at [941, 256] on div at bounding box center [939, 264] width 2 height 17
type input "e"
type input "que"
click at [39, 737] on span "Que ued" at bounding box center [19, 746] width 39 height 14
click at [1184, 423] on link "2" at bounding box center [1195, 410] width 23 height 25
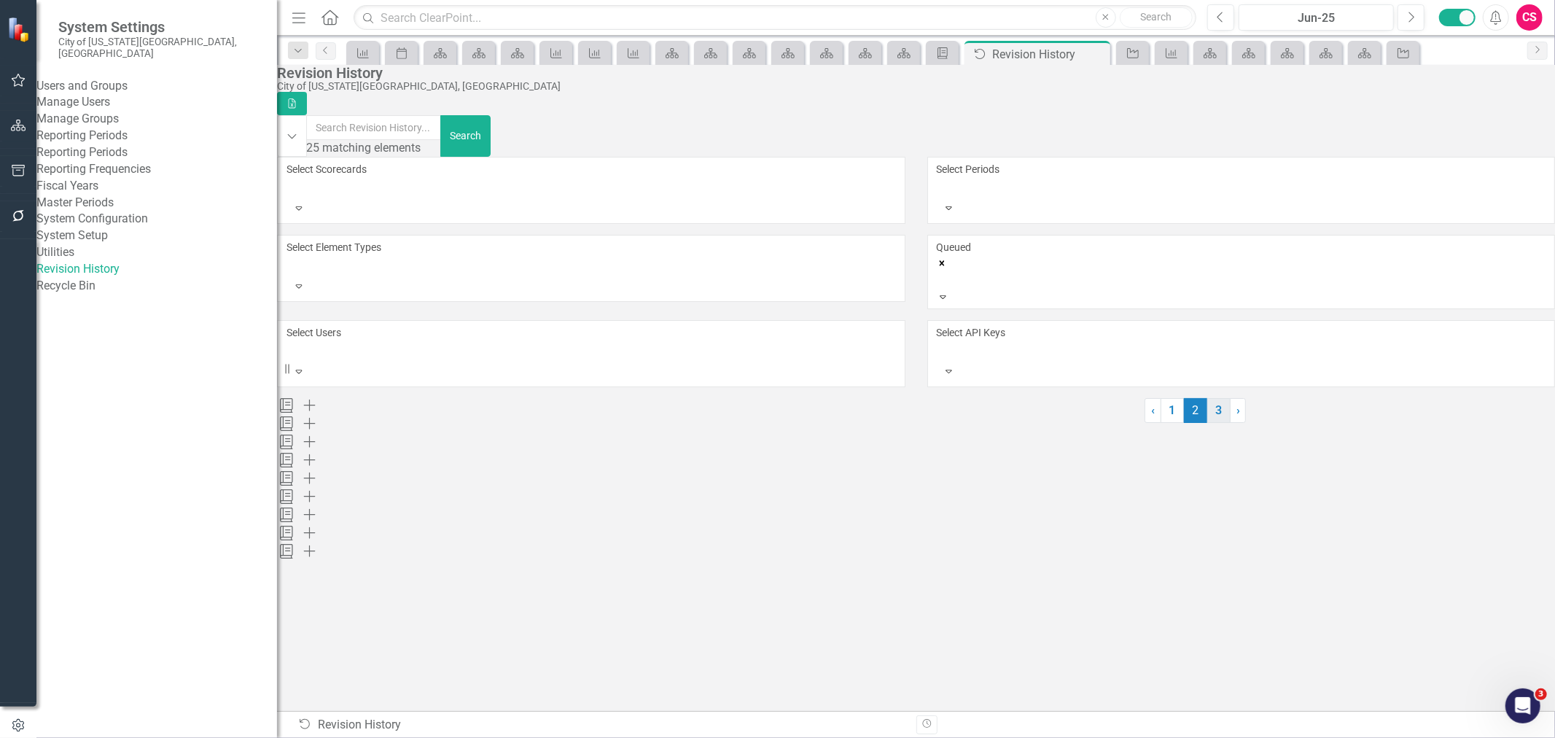
click at [1207, 423] on link "3" at bounding box center [1218, 410] width 23 height 25
click at [1129, 423] on link "1" at bounding box center [1140, 410] width 23 height 25
click at [1000, 240] on div "Queued" at bounding box center [1242, 254] width 610 height 29
click at [944, 260] on icon "Remove Queued" at bounding box center [941, 262] width 5 height 5
click at [442, 129] on input "text" at bounding box center [374, 127] width 136 height 25
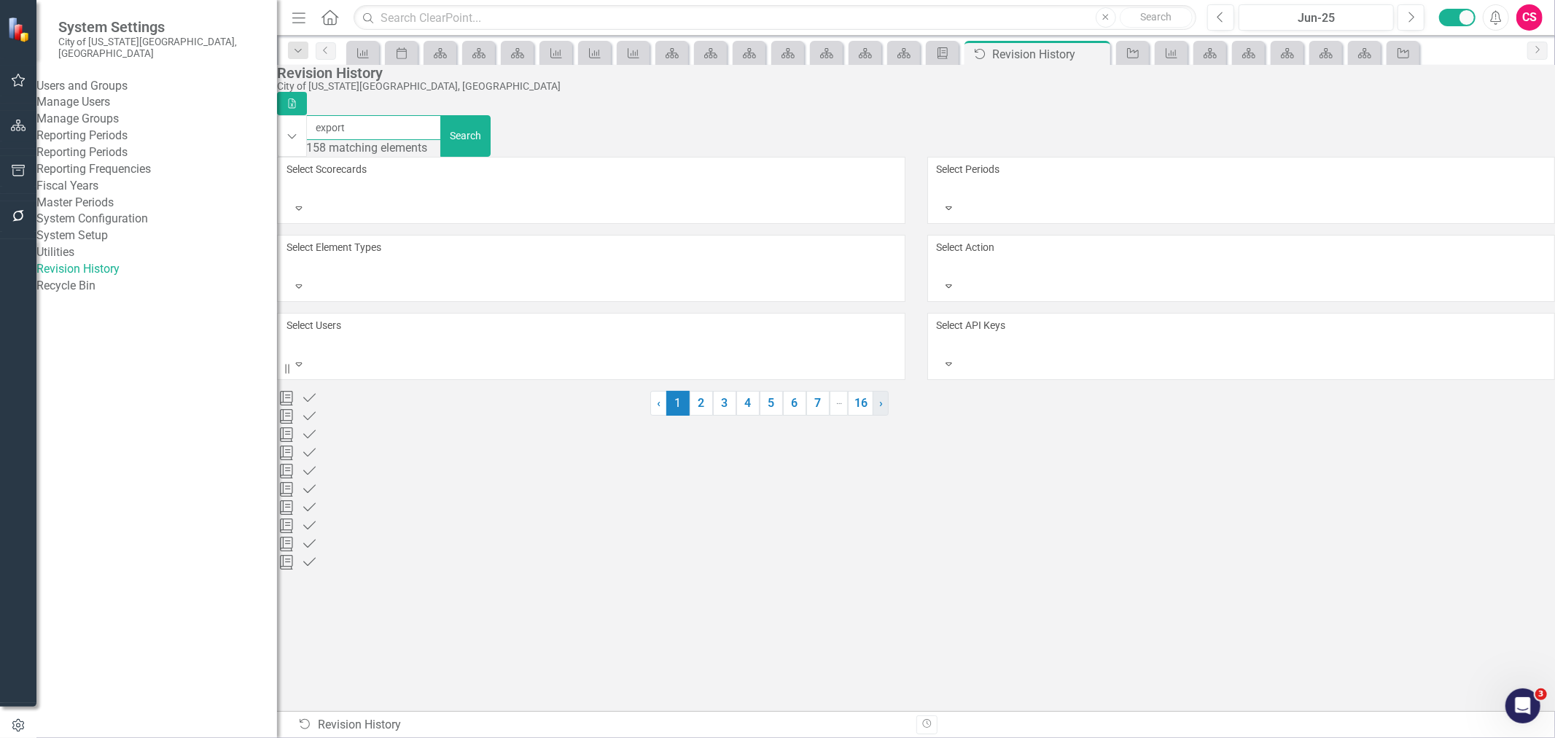
type input "export"
click at [889, 416] on link "› Next" at bounding box center [881, 403] width 16 height 25
click at [944, 416] on link "› Next" at bounding box center [936, 403] width 16 height 25
click at [985, 416] on link "› Next" at bounding box center [977, 403] width 16 height 25
click at [713, 391] on div at bounding box center [825, 391] width 239 height 0
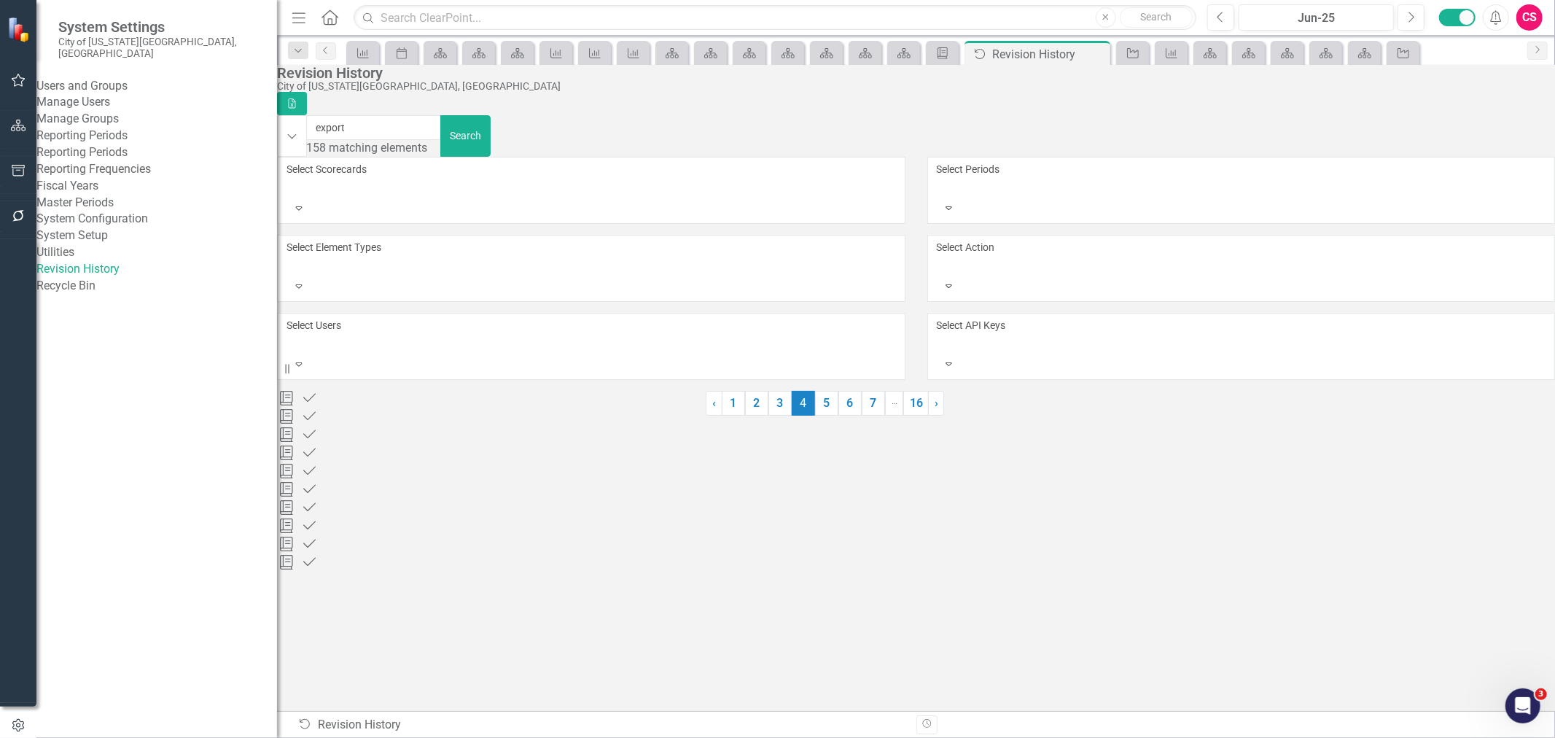
click at [29, 129] on button "button" at bounding box center [18, 126] width 33 height 31
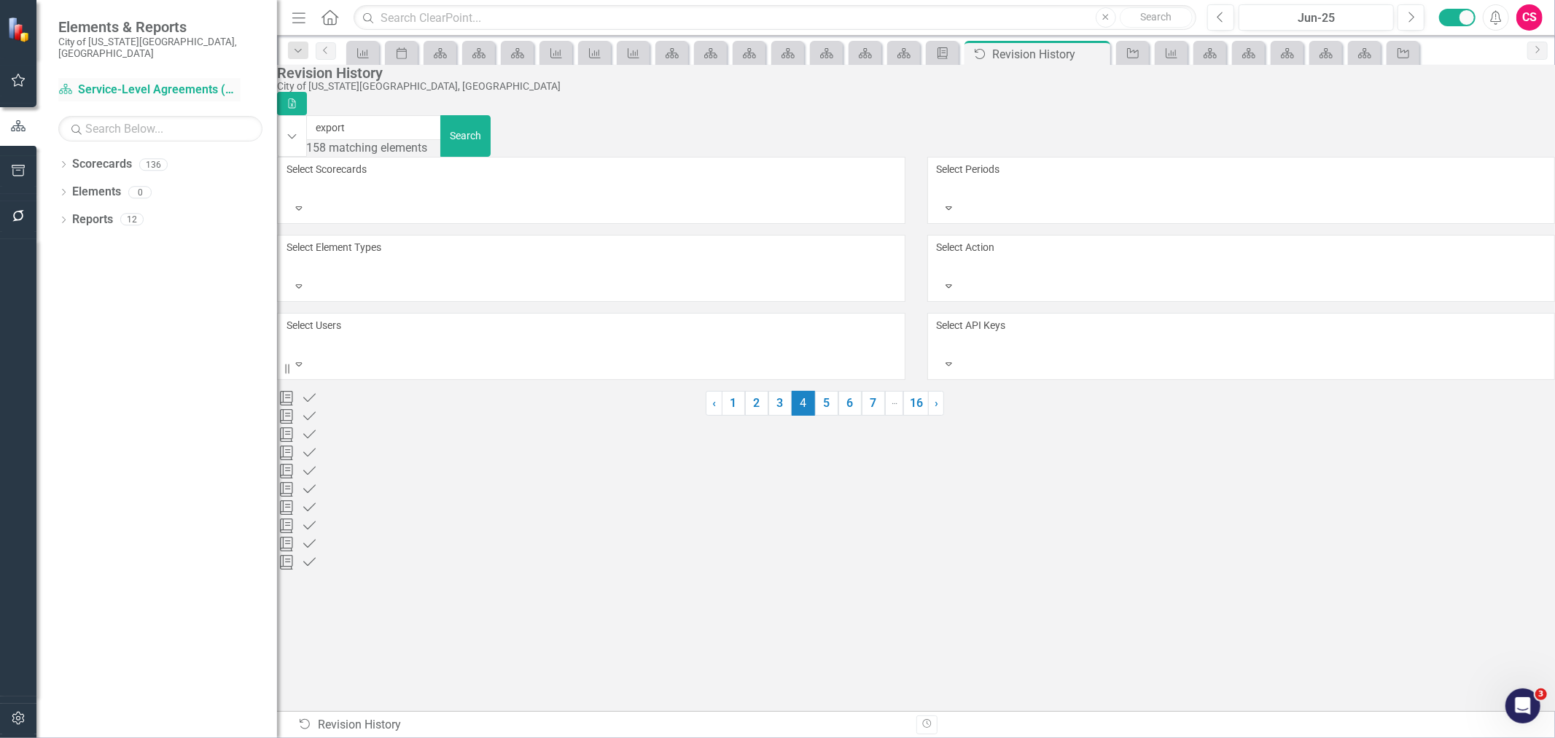
click at [101, 82] on link "Scorecard Service-Level Agreements (SLAs)" at bounding box center [149, 90] width 182 height 17
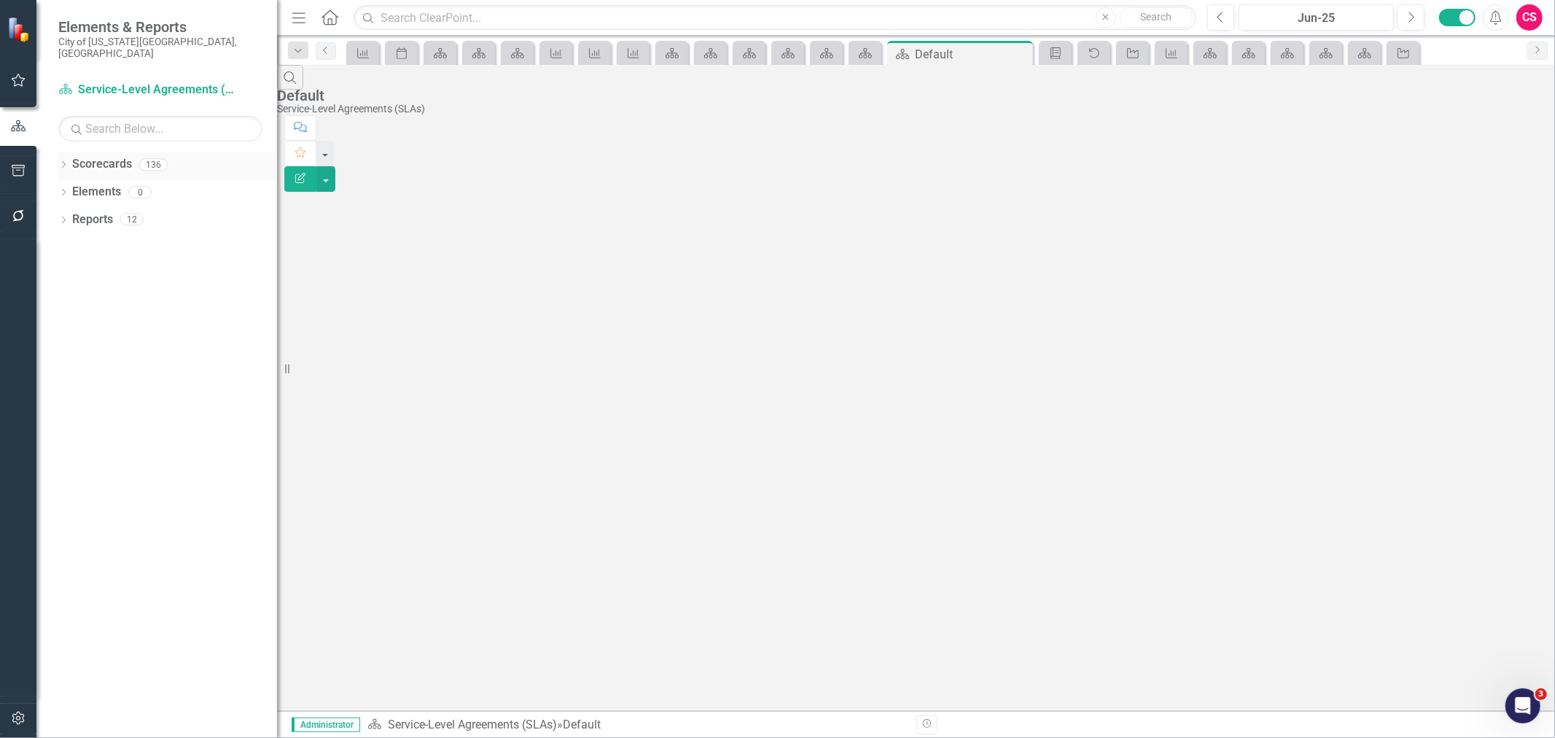
click at [67, 162] on icon "Dropdown" at bounding box center [63, 166] width 10 height 8
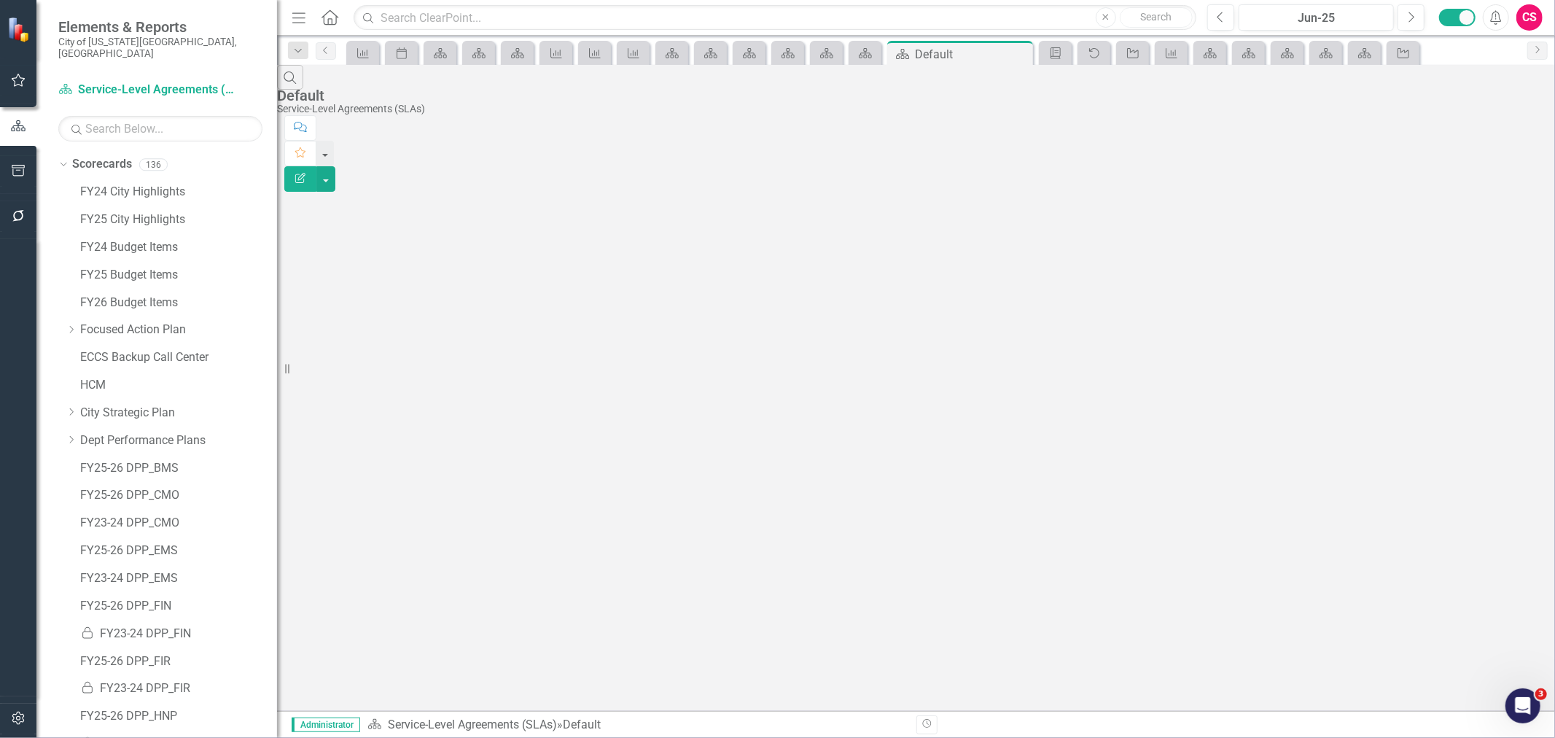
click at [343, 20] on div "Menu Home Search Close Search" at bounding box center [740, 18] width 905 height 28
click at [339, 20] on icon "Home" at bounding box center [329, 16] width 19 height 15
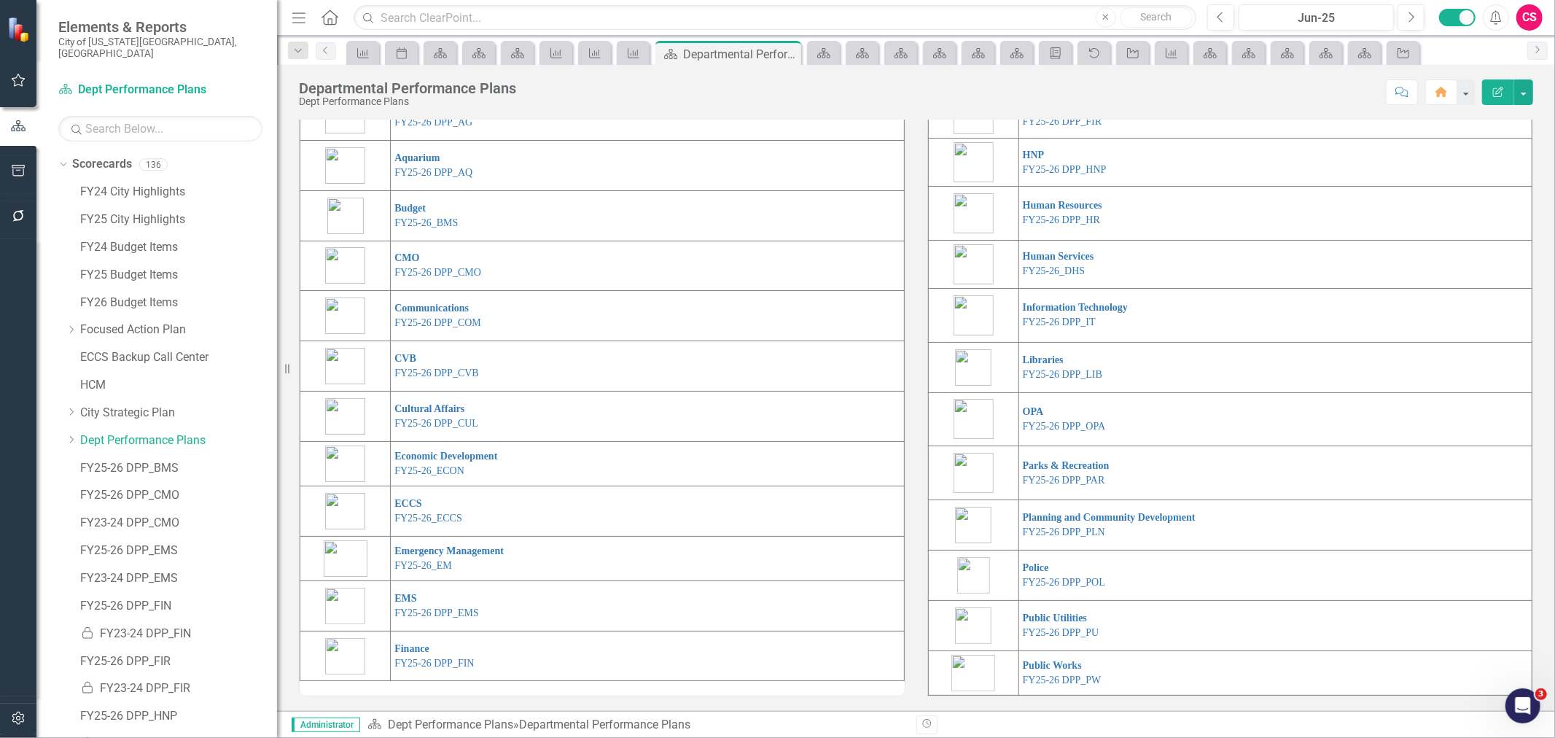
scroll to position [207, 0]
